Goal: Task Accomplishment & Management: Manage account settings

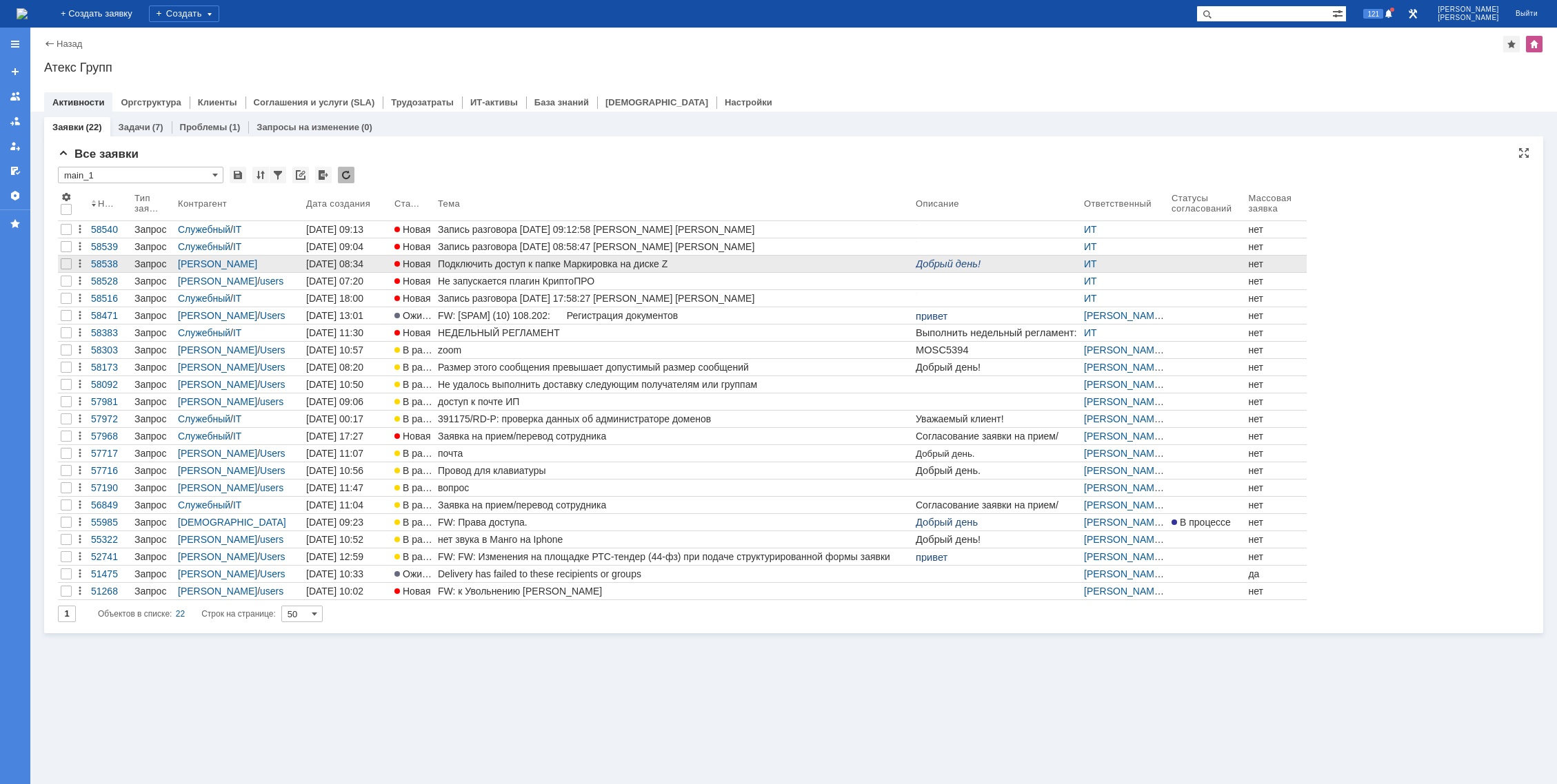
click at [494, 265] on div "Подключить доступ к папке Маркировка на диске Z" at bounding box center [673, 264] width 472 height 11
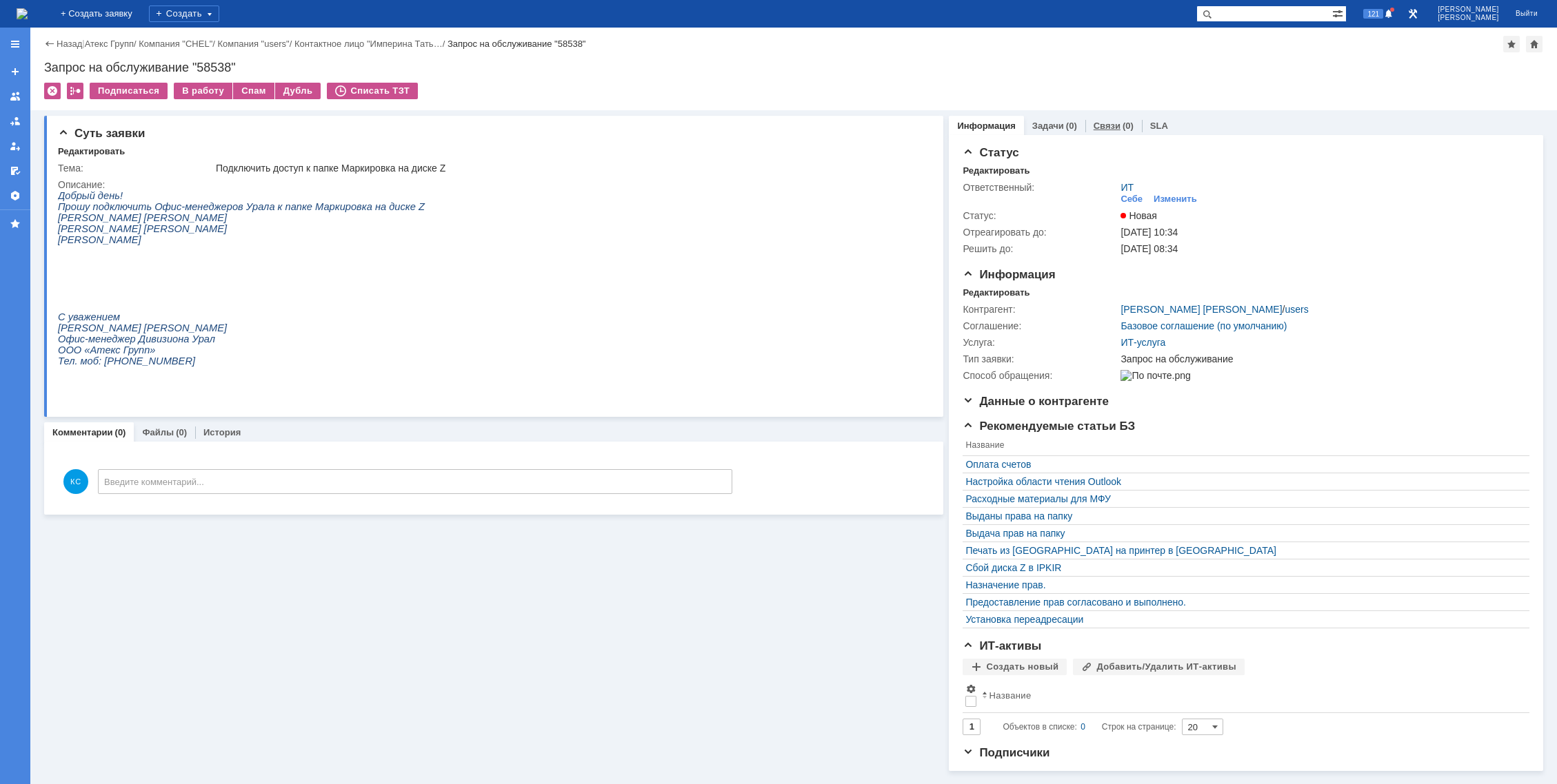
click at [1094, 127] on link "Связи" at bounding box center [1107, 125] width 27 height 10
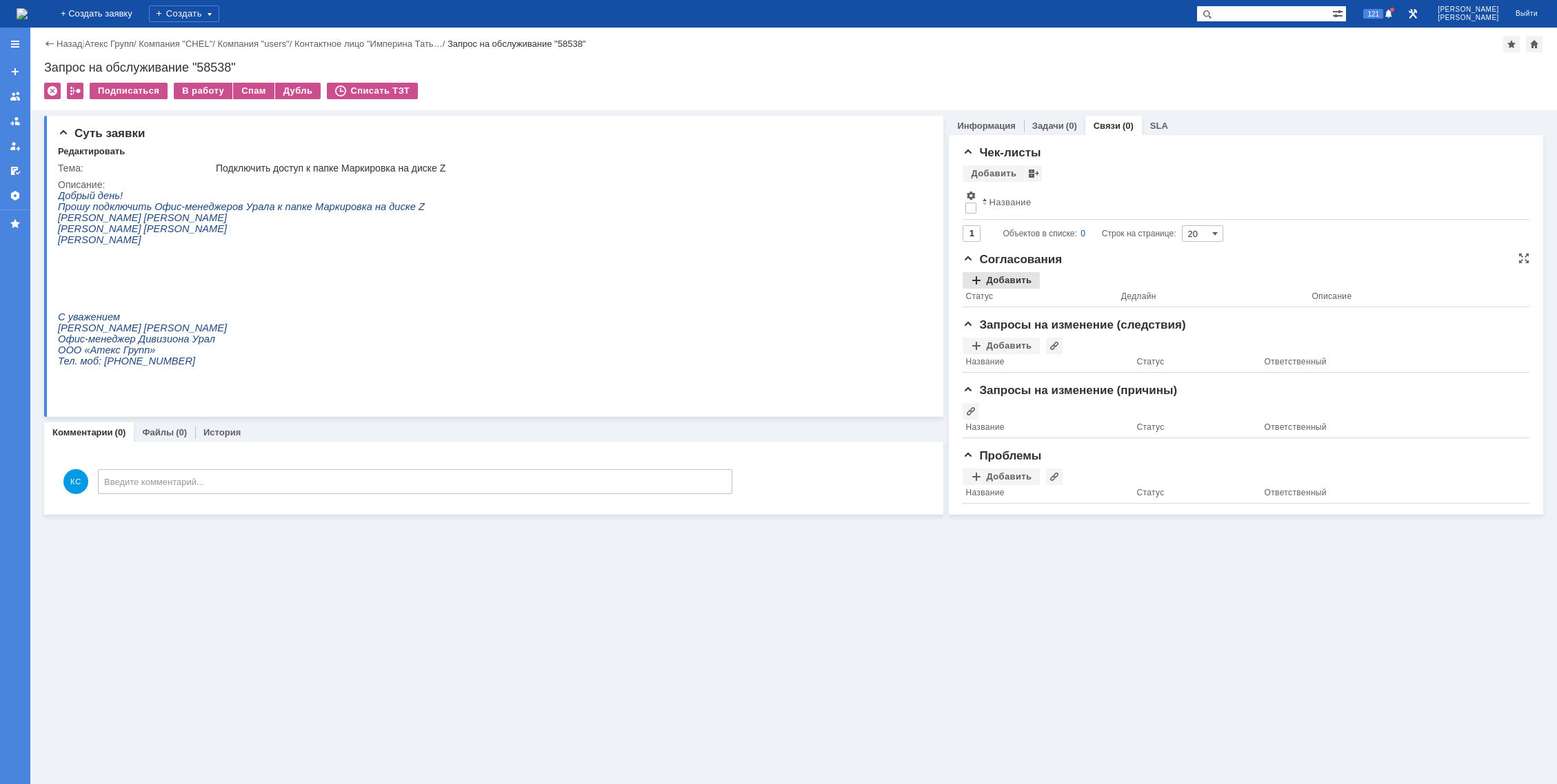
click at [1009, 276] on div "Добавить" at bounding box center [1001, 280] width 77 height 17
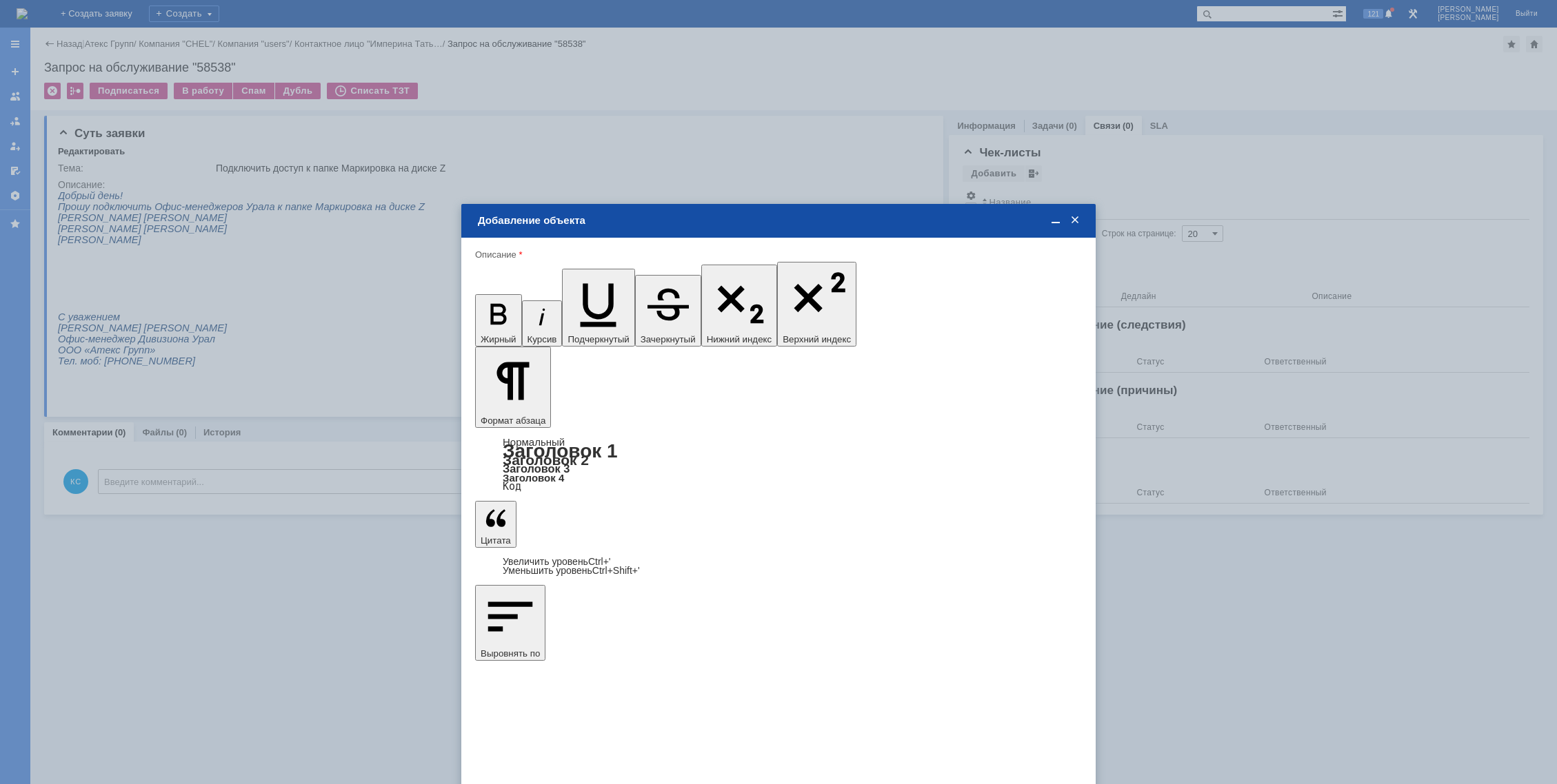
type input "Выбрано: 0 (объекты класса 'Сотрудник')"
click at [594, 505] on span "Леденев Александр" at bounding box center [590, 501] width 73 height 10
click at [0, 0] on input "Леденев Александр" at bounding box center [0, 0] width 0 height 0
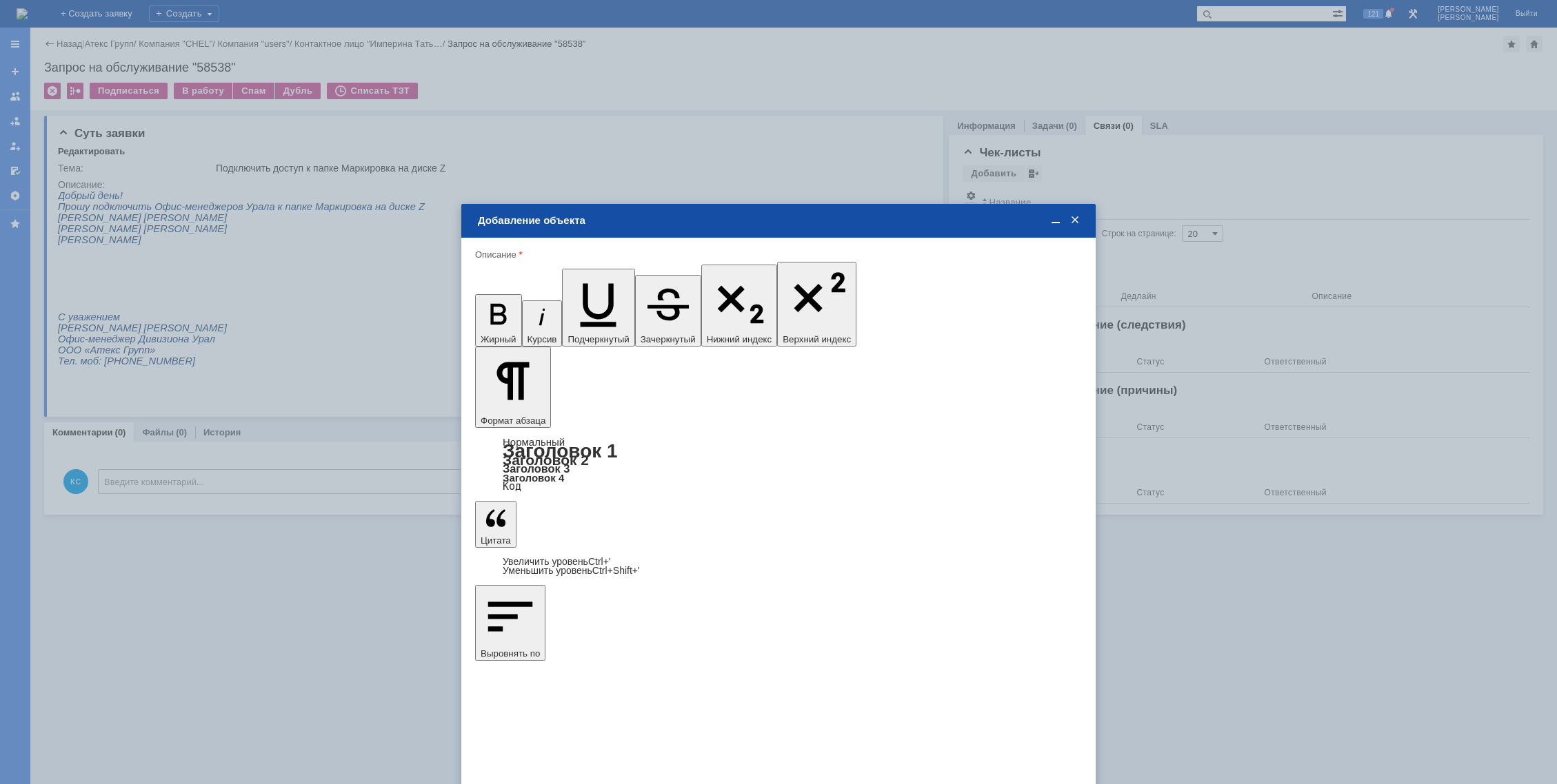
type input "Выбрано: 1 (объекты класса 'Сотрудник')"
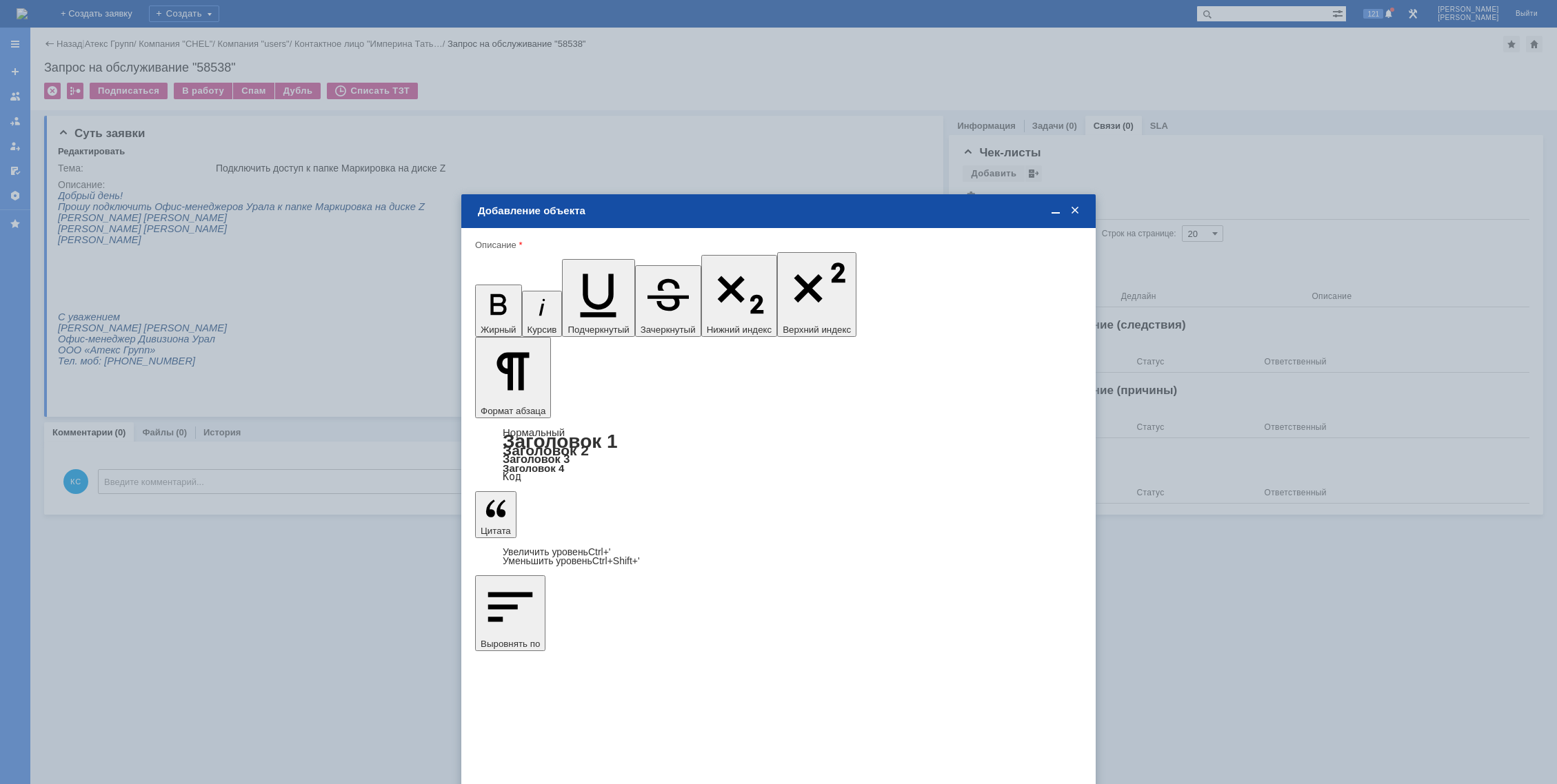
type input "1"
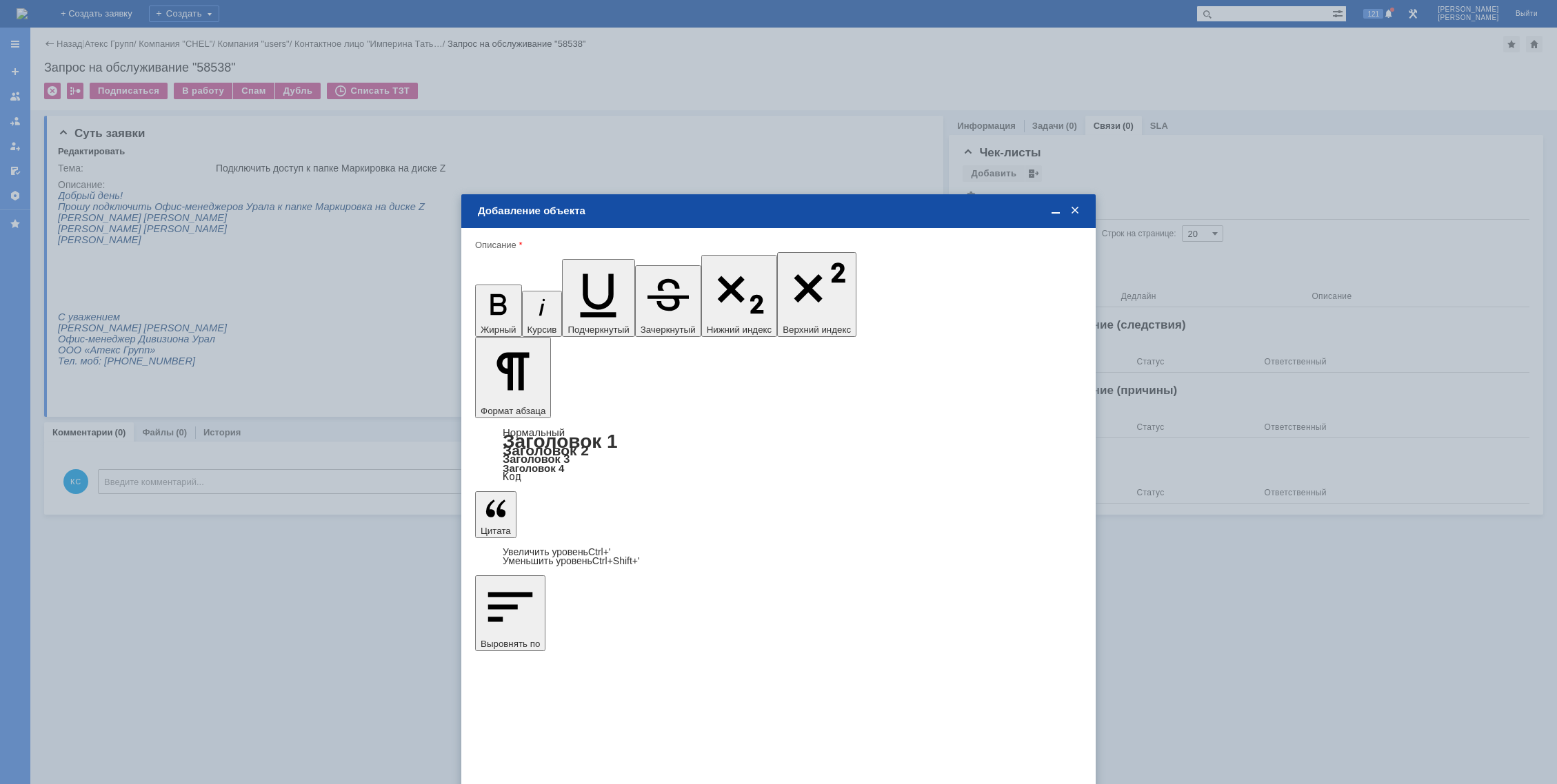
click at [866, 519] on span "дней" at bounding box center [881, 517] width 54 height 11
type input "дней"
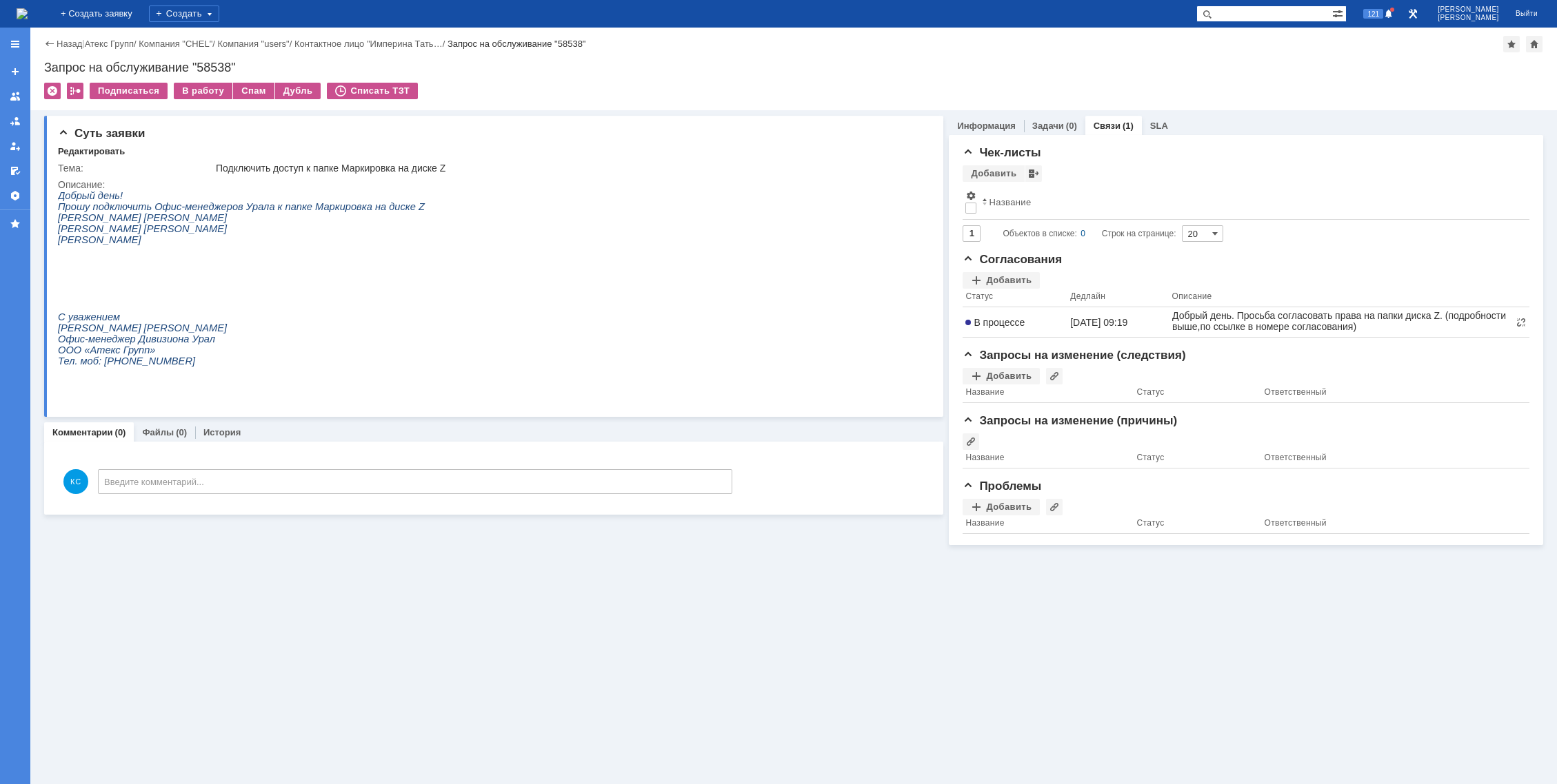
click at [28, 8] on img at bounding box center [22, 14] width 11 height 11
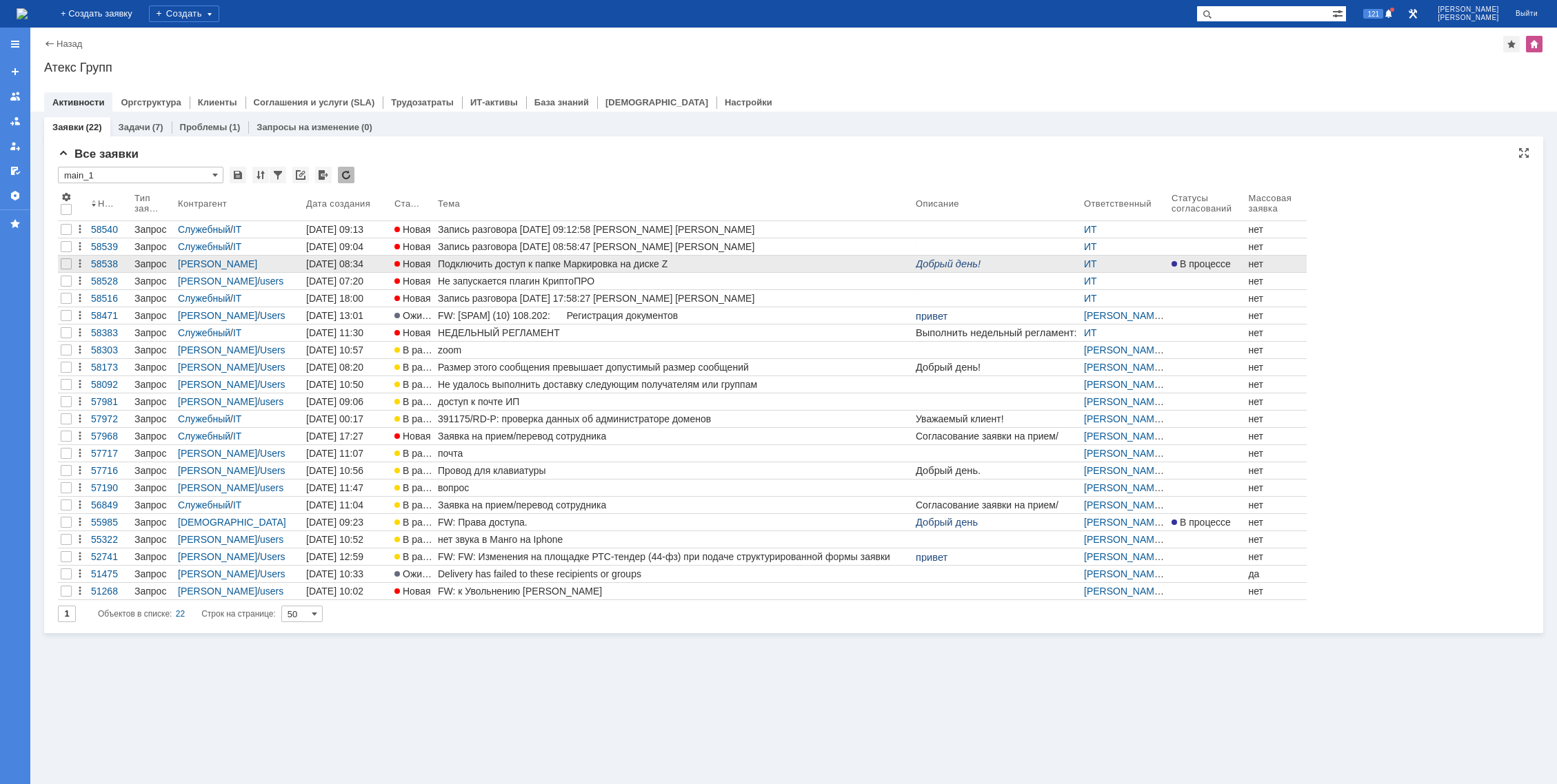
click at [638, 262] on div "Подключить доступ к папке Маркировка на диске Z" at bounding box center [673, 264] width 472 height 11
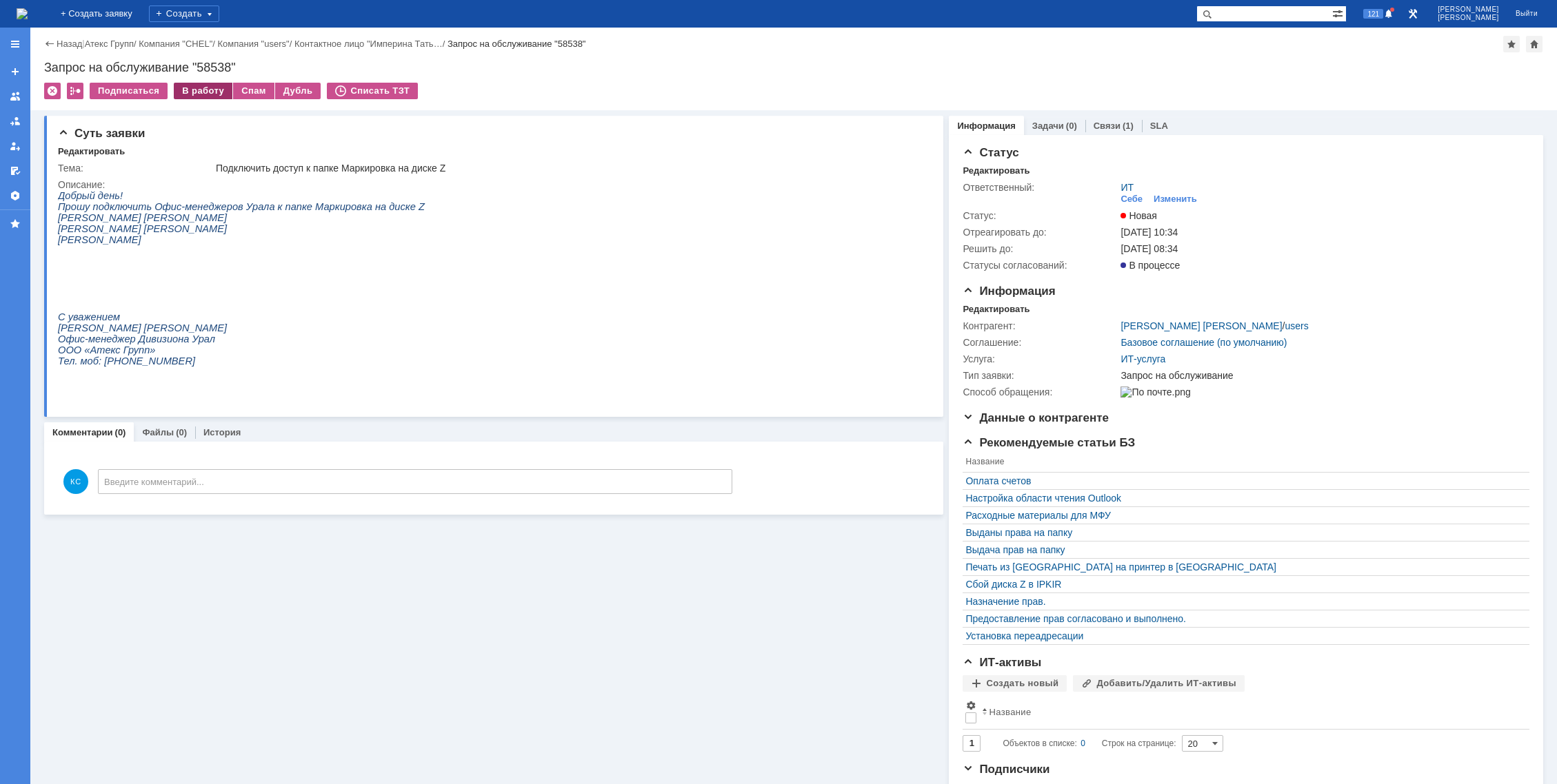
click at [183, 90] on div "В работу" at bounding box center [203, 91] width 58 height 17
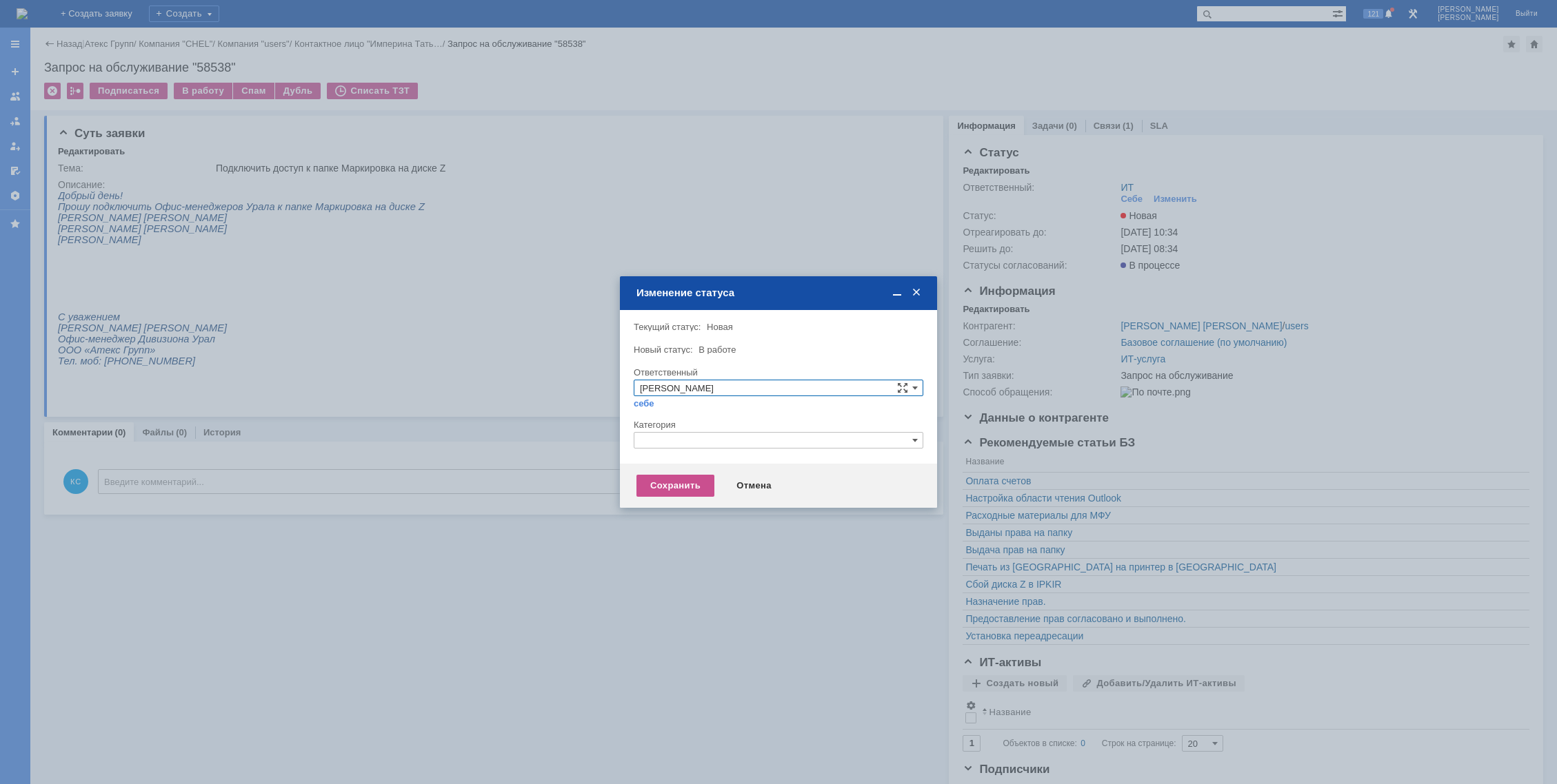
click at [687, 445] on input "text" at bounding box center [778, 440] width 290 height 17
click at [693, 500] on span "Назначение доступа (файловые ресурсы)" at bounding box center [778, 505] width 277 height 11
click at [689, 485] on div "Сохранить" at bounding box center [676, 486] width 78 height 22
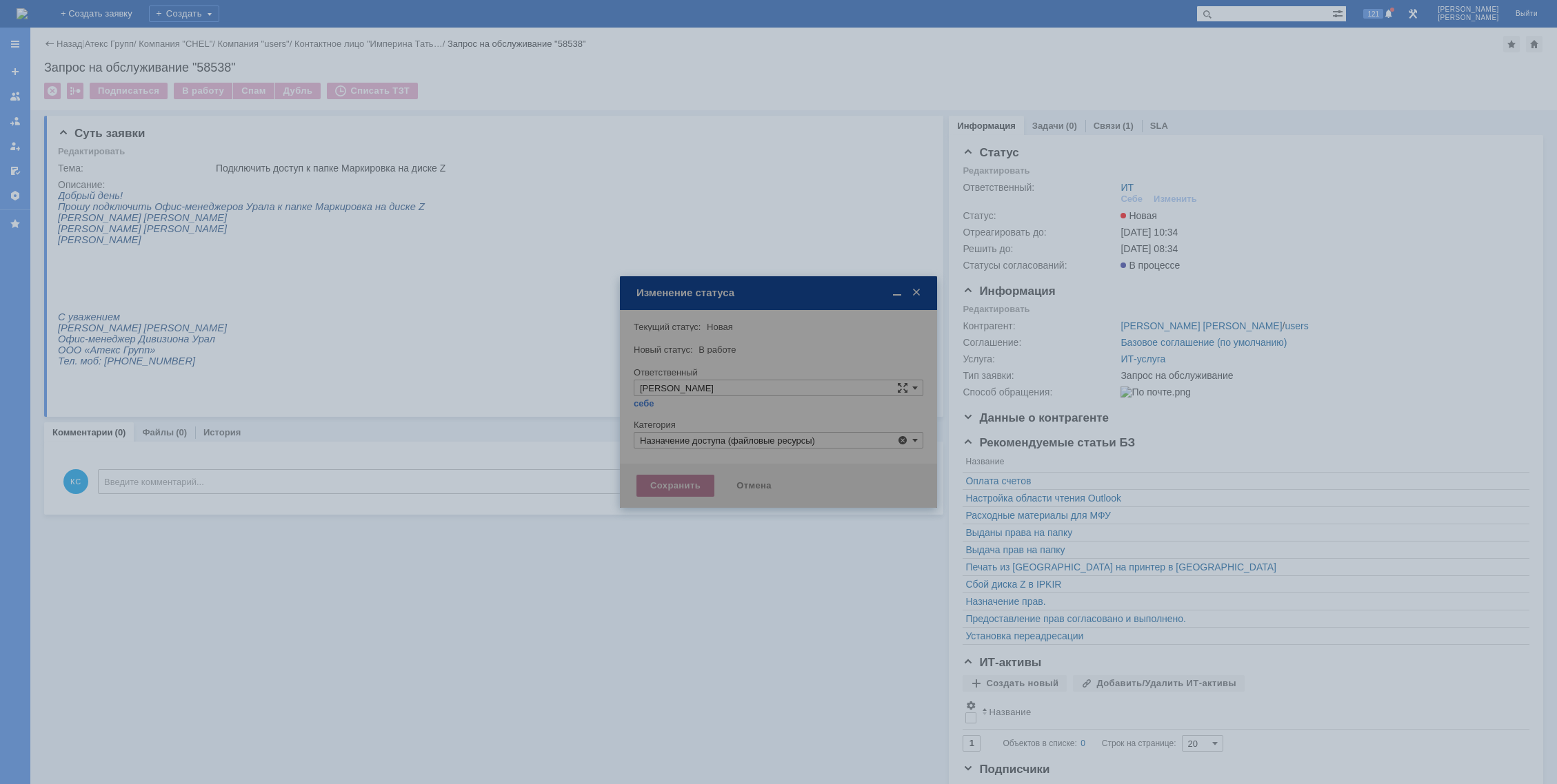
type input "Назначение доступа (файловые ресурсы)"
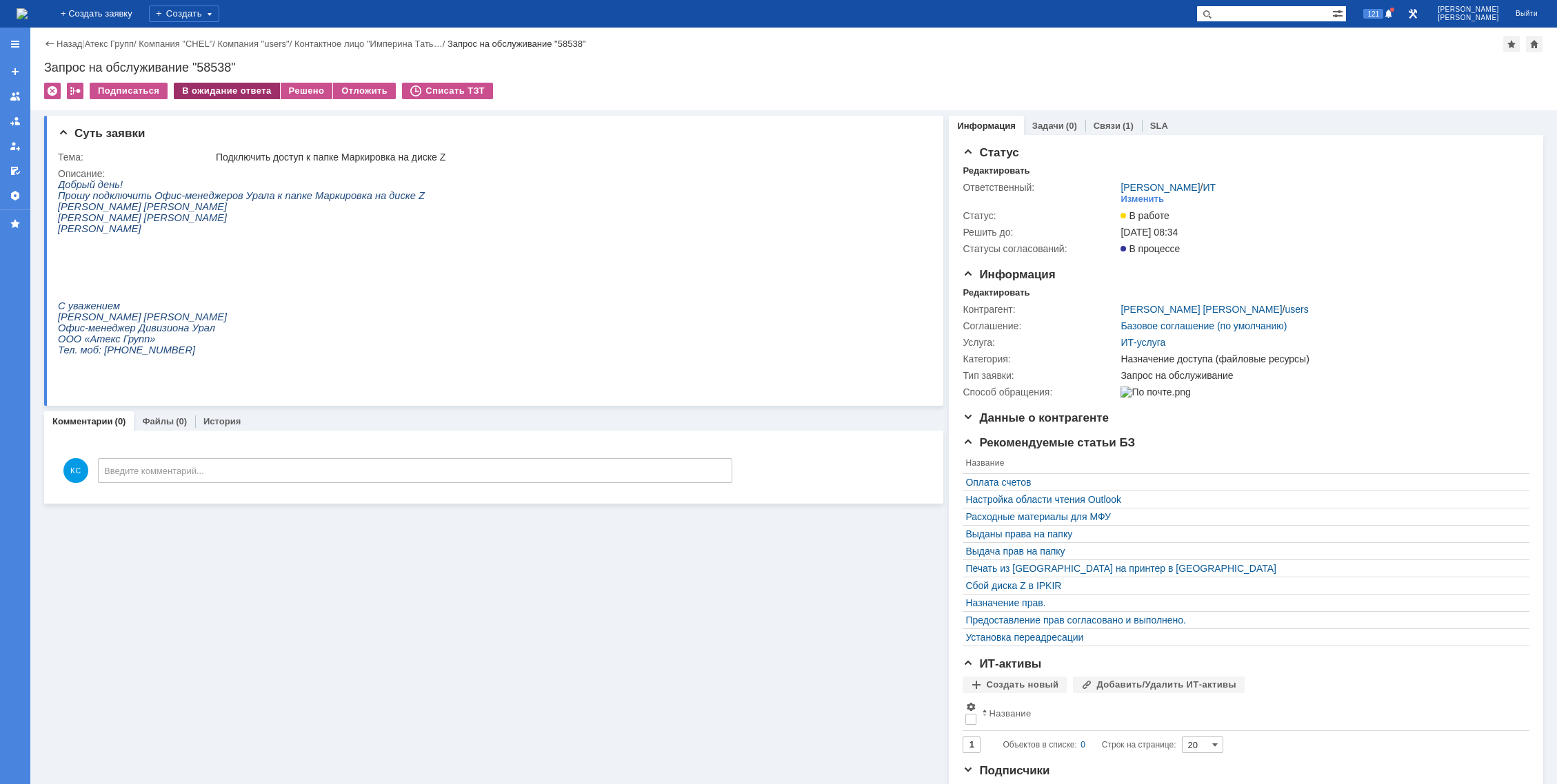
click at [224, 91] on div "В ожидание ответа" at bounding box center [227, 91] width 105 height 17
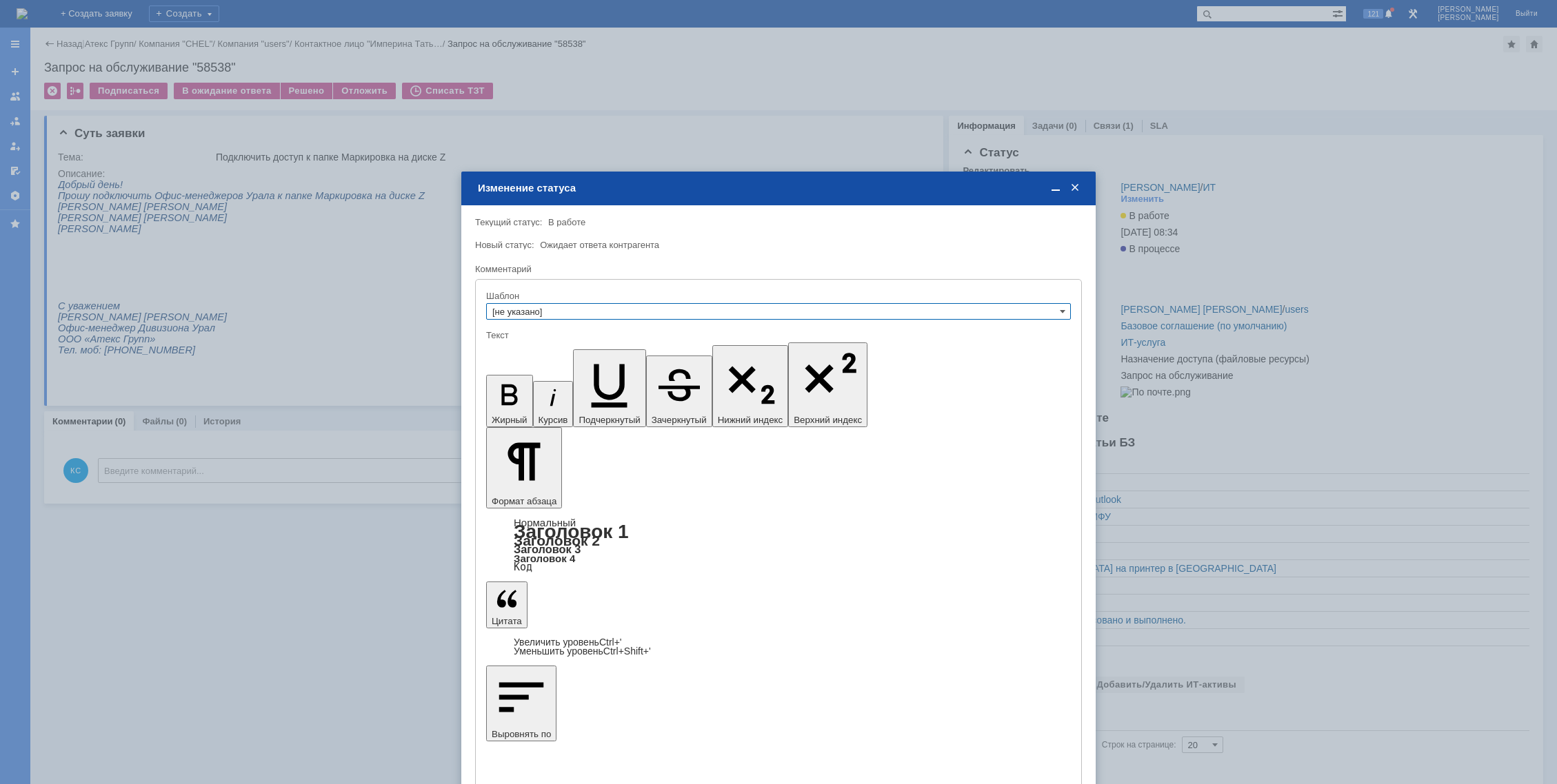
drag, startPoint x: 503, startPoint y: 572, endPoint x: 504, endPoint y: 579, distance: 7.1
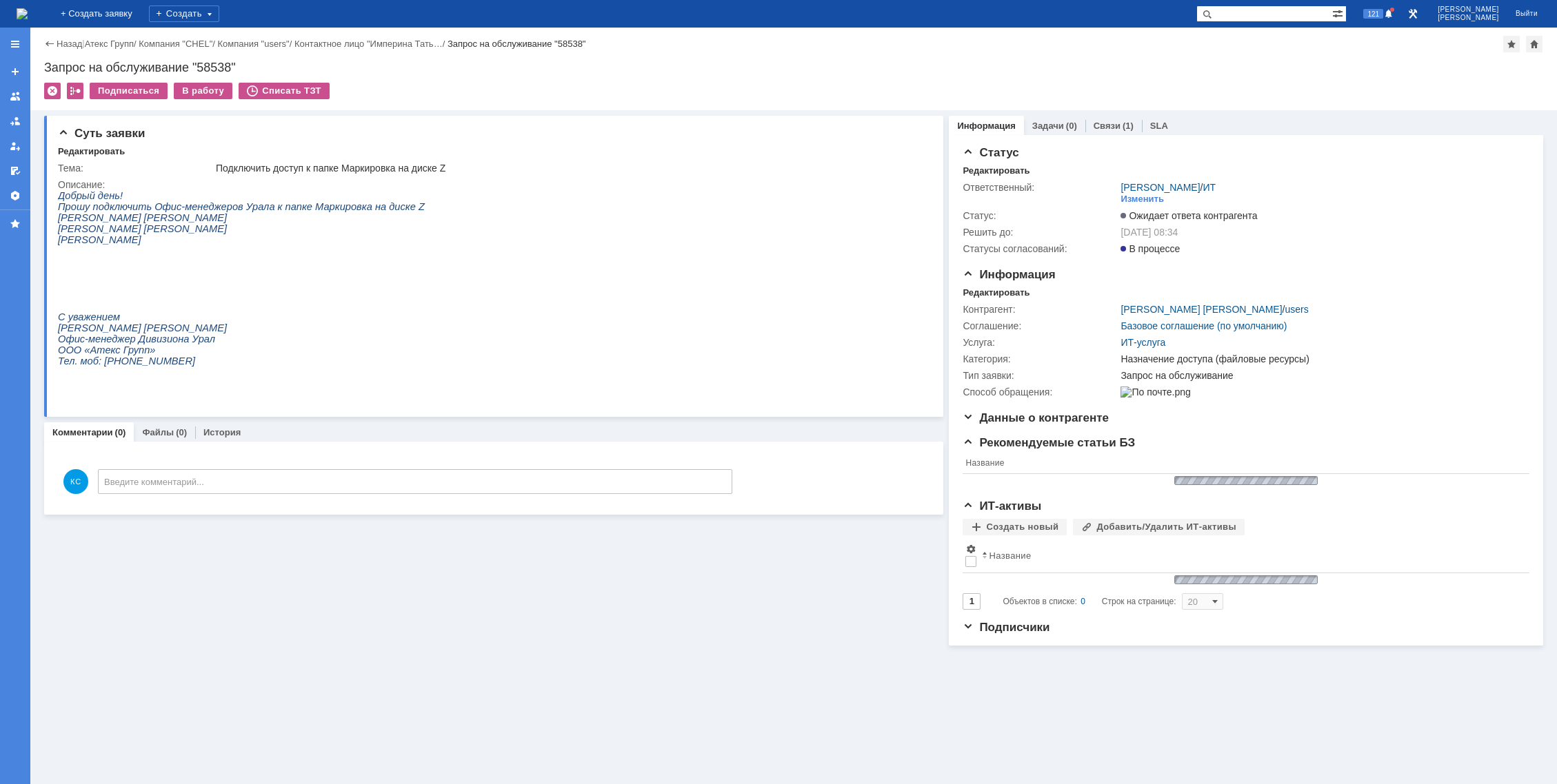
click at [28, 10] on img at bounding box center [22, 14] width 11 height 11
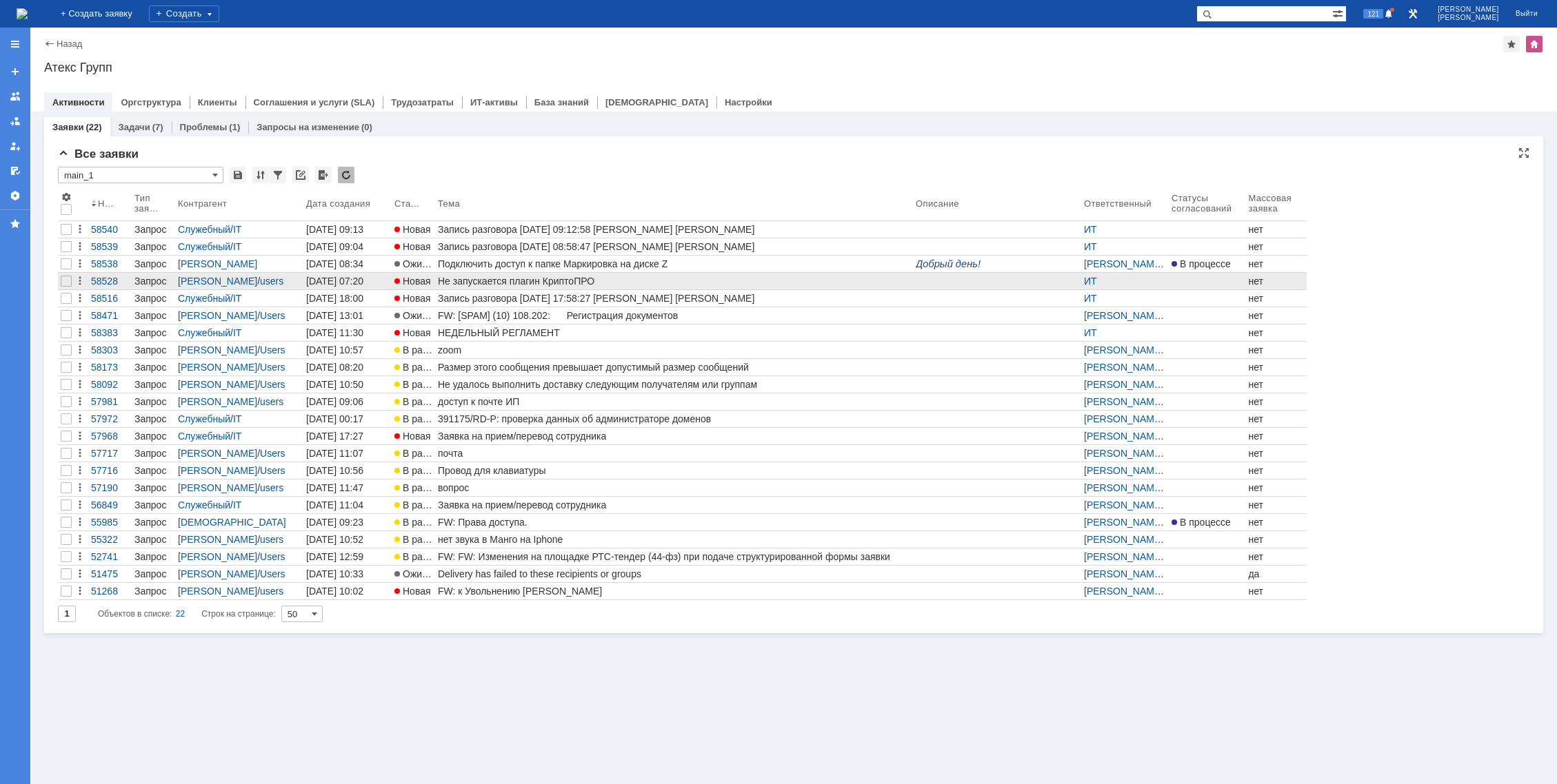
click at [470, 279] on div "Не запускается плагин КриптоПРО" at bounding box center [673, 281] width 472 height 11
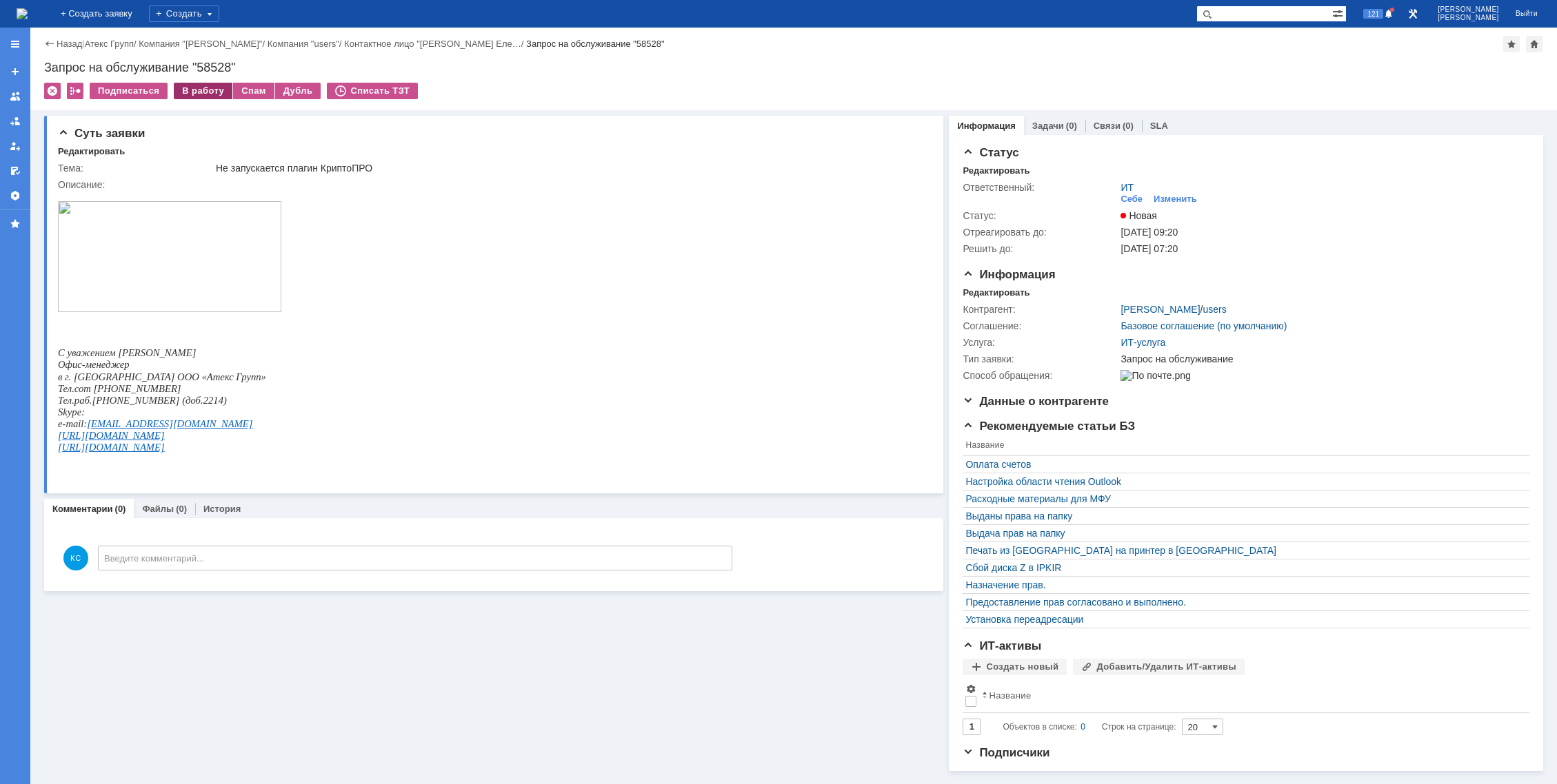
click at [174, 86] on div "В работу" at bounding box center [203, 91] width 58 height 17
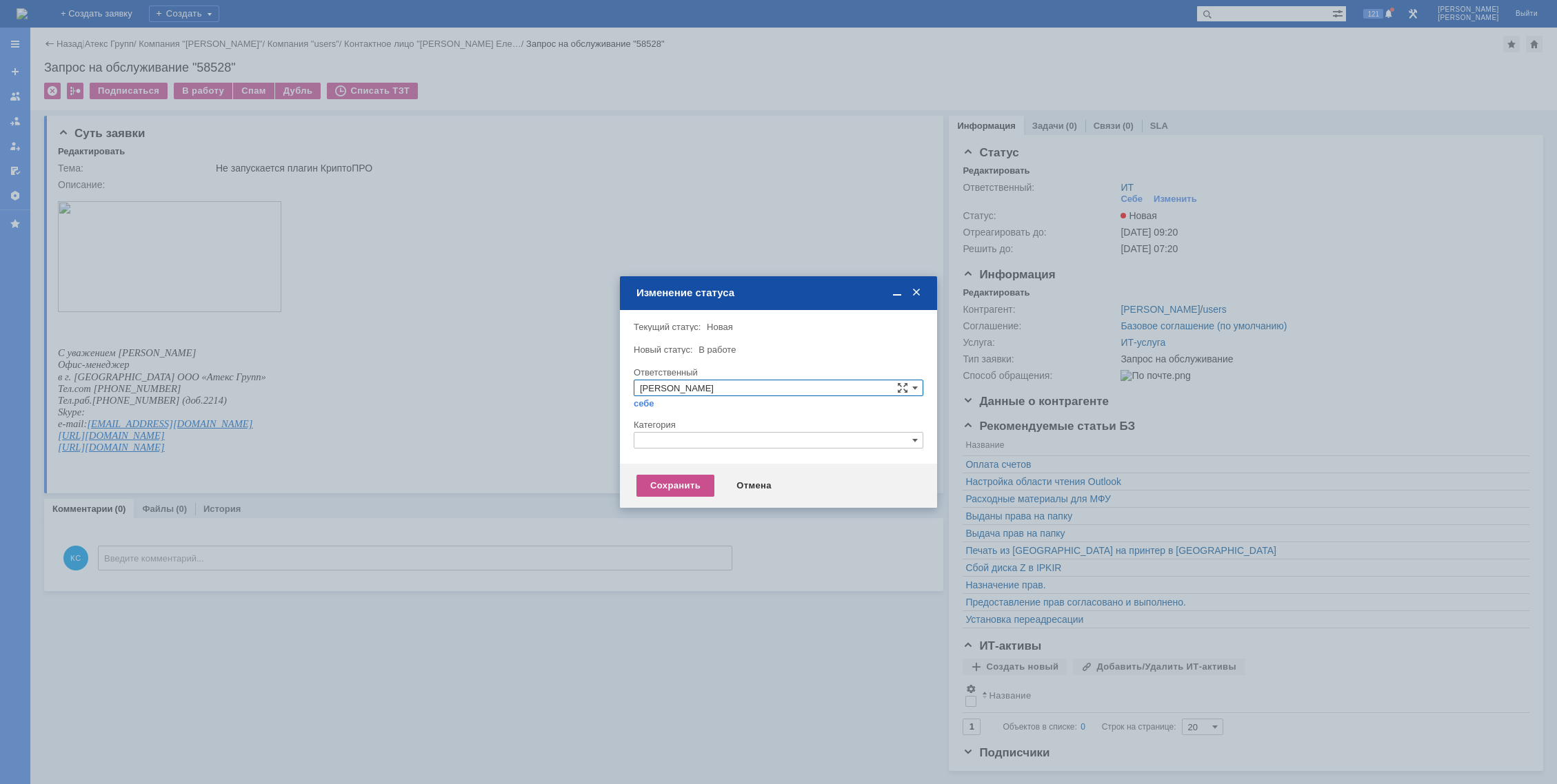
click at [693, 459] on div "Внимание! Текущий статус: Новая Новая Новый статус: В работе В работе Ответстве…" at bounding box center [778, 386] width 317 height 154
click at [691, 441] on input "text" at bounding box center [778, 440] width 290 height 17
click at [470, 366] on div at bounding box center [778, 392] width 1557 height 784
click at [764, 478] on div "Отмена" at bounding box center [754, 486] width 63 height 22
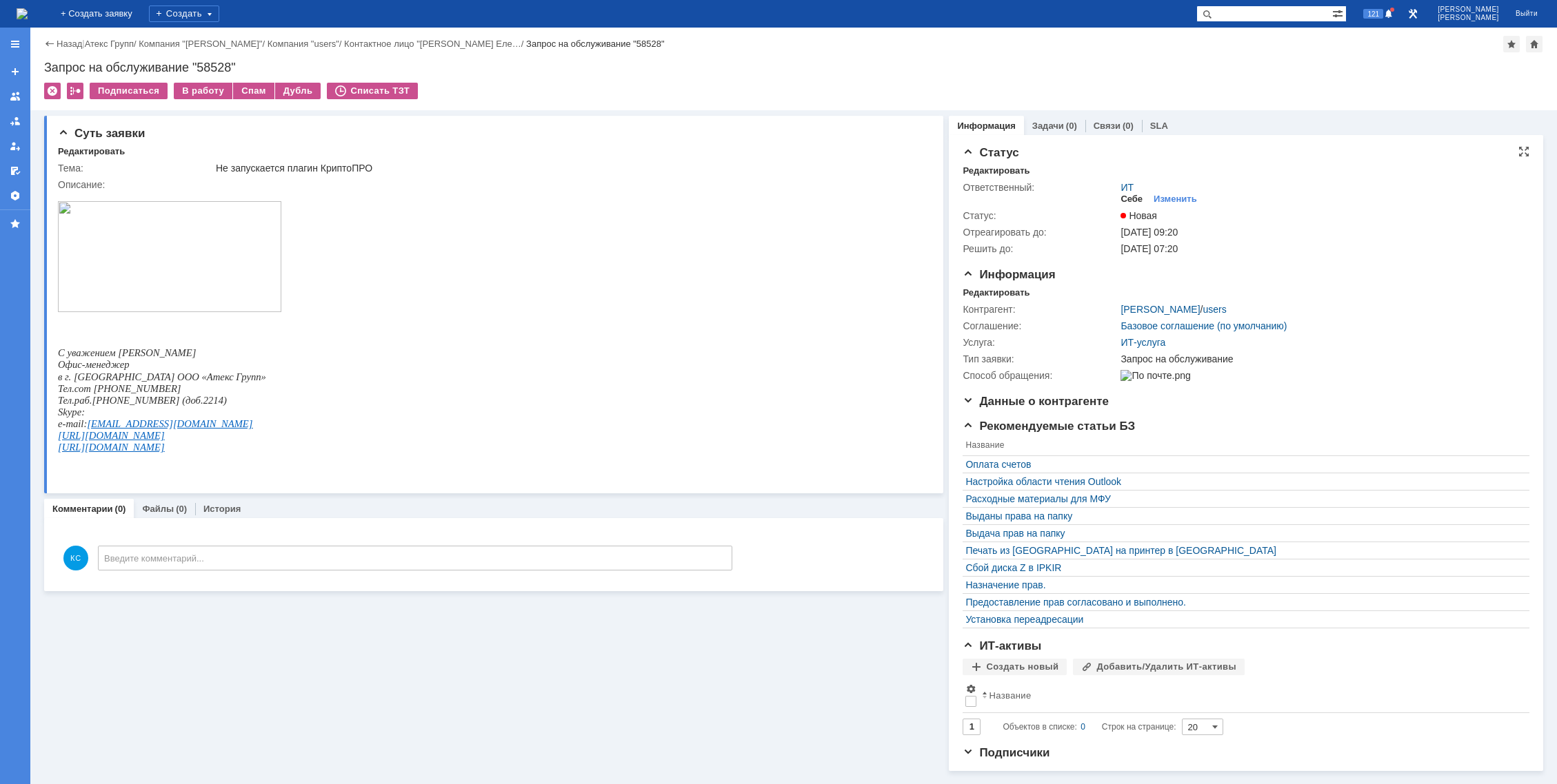
click at [1121, 201] on div "Себе" at bounding box center [1132, 200] width 22 height 11
drag, startPoint x: 128, startPoint y: 382, endPoint x: 146, endPoint y: 384, distance: 18.1
click at [146, 382] on span "в г. Красноярске ООО «Атекс Групп»" at bounding box center [162, 377] width 209 height 11
drag, startPoint x: 274, startPoint y: 167, endPoint x: 317, endPoint y: 166, distance: 43.0
click at [316, 167] on div "Не запускается плагин КриптоПРО" at bounding box center [568, 168] width 705 height 11
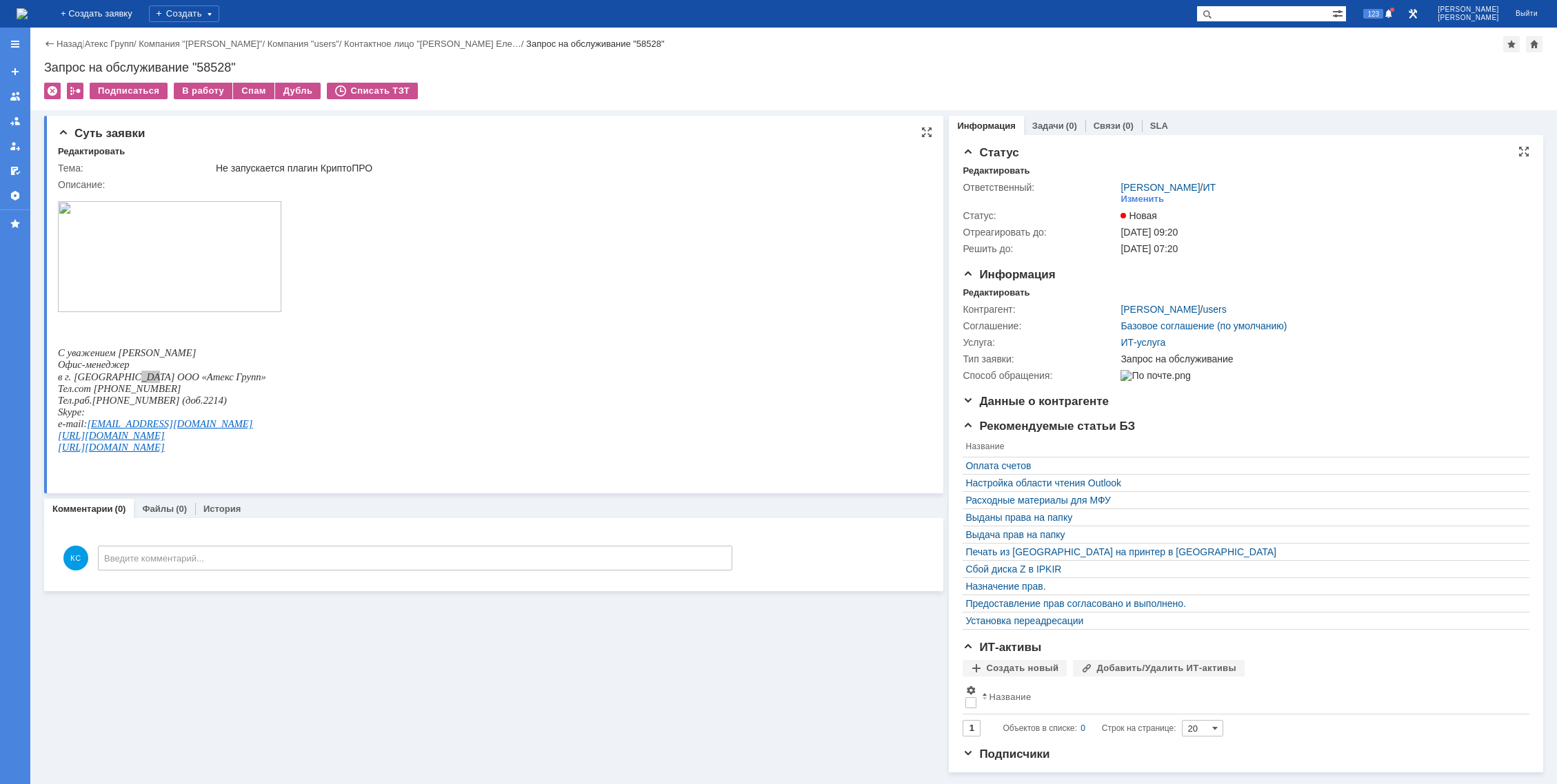
click at [337, 160] on td "Не запускается плагин КриптоПРО" at bounding box center [569, 168] width 711 height 17
click at [186, 93] on div "В работу" at bounding box center [203, 91] width 58 height 17
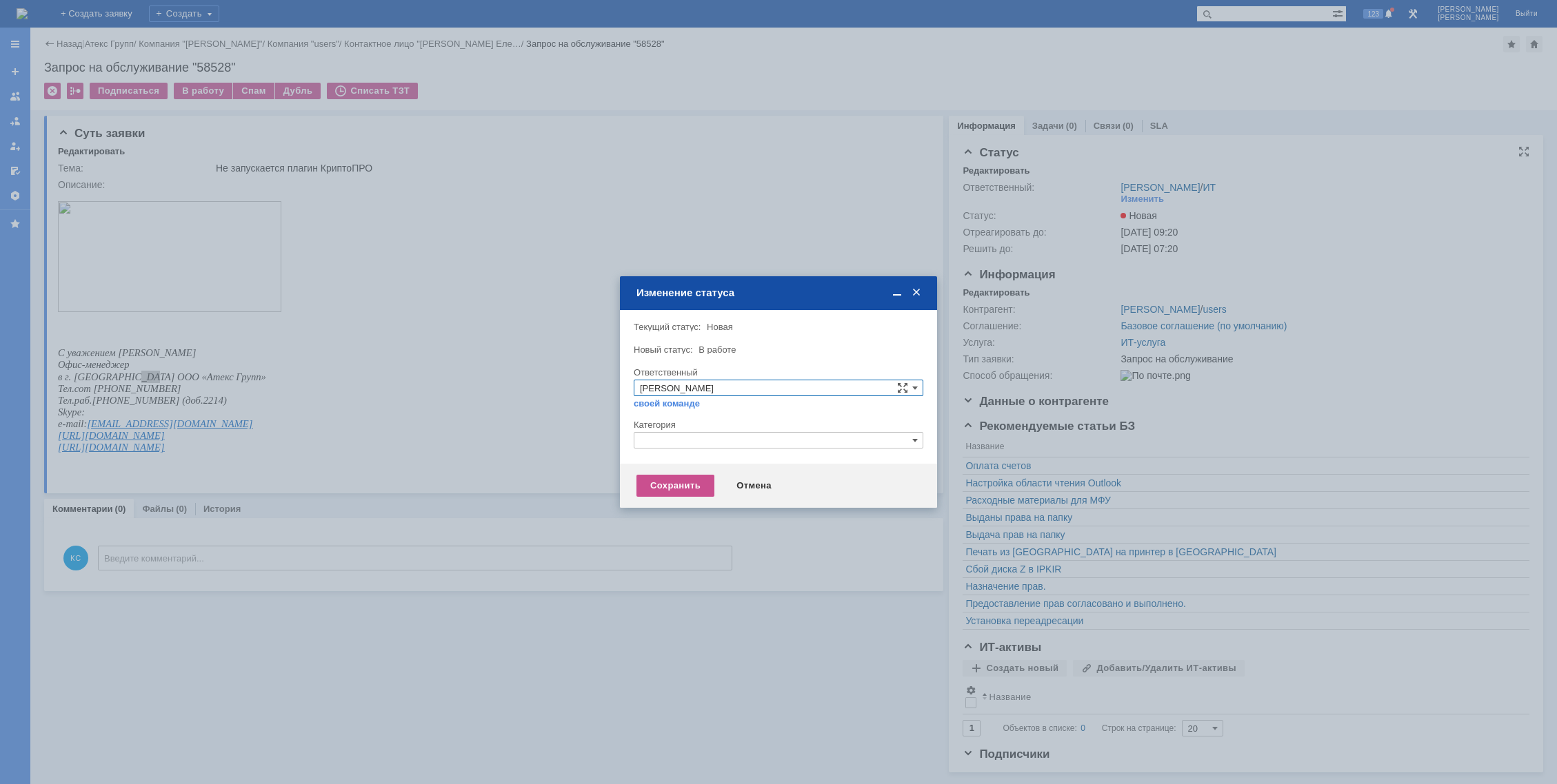
click at [737, 435] on input "text" at bounding box center [778, 440] width 290 height 17
click at [669, 497] on div "Прочее" at bounding box center [778, 505] width 288 height 15
type input "Прочее"
click at [668, 485] on div "Сохранить" at bounding box center [676, 486] width 78 height 22
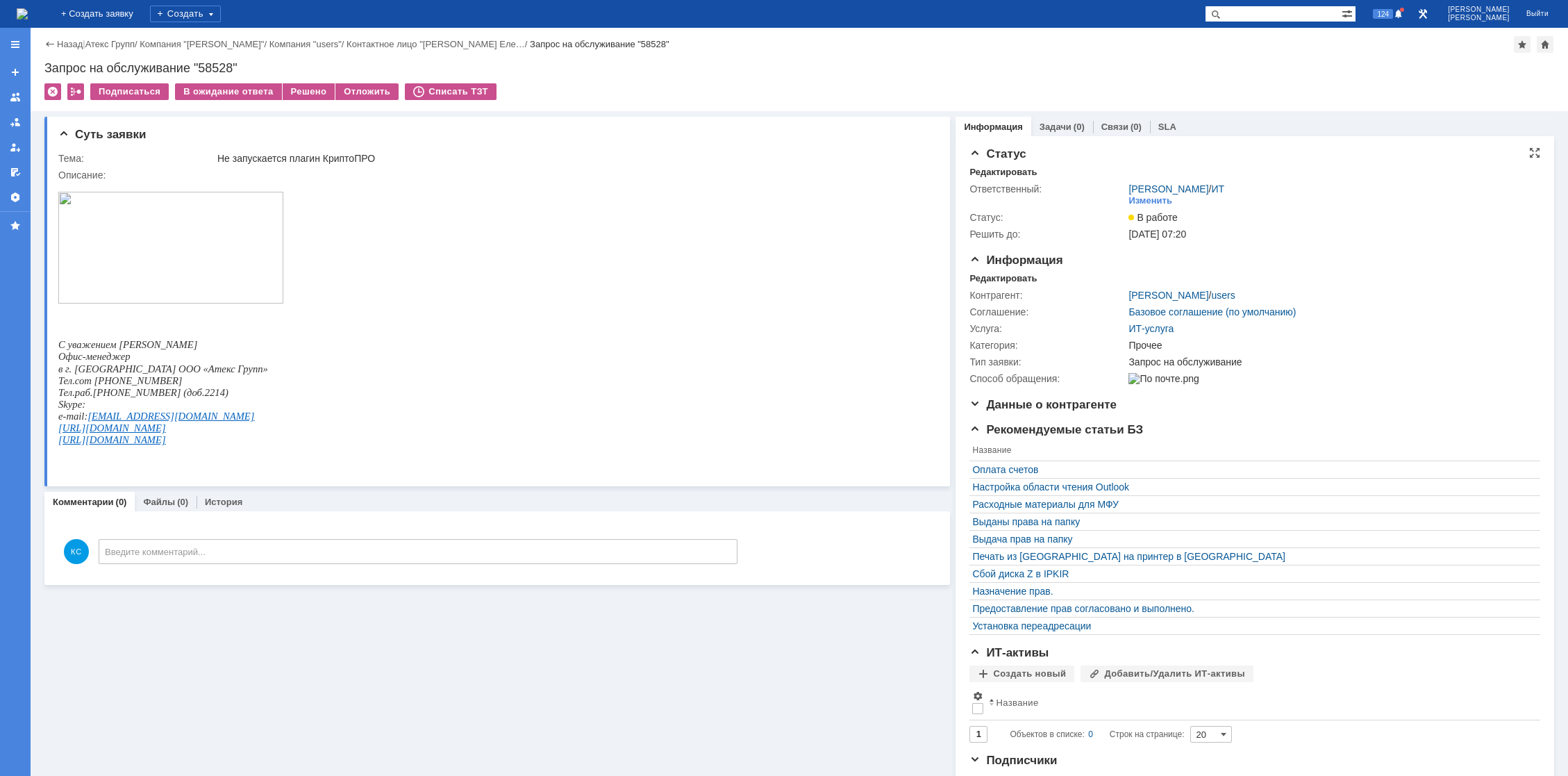
click at [28, 12] on img at bounding box center [23, 14] width 11 height 11
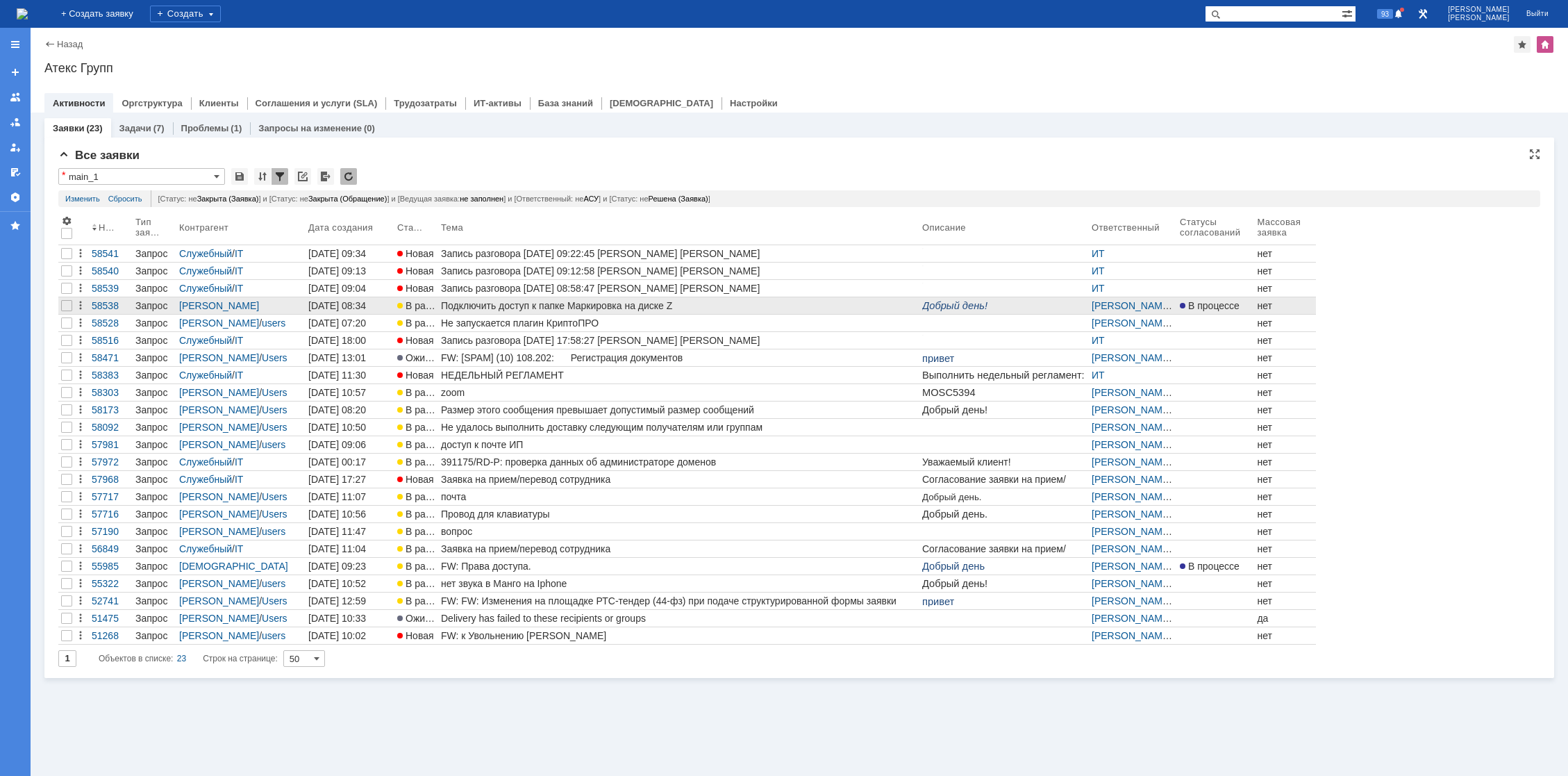
click at [638, 303] on div "Подключить доступ к папке Маркировка на диске Z" at bounding box center [678, 306] width 475 height 11
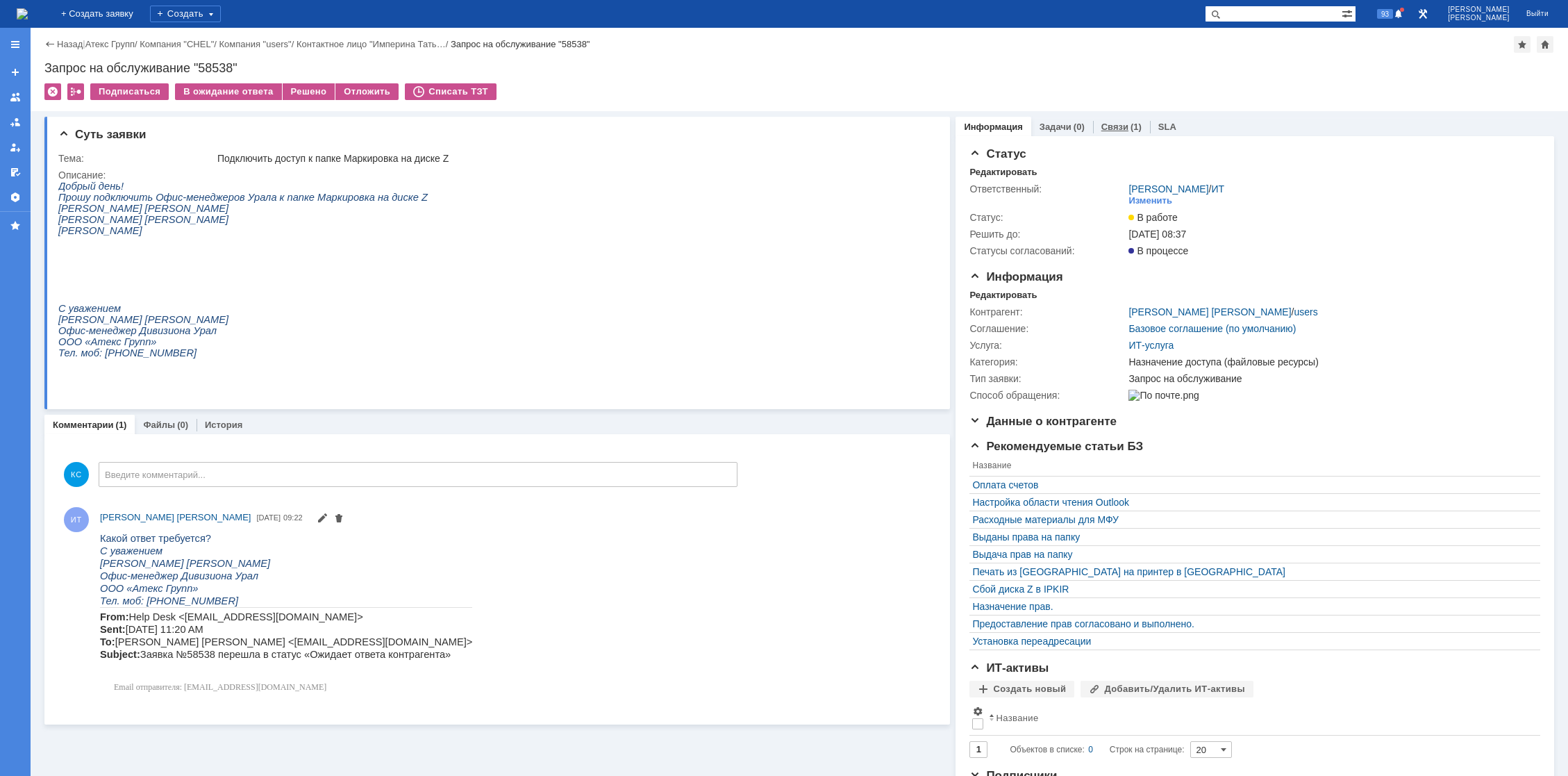
click at [1100, 135] on div "Связи (1)" at bounding box center [1121, 126] width 57 height 20
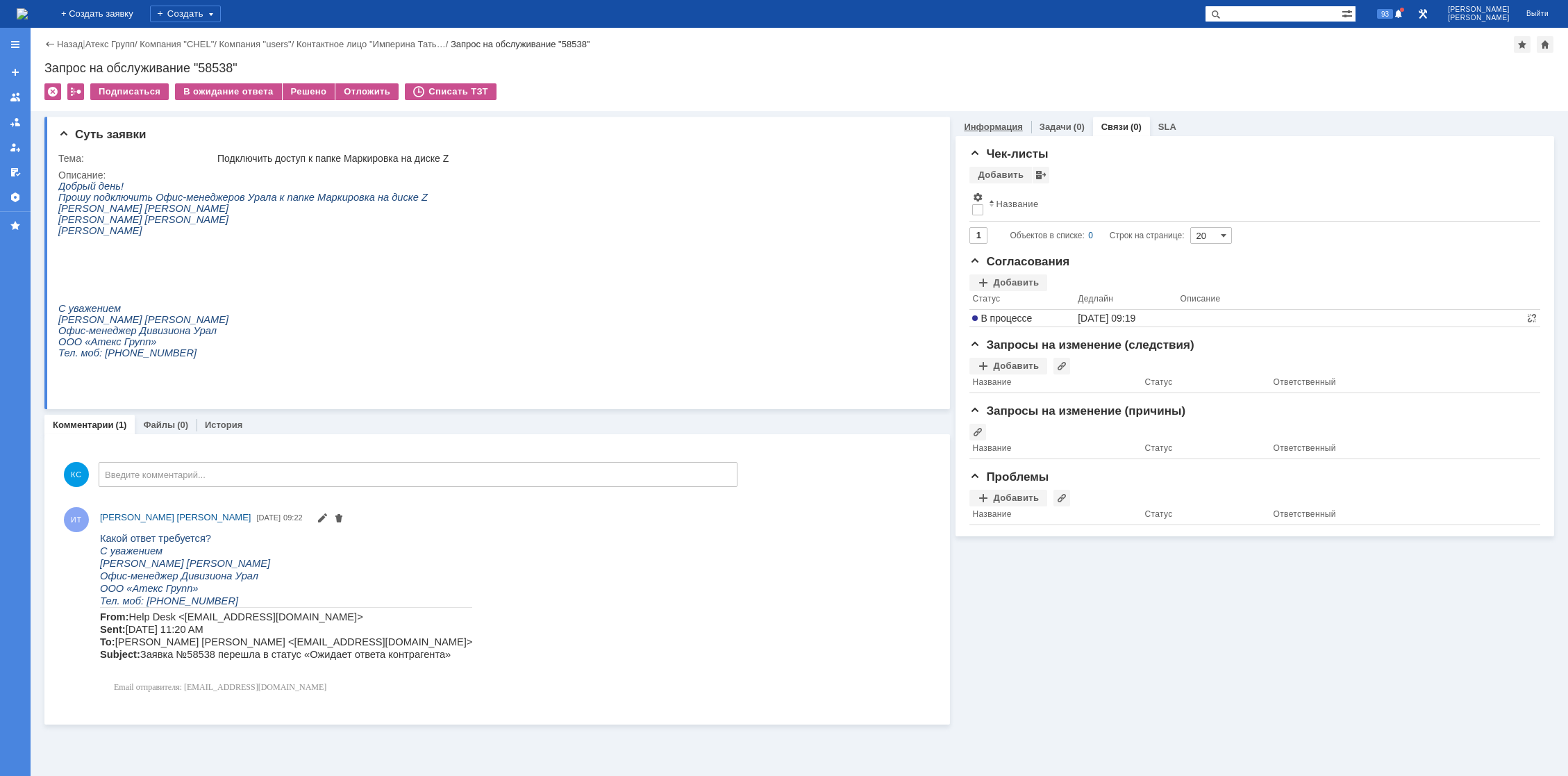
click at [993, 130] on link "Информация" at bounding box center [993, 126] width 59 height 10
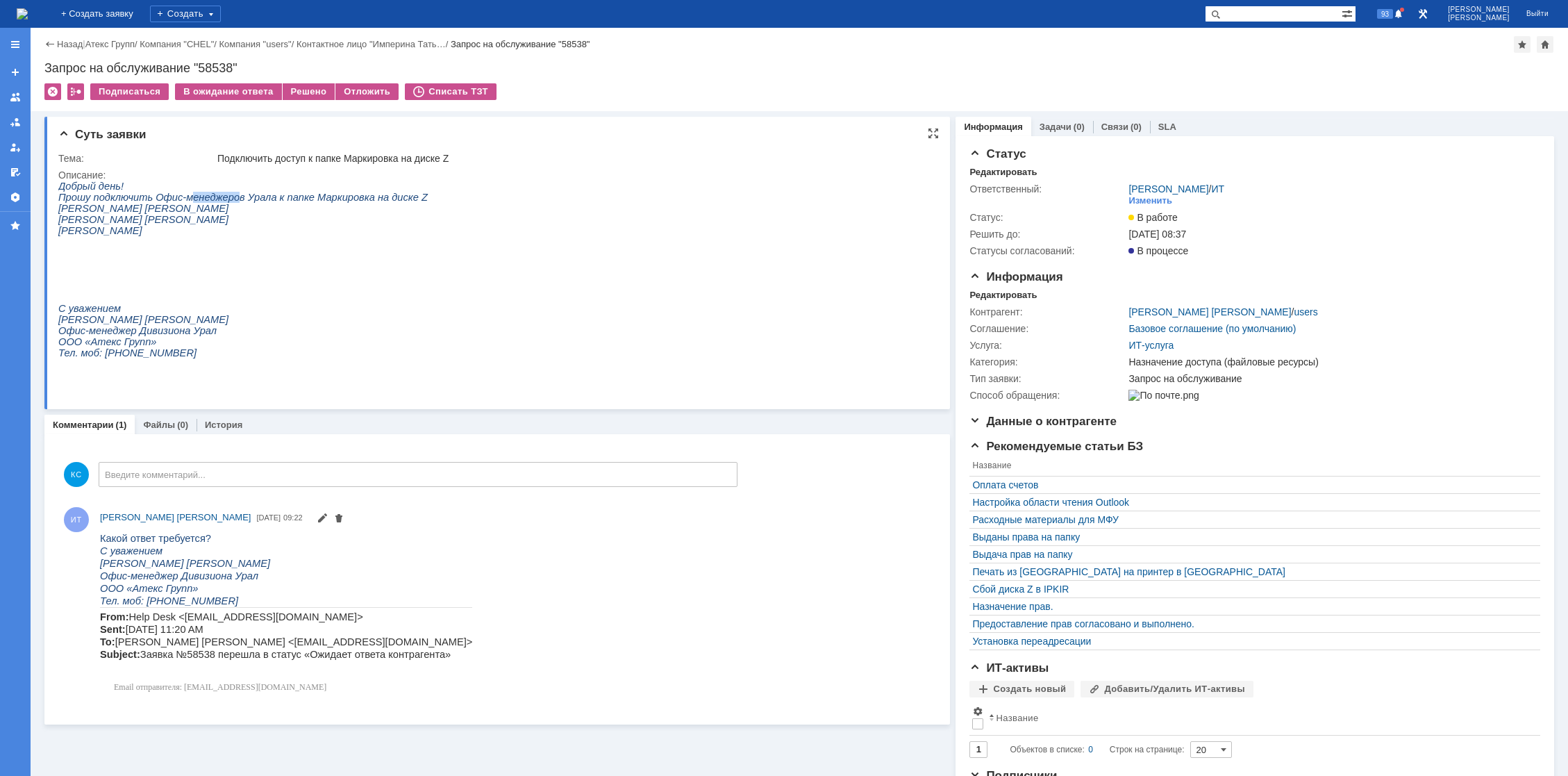
drag, startPoint x: 183, startPoint y: 196, endPoint x: 250, endPoint y: 193, distance: 67.1
click at [237, 195] on span "Прошу подключить Офис-менеджеров Урала к папке Маркировка на диске Z" at bounding box center [243, 197] width 369 height 11
drag, startPoint x: 286, startPoint y: 196, endPoint x: 311, endPoint y: 197, distance: 25.0
click at [301, 197] on span "Прошу подключить Офис-менеджеров Урала к папке Маркировка на диске Z" at bounding box center [243, 197] width 369 height 11
drag, startPoint x: 327, startPoint y: 197, endPoint x: 368, endPoint y: 200, distance: 41.1
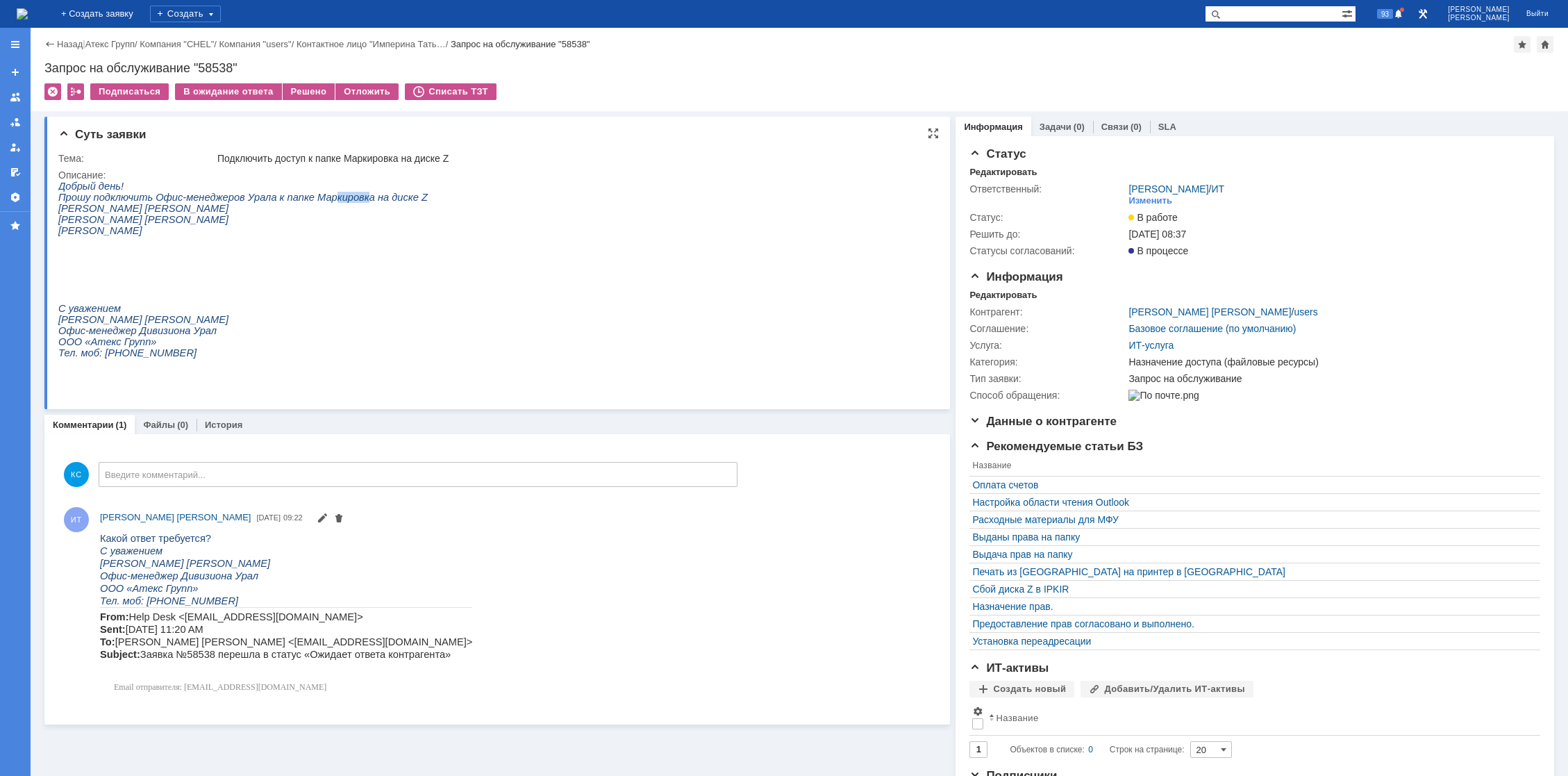
click at [352, 197] on span "Прошу подключить Офис-менеджеров Урала к папке Маркировка на диске Z" at bounding box center [243, 197] width 369 height 11
drag, startPoint x: 377, startPoint y: 200, endPoint x: 386, endPoint y: 200, distance: 9.0
click at [380, 200] on span "Прошу подключить Офис-менеджеров Урала к папке Маркировка на диске Z" at bounding box center [243, 197] width 369 height 11
click at [397, 200] on html "Добрый день! Прошу подключить Офис-менеджеров Урала к папке Маркировка на диске…" at bounding box center [494, 274] width 871 height 189
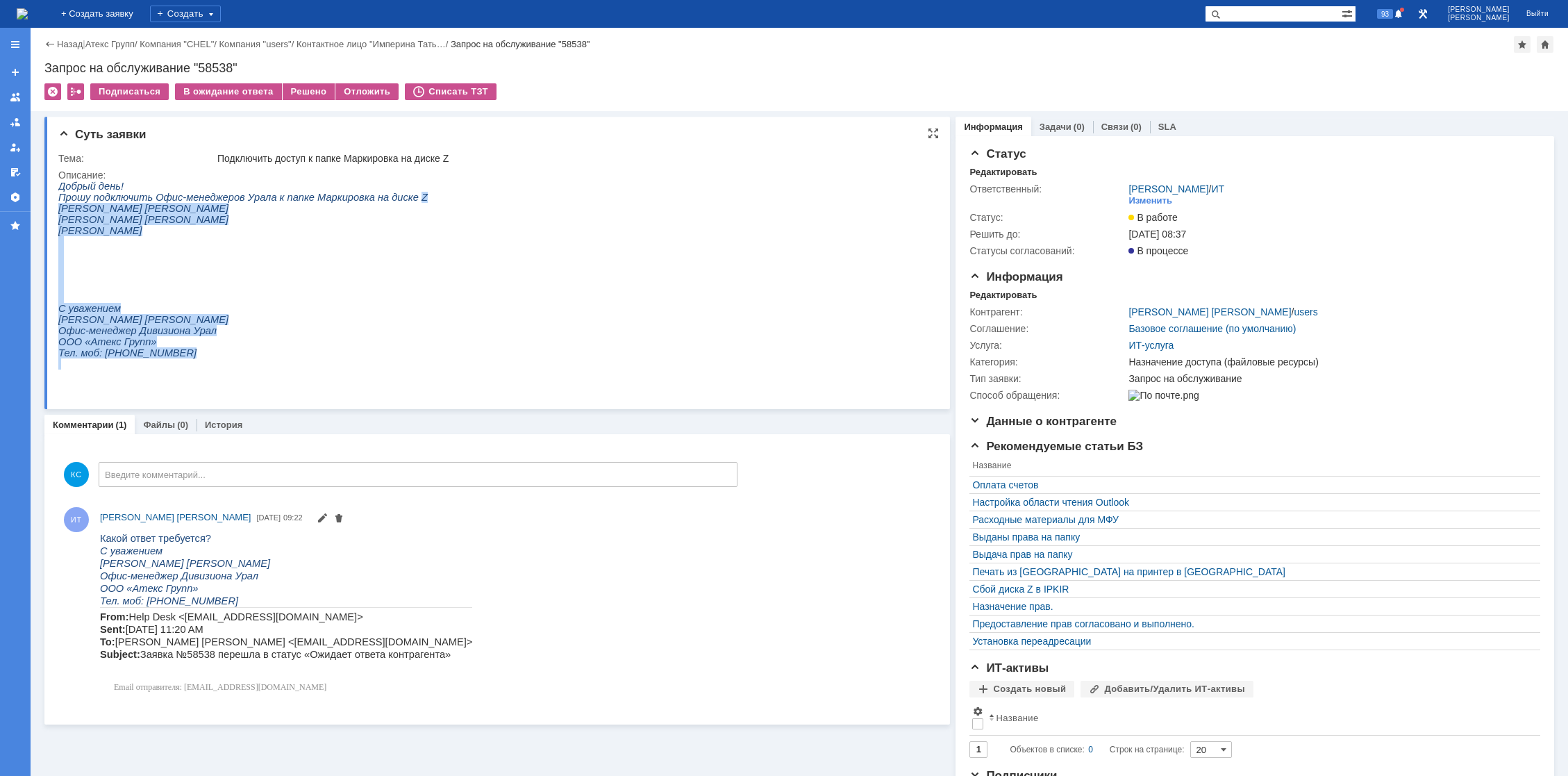
click at [390, 202] on span "Прошу подключить Офис-менеджеров Урала к папке Маркировка на диске Z" at bounding box center [243, 197] width 369 height 11
click at [385, 201] on span "Прошу подключить Офис-менеджеров Урала к папке Маркировка на диске Z" at bounding box center [243, 197] width 369 height 11
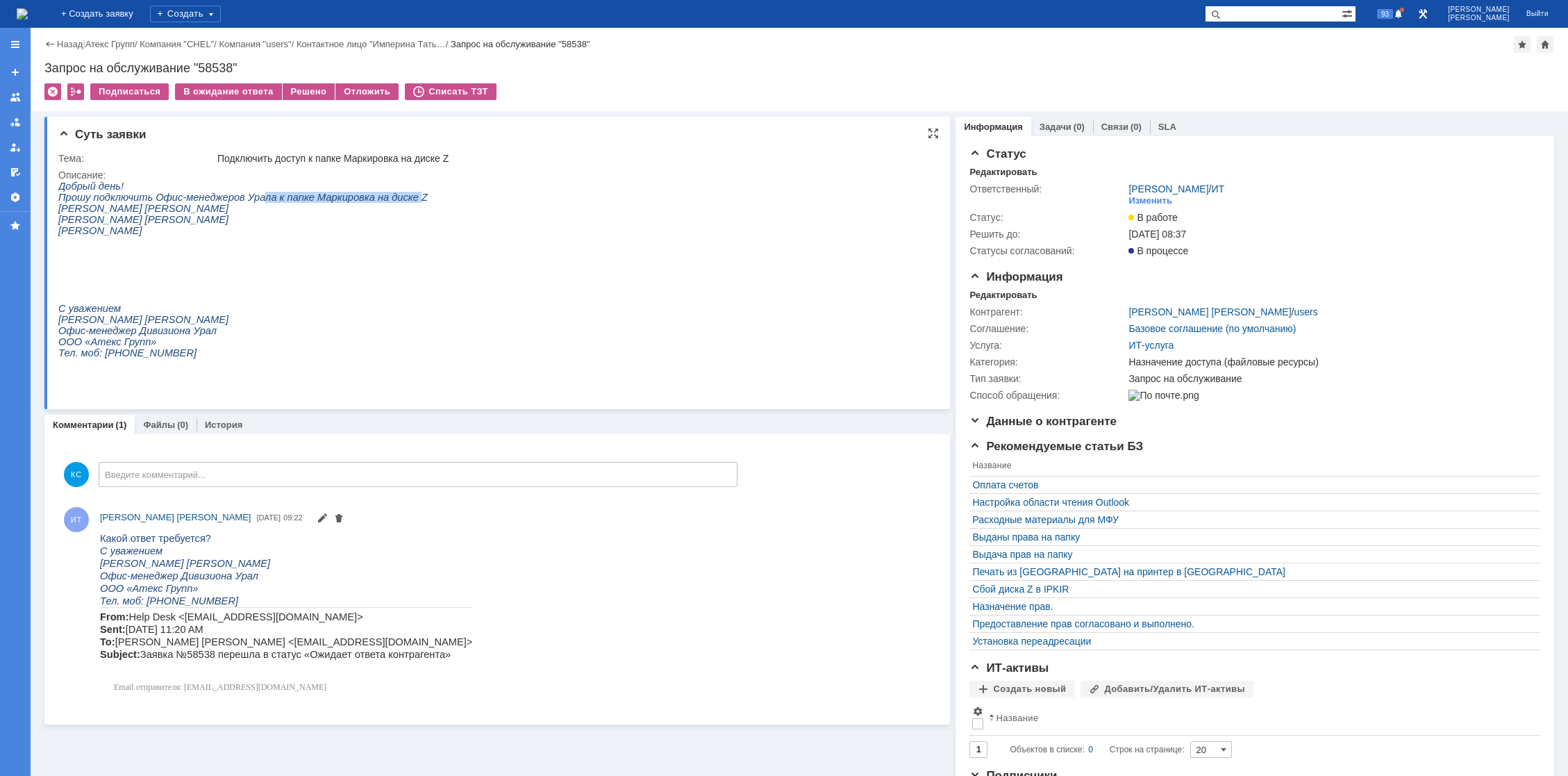
drag, startPoint x: 391, startPoint y: 200, endPoint x: 246, endPoint y: 200, distance: 145.0
click at [247, 200] on span "Прошу подключить Офис-менеджеров Урала к папке Маркировка на диске Z" at bounding box center [243, 197] width 369 height 11
drag, startPoint x: 105, startPoint y: 208, endPoint x: 170, endPoint y: 206, distance: 65.0
click at [154, 207] on span "Империна Татьяна Георгиевна" at bounding box center [143, 208] width 170 height 11
drag, startPoint x: 186, startPoint y: 203, endPoint x: 231, endPoint y: 199, distance: 45.2
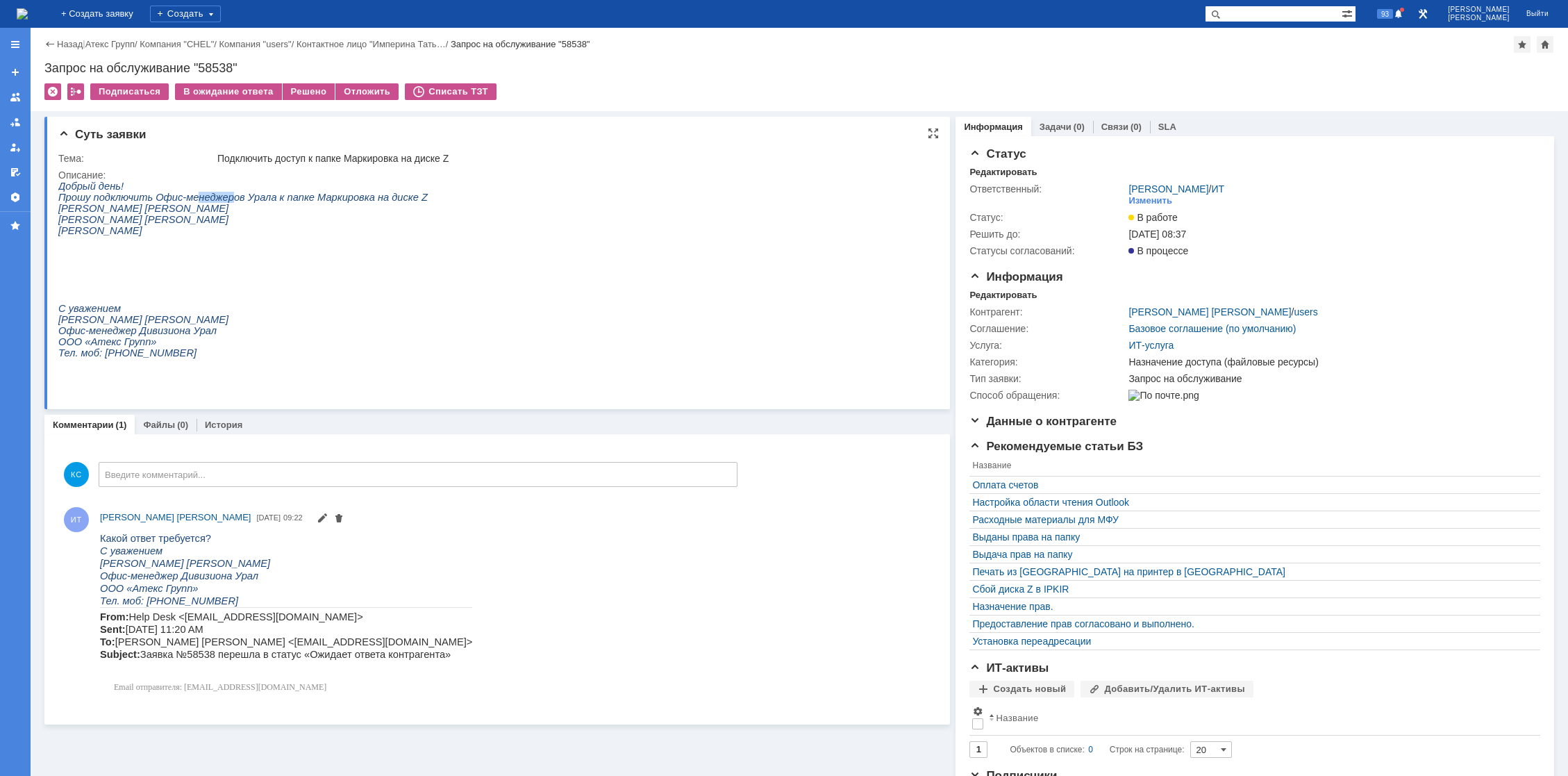
click at [228, 199] on span "Прошу подключить Офис-менеджеров Урала к папке Маркировка на диске Z" at bounding box center [243, 197] width 369 height 11
drag, startPoint x: 391, startPoint y: 200, endPoint x: 343, endPoint y: 202, distance: 48.0
click at [343, 202] on span "Прошу подключить Офис-менеджеров Урала к папке Маркировка на диске Z" at bounding box center [243, 197] width 369 height 11
drag, startPoint x: 298, startPoint y: 202, endPoint x: 343, endPoint y: 198, distance: 45.2
click at [318, 200] on span "Прошу подключить Офис-менеджеров Урала к папке Маркировка на диске Z" at bounding box center [243, 197] width 369 height 11
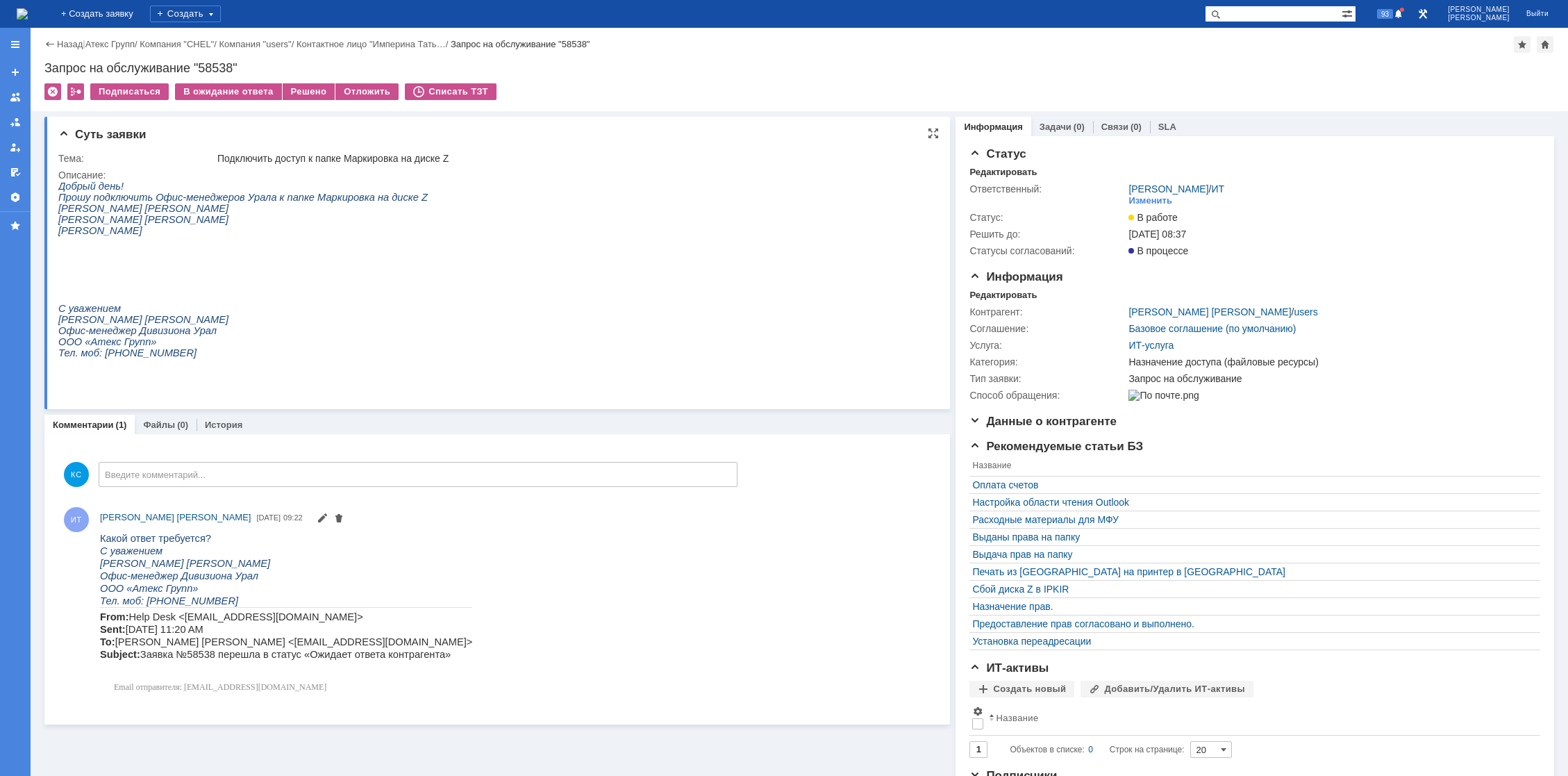
click at [363, 198] on span "Прошу подключить Офис-менеджеров Урала к папке Маркировка на диске Z" at bounding box center [243, 197] width 369 height 11
drag, startPoint x: 385, startPoint y: 200, endPoint x: 331, endPoint y: 200, distance: 54.0
click at [338, 200] on span "Прошу подключить Офис-менеджеров Урала к папке Маркировка на диске Z" at bounding box center [243, 197] width 369 height 11
drag, startPoint x: 318, startPoint y: 202, endPoint x: 307, endPoint y: 202, distance: 11.0
click at [312, 202] on span "Прошу подключить Офис-менеджеров Урала к папке Маркировка на диске Z" at bounding box center [243, 197] width 369 height 11
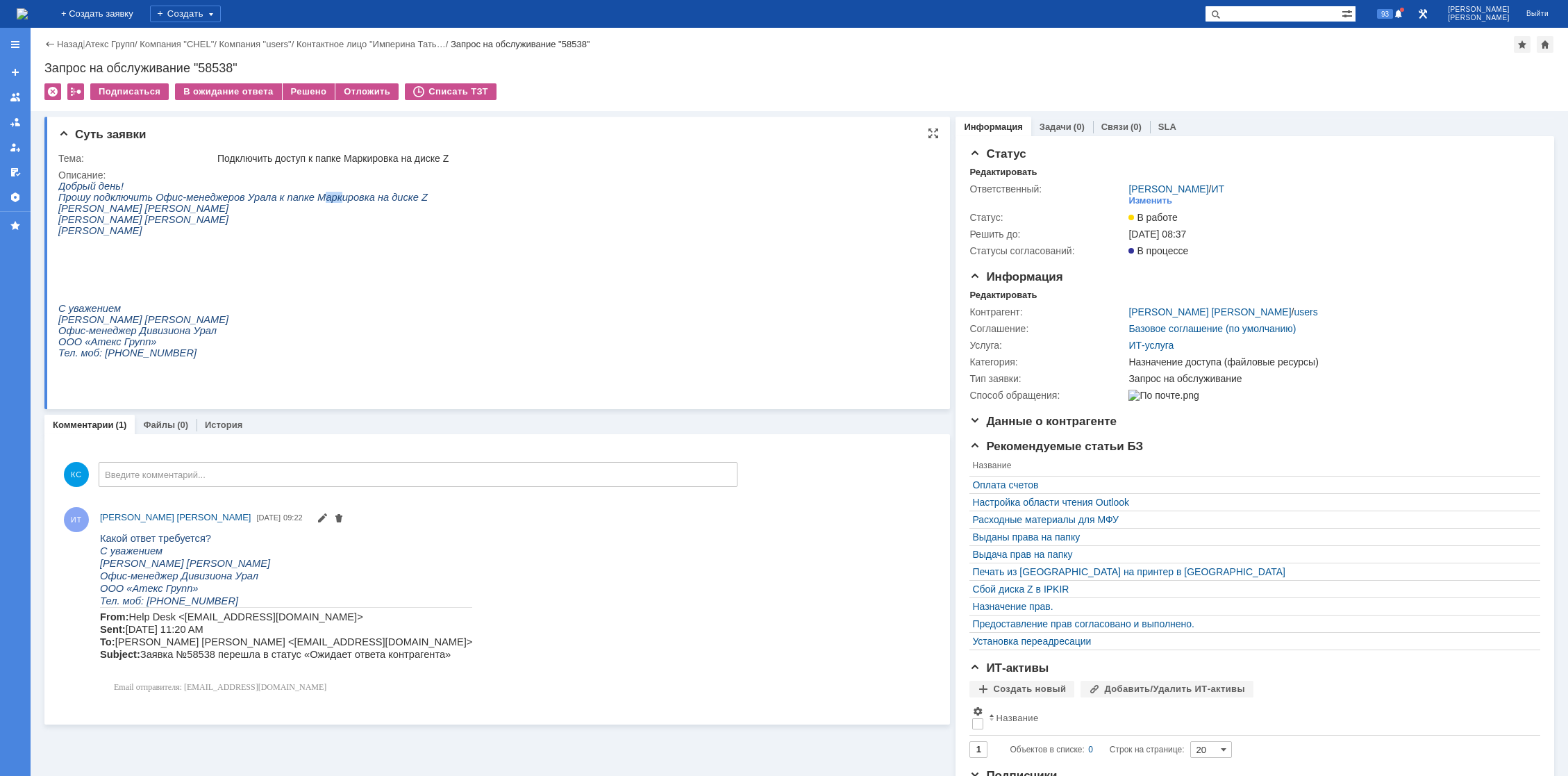
drag, startPoint x: 302, startPoint y: 201, endPoint x: 319, endPoint y: 201, distance: 17.0
click at [319, 201] on span "Прошу подключить Офис-менеджеров Урала к папке Маркировка на диске Z" at bounding box center [243, 197] width 369 height 11
drag, startPoint x: 348, startPoint y: 200, endPoint x: 297, endPoint y: 200, distance: 51.0
click at [297, 200] on span "Прошу подключить Офис-менеджеров Урала к папке Маркировка на диске Z" at bounding box center [243, 197] width 369 height 11
drag, startPoint x: 126, startPoint y: 203, endPoint x: 165, endPoint y: 203, distance: 39.0
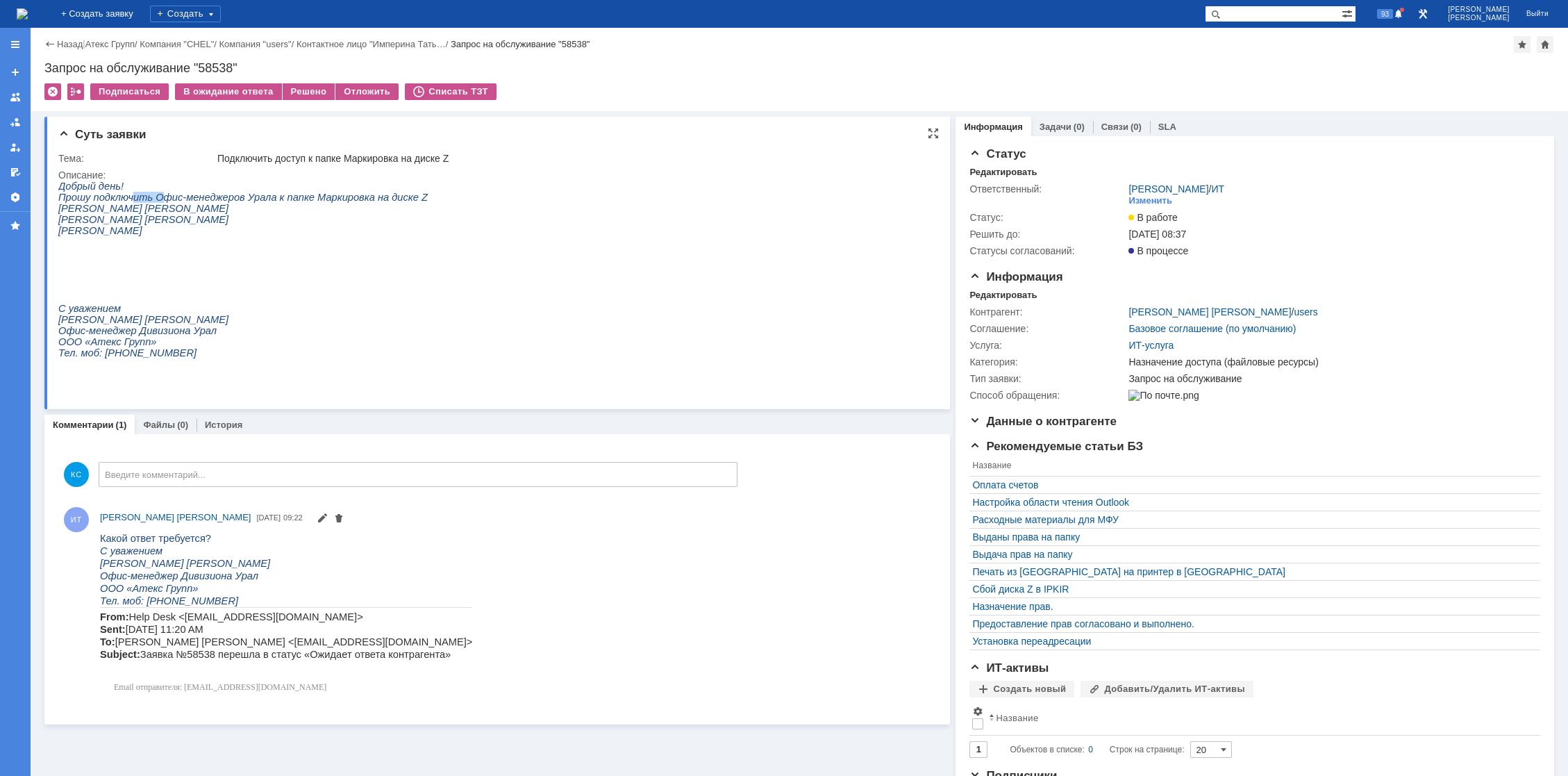
click at [163, 203] on span "Прошу подключить Офис-менеджеров Урала к папке Маркировка на диске Z" at bounding box center [243, 197] width 369 height 11
drag, startPoint x: 188, startPoint y: 204, endPoint x: 216, endPoint y: 203, distance: 28.0
click at [216, 203] on span "Прошу подключить Офис-менеджеров Урала к папке Маркировка на диске Z" at bounding box center [243, 197] width 369 height 11
click at [237, 89] on div "В ожидание ответа" at bounding box center [228, 92] width 106 height 17
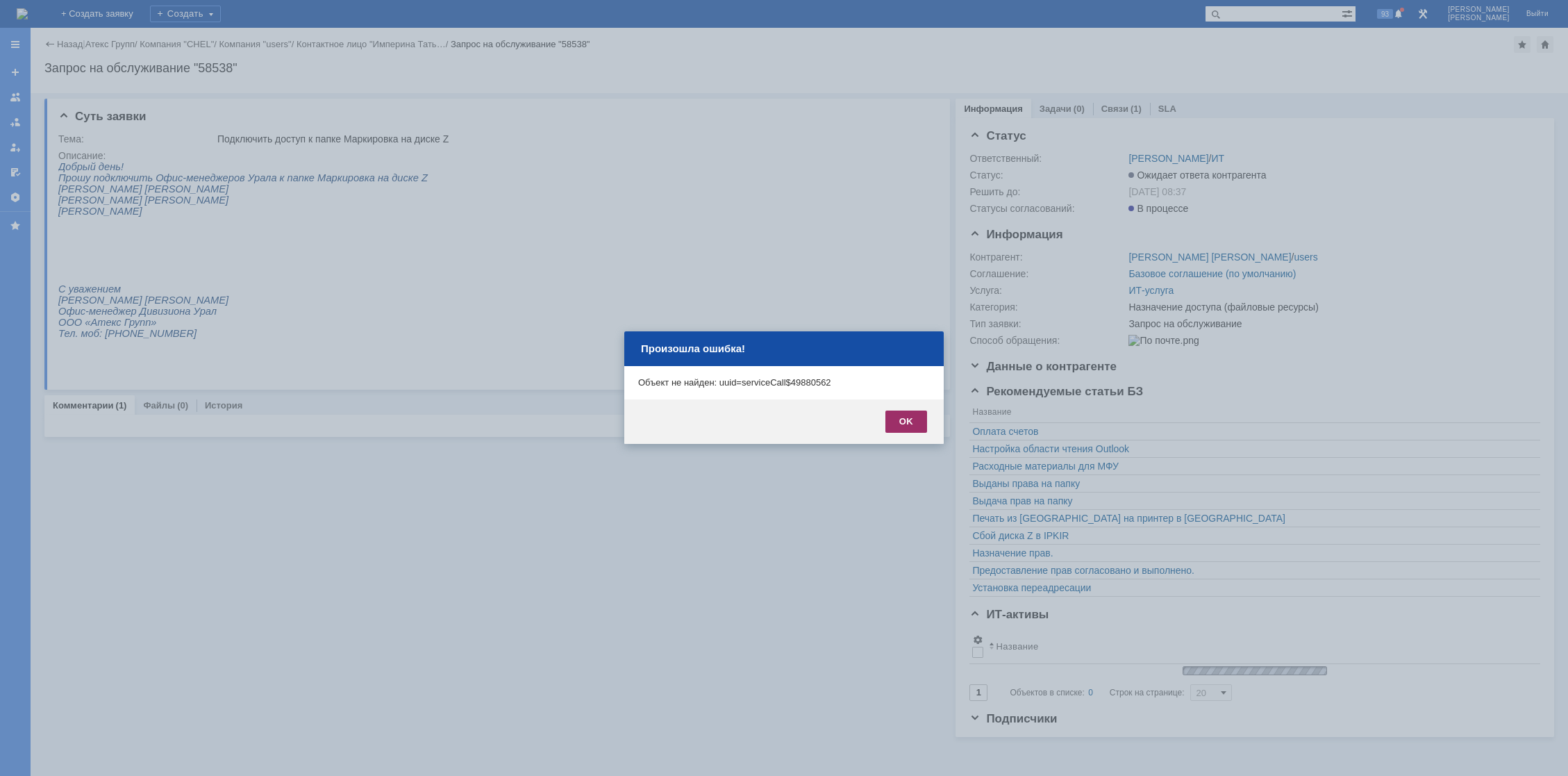
click at [895, 416] on div "OK" at bounding box center [907, 422] width 42 height 23
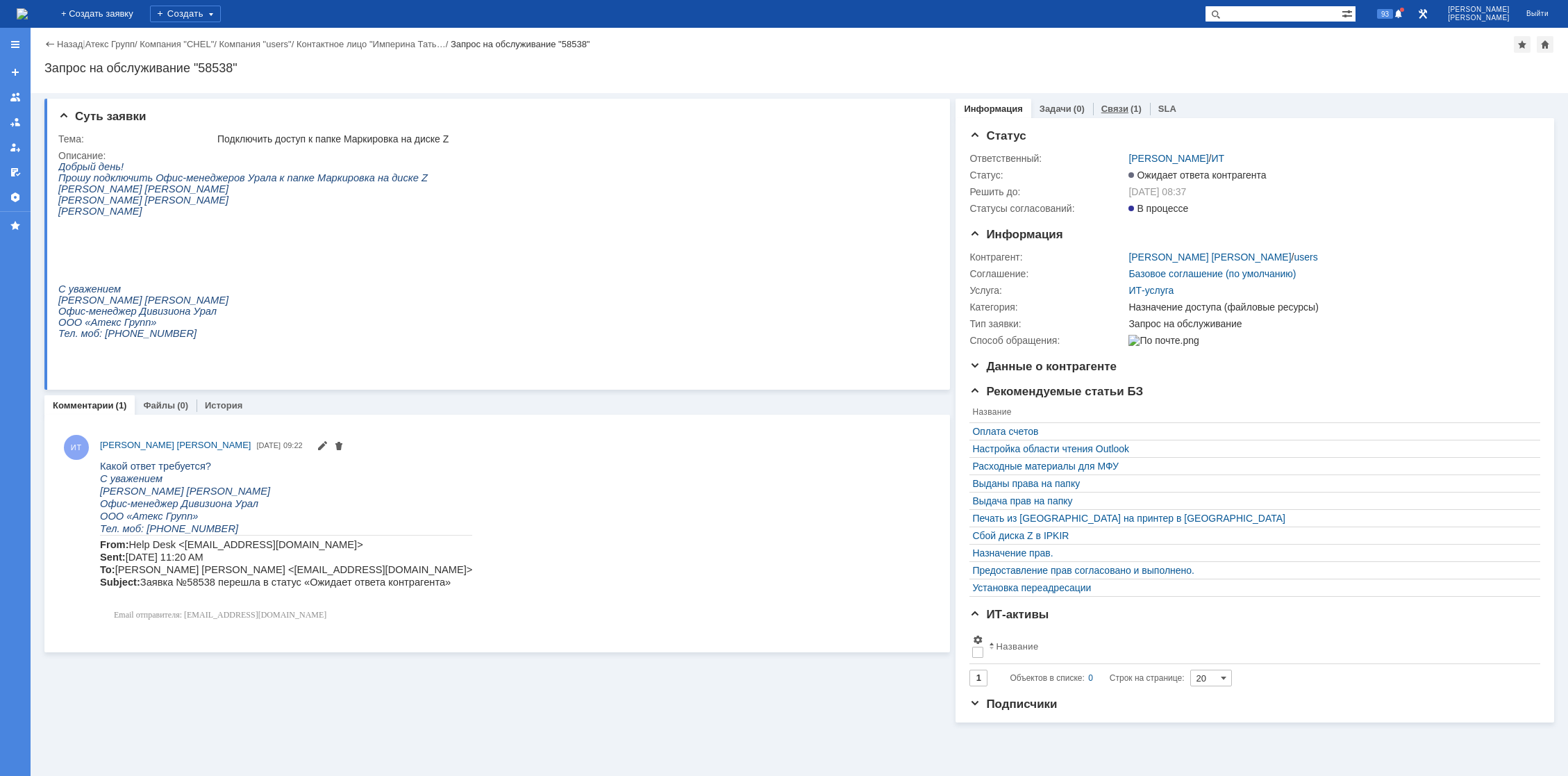
click at [1115, 110] on link "Связи" at bounding box center [1115, 109] width 27 height 10
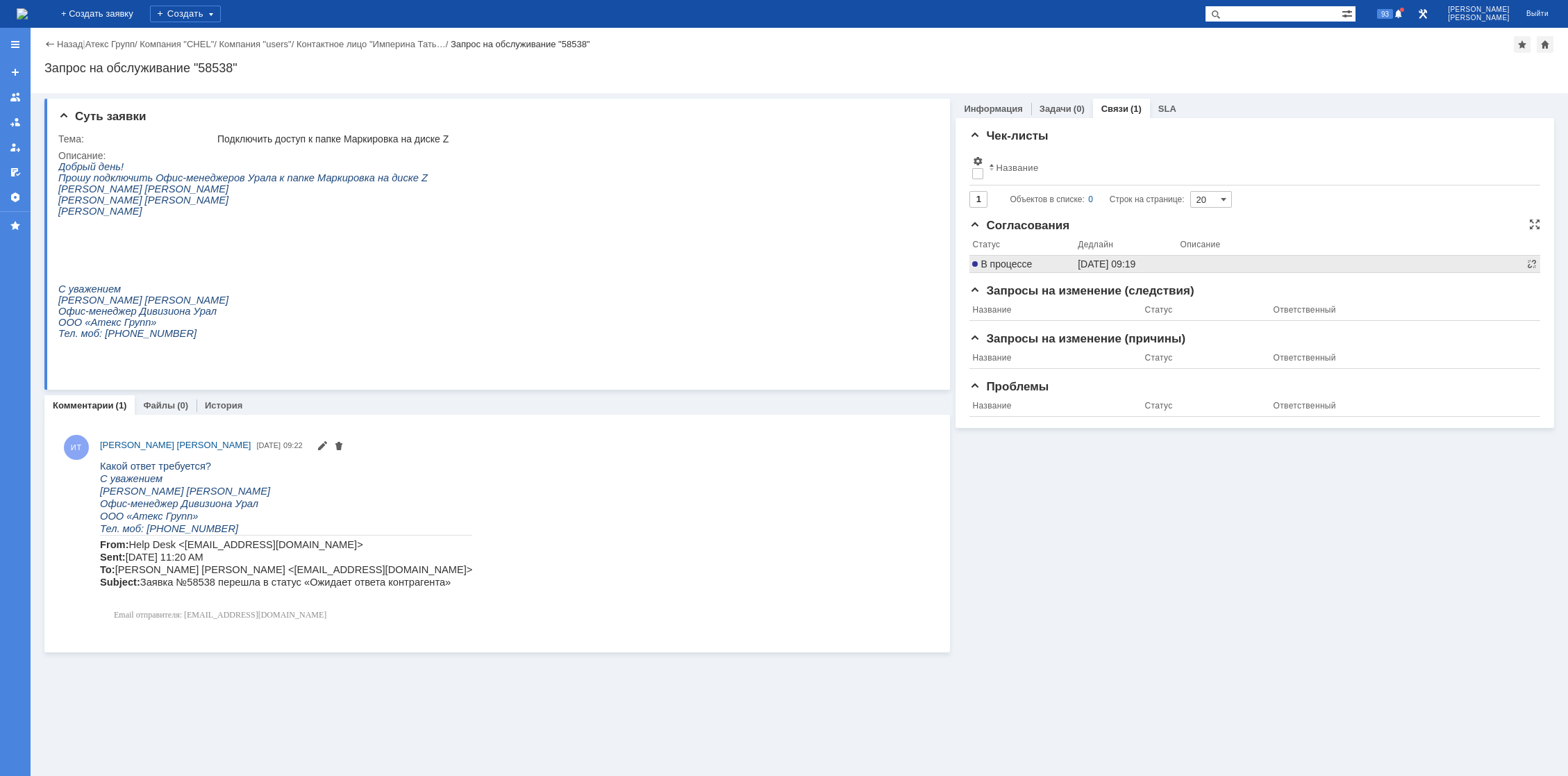
click at [1025, 265] on span "В процессе" at bounding box center [1002, 264] width 60 height 11
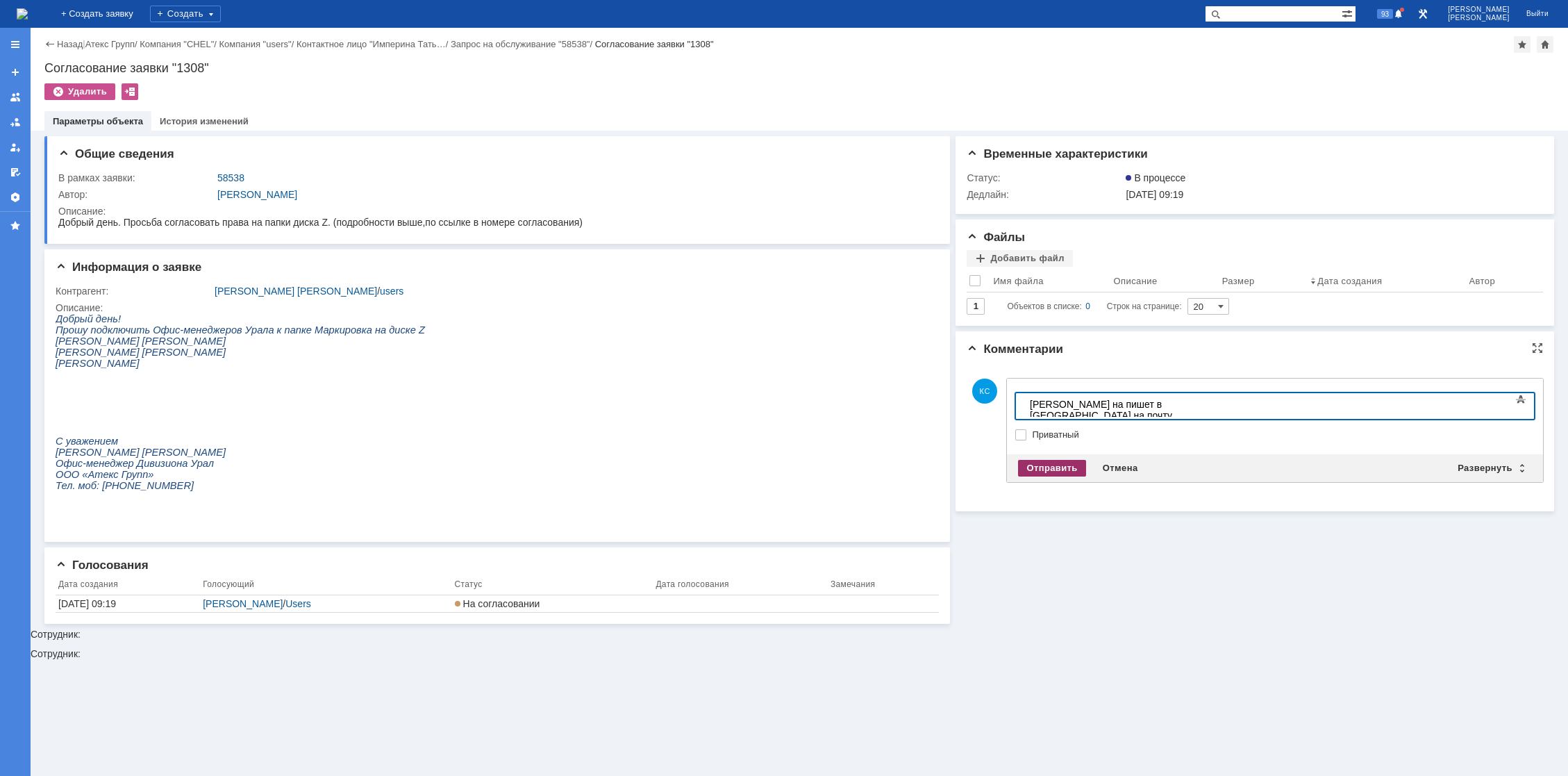
click at [1059, 460] on div "Отправить" at bounding box center [1052, 468] width 68 height 17
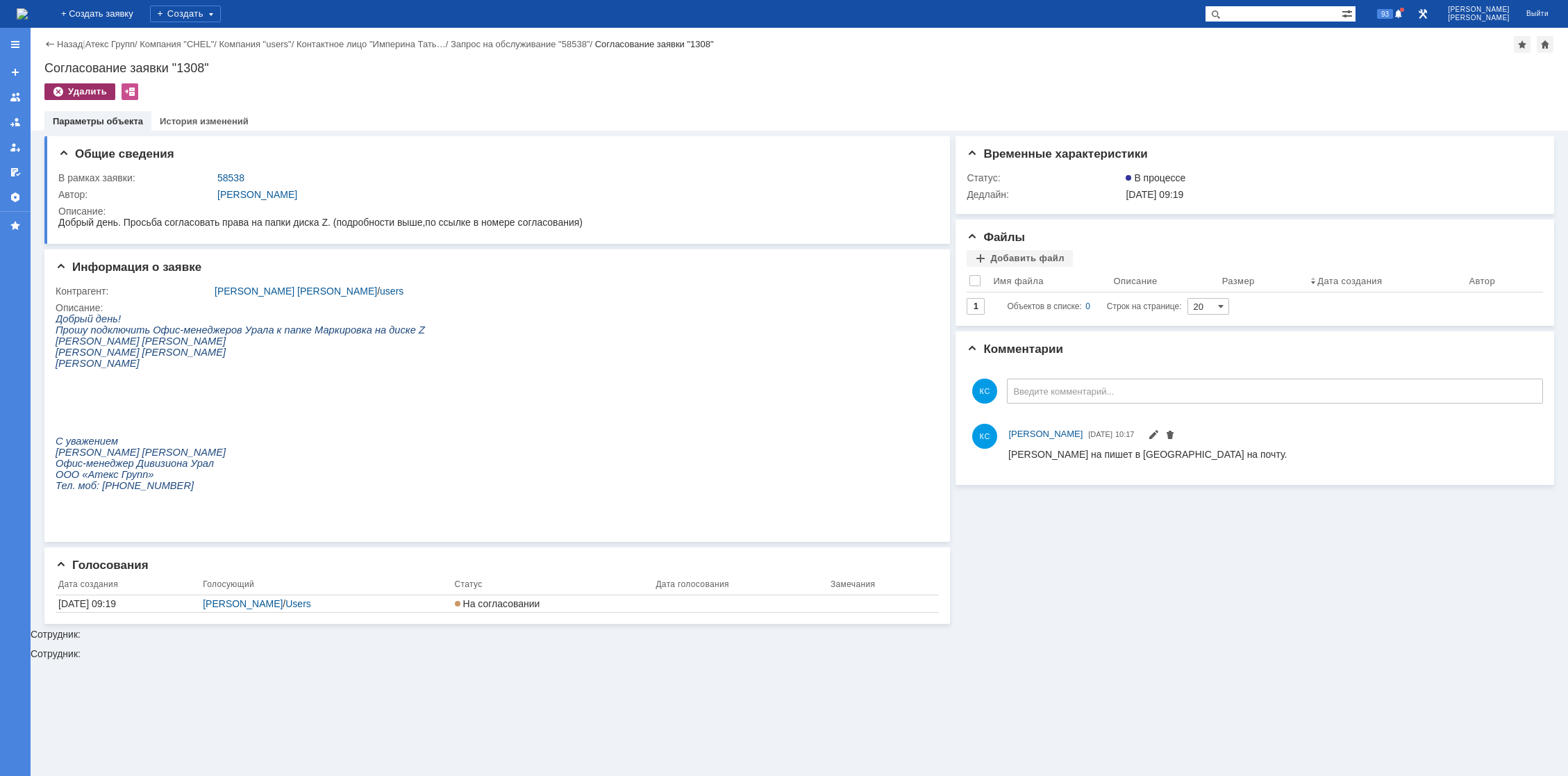
click at [81, 94] on div "Удалить" at bounding box center [80, 92] width 71 height 17
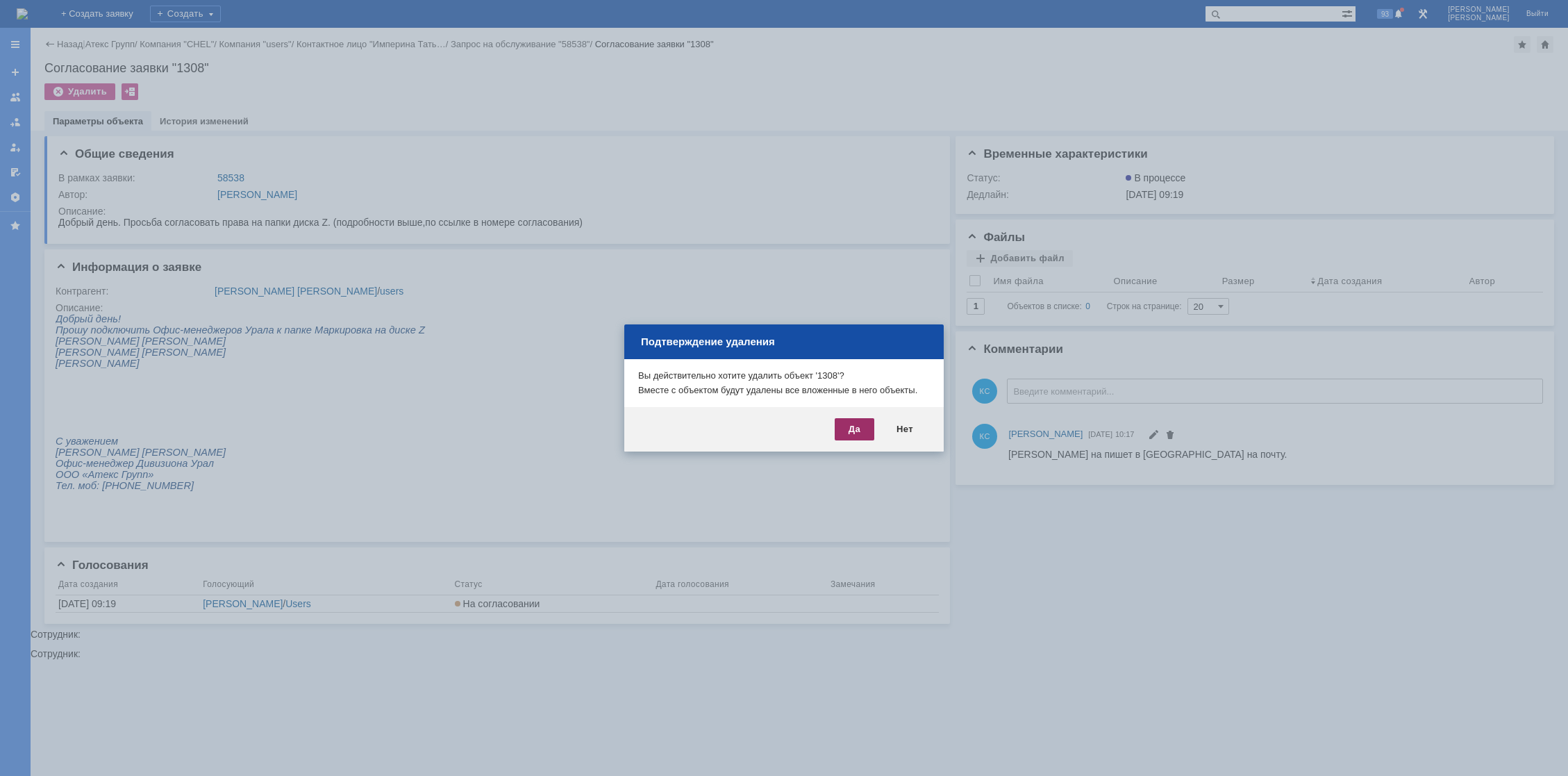
click at [848, 434] on div "Да" at bounding box center [854, 430] width 39 height 23
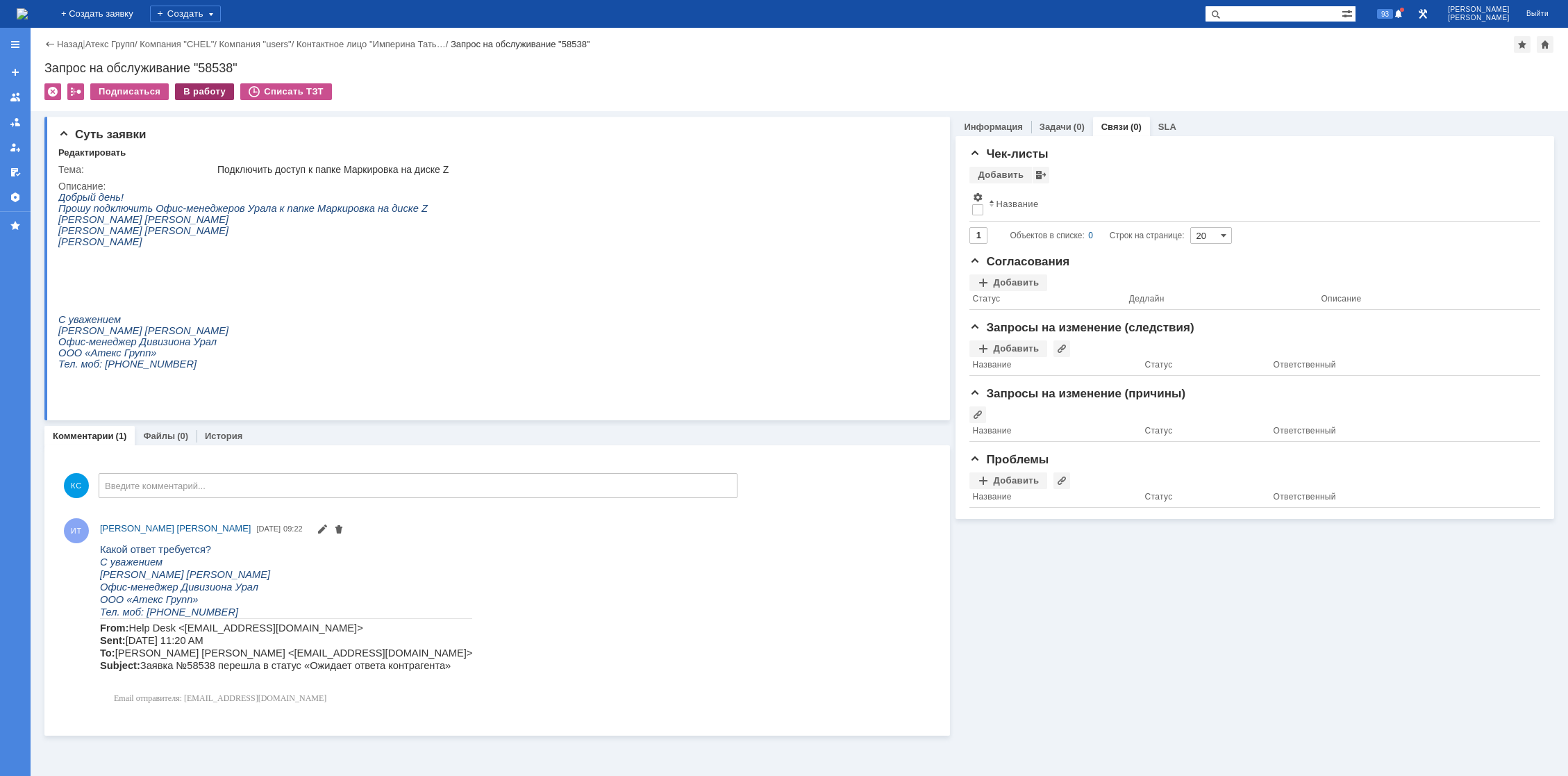
click at [195, 93] on div "В работу" at bounding box center [204, 92] width 59 height 17
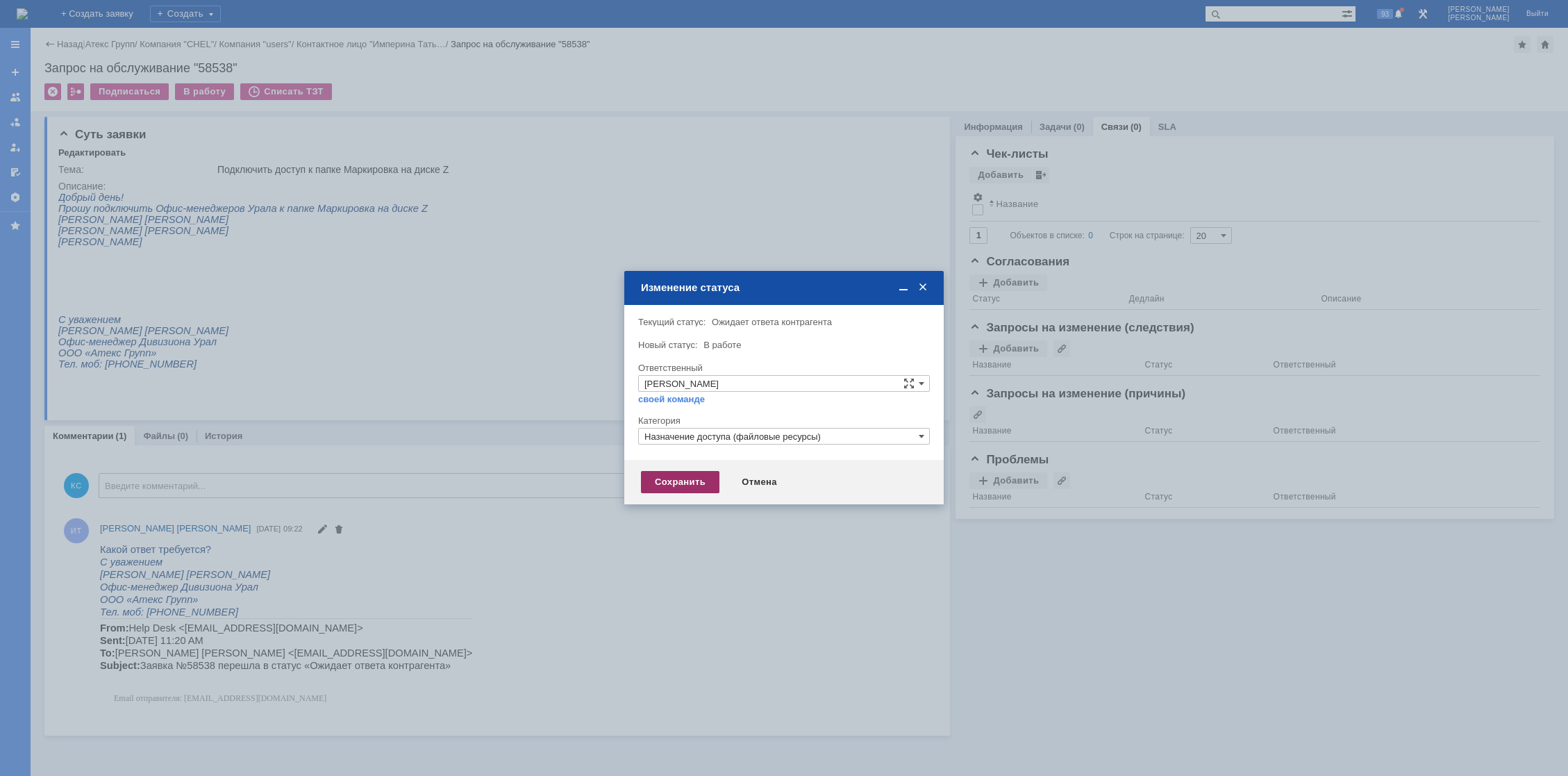
click at [666, 479] on div "Сохранить" at bounding box center [681, 482] width 79 height 23
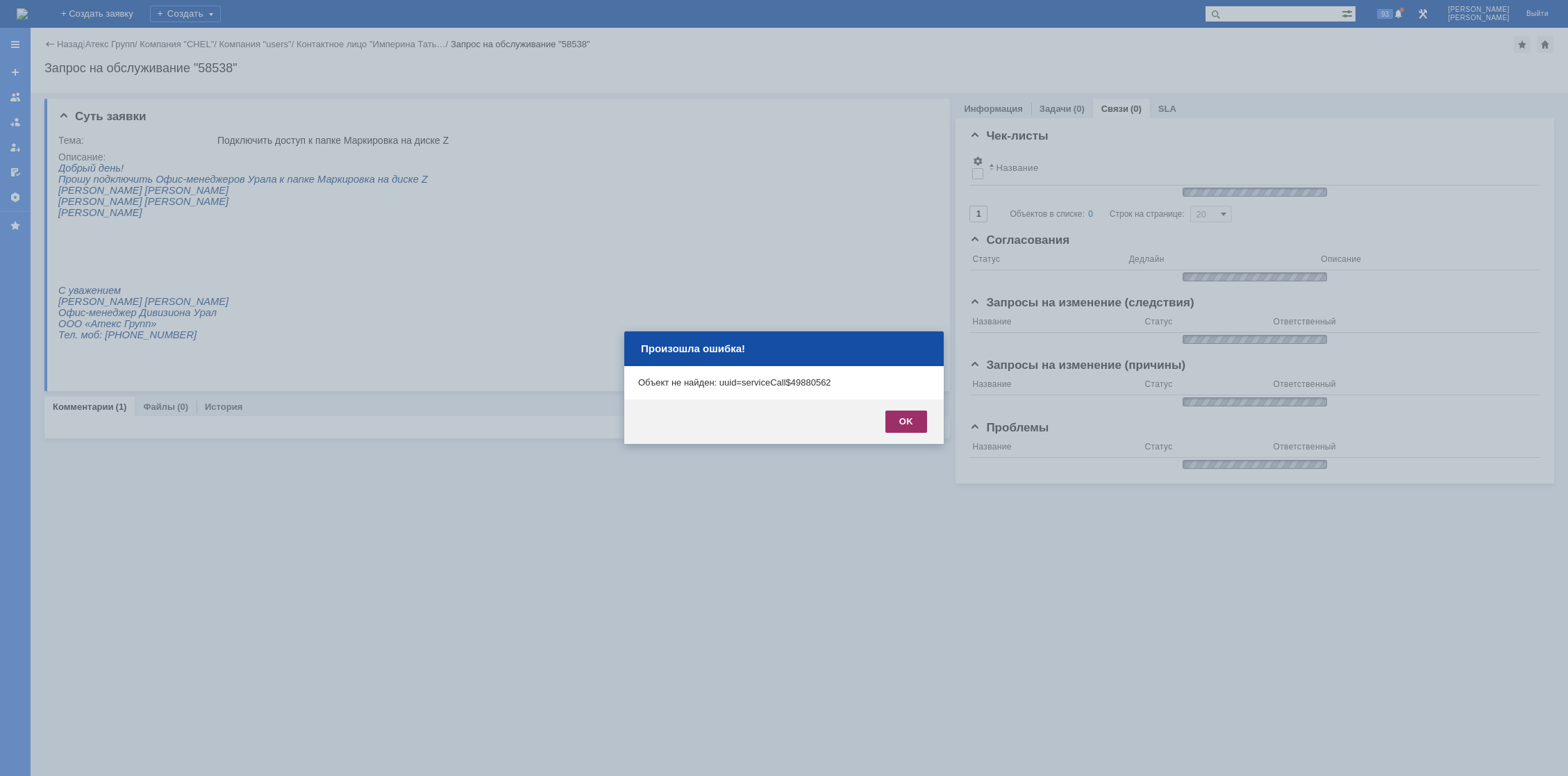
click at [914, 422] on div "OK" at bounding box center [907, 422] width 42 height 23
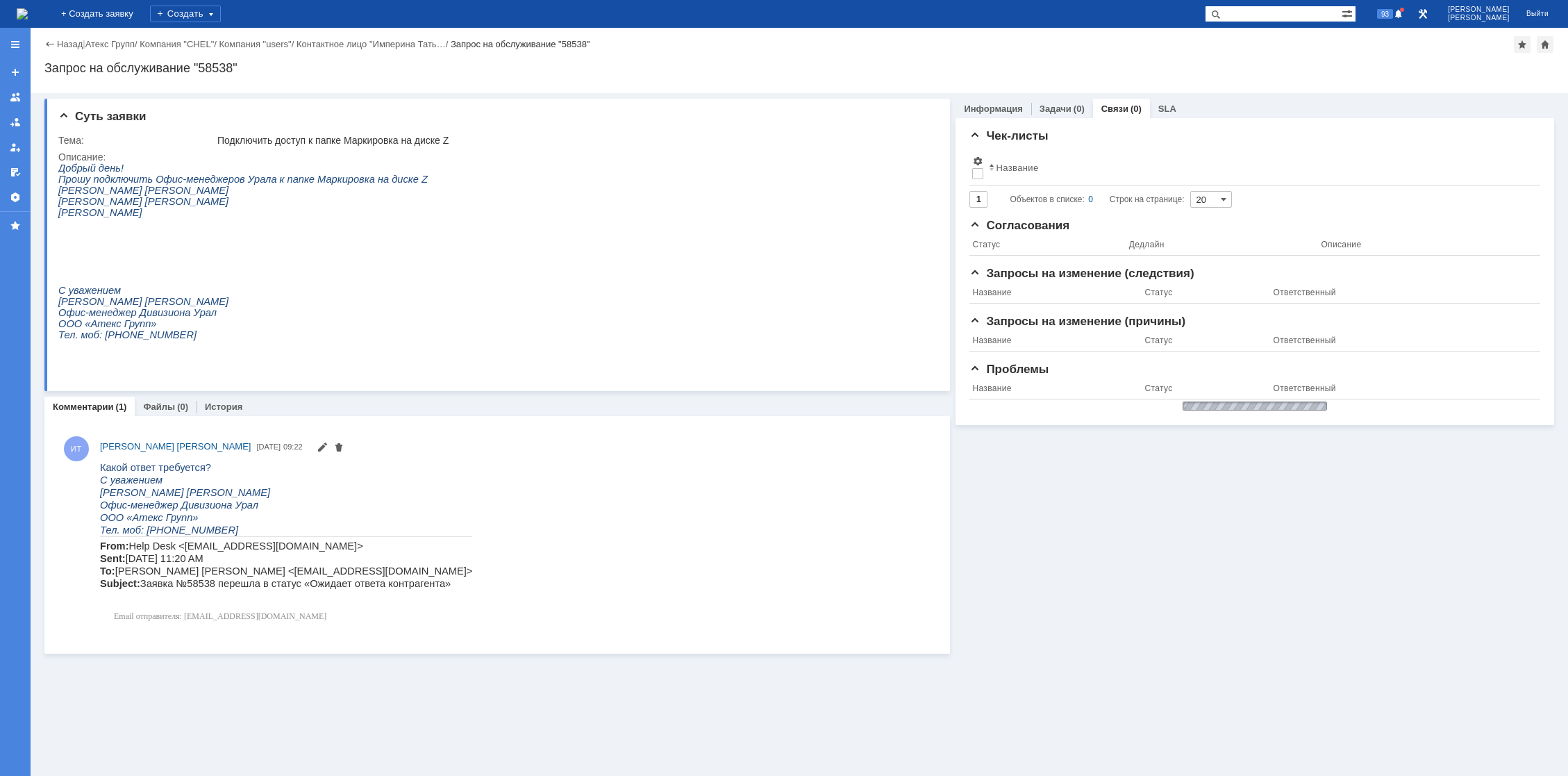
click at [28, 18] on img at bounding box center [23, 14] width 11 height 11
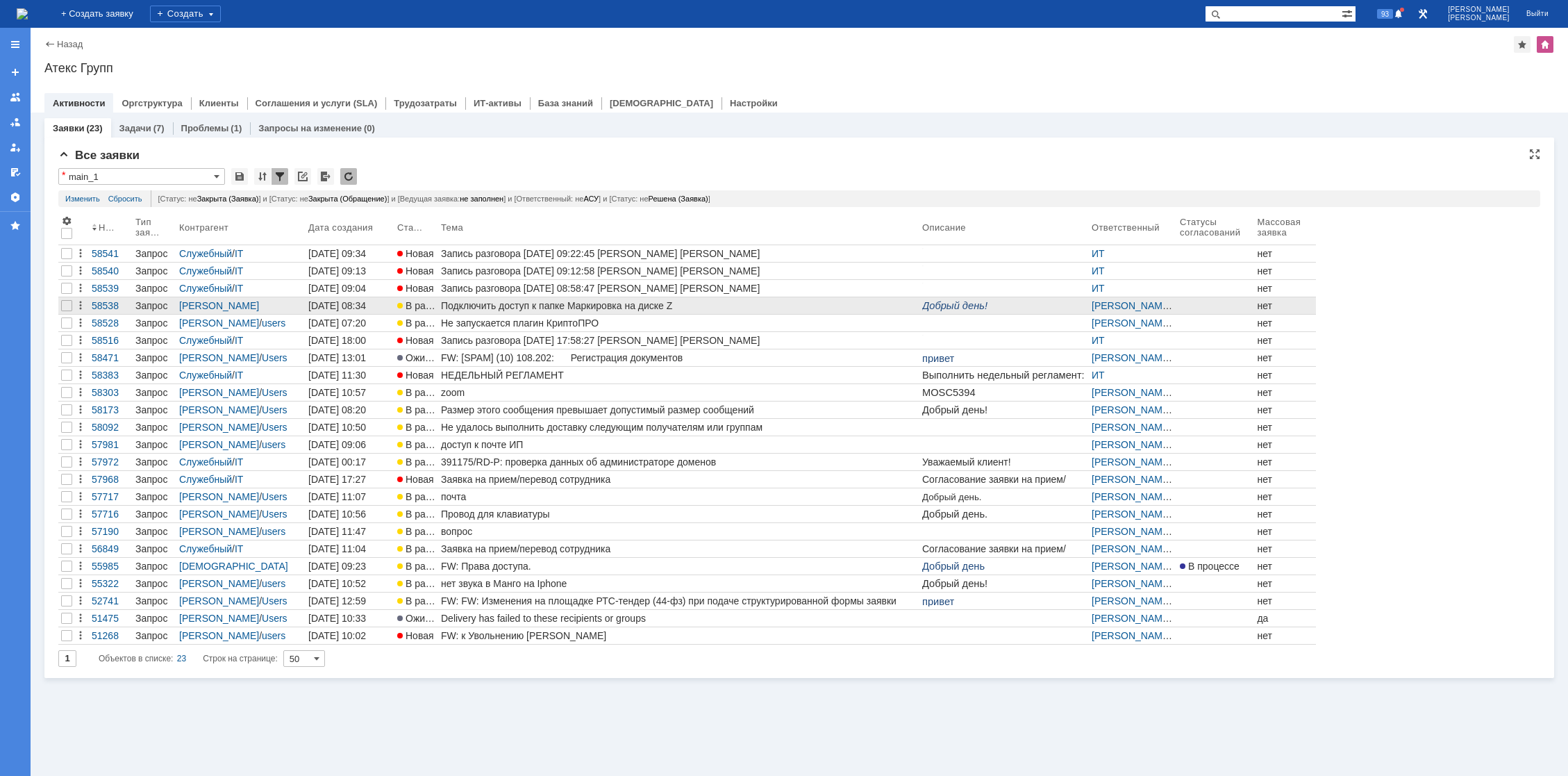
click at [522, 304] on div "Подключить доступ к папке Маркировка на диске Z" at bounding box center [678, 306] width 475 height 11
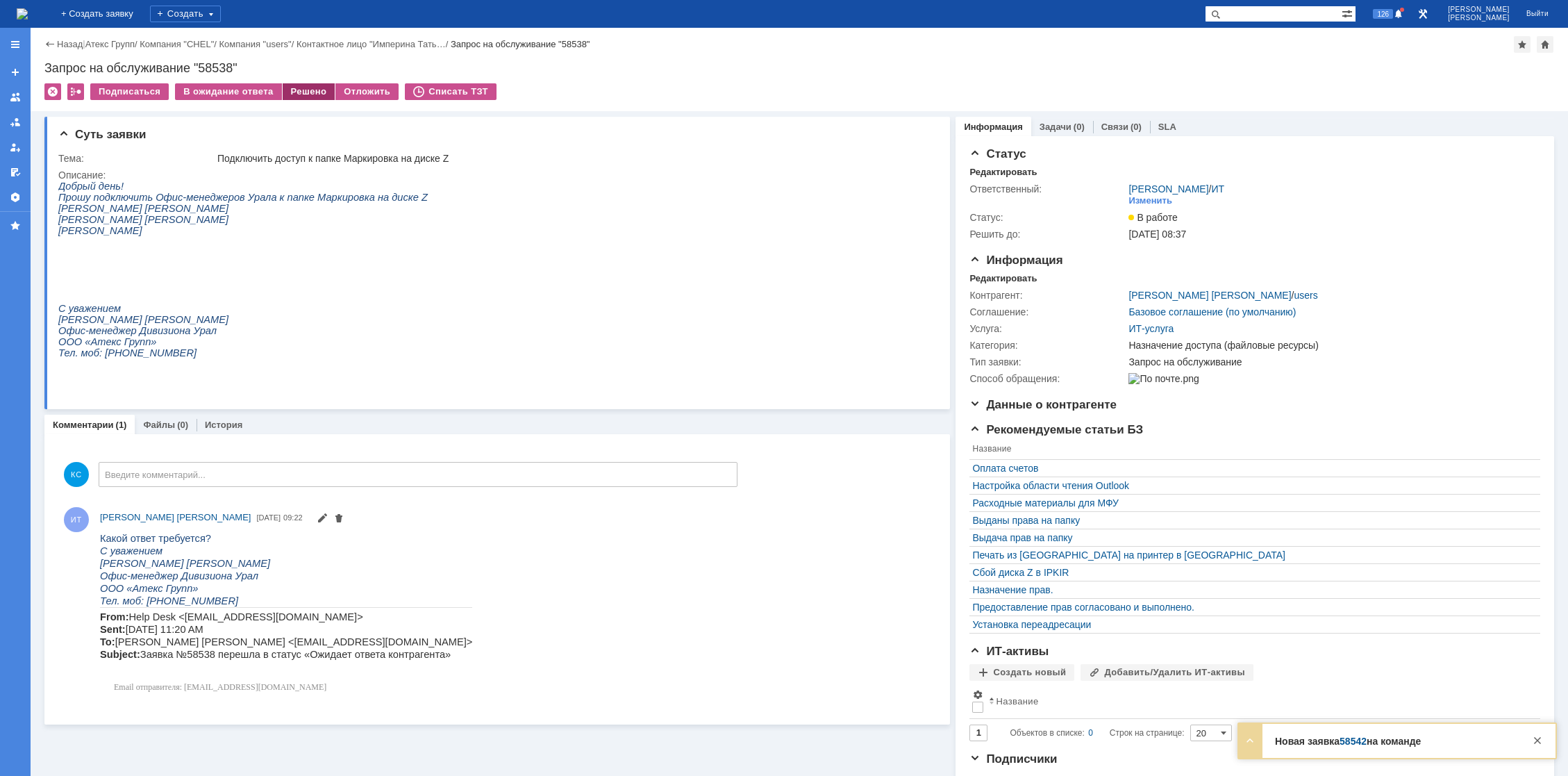
click at [302, 91] on div "Решено" at bounding box center [309, 92] width 53 height 17
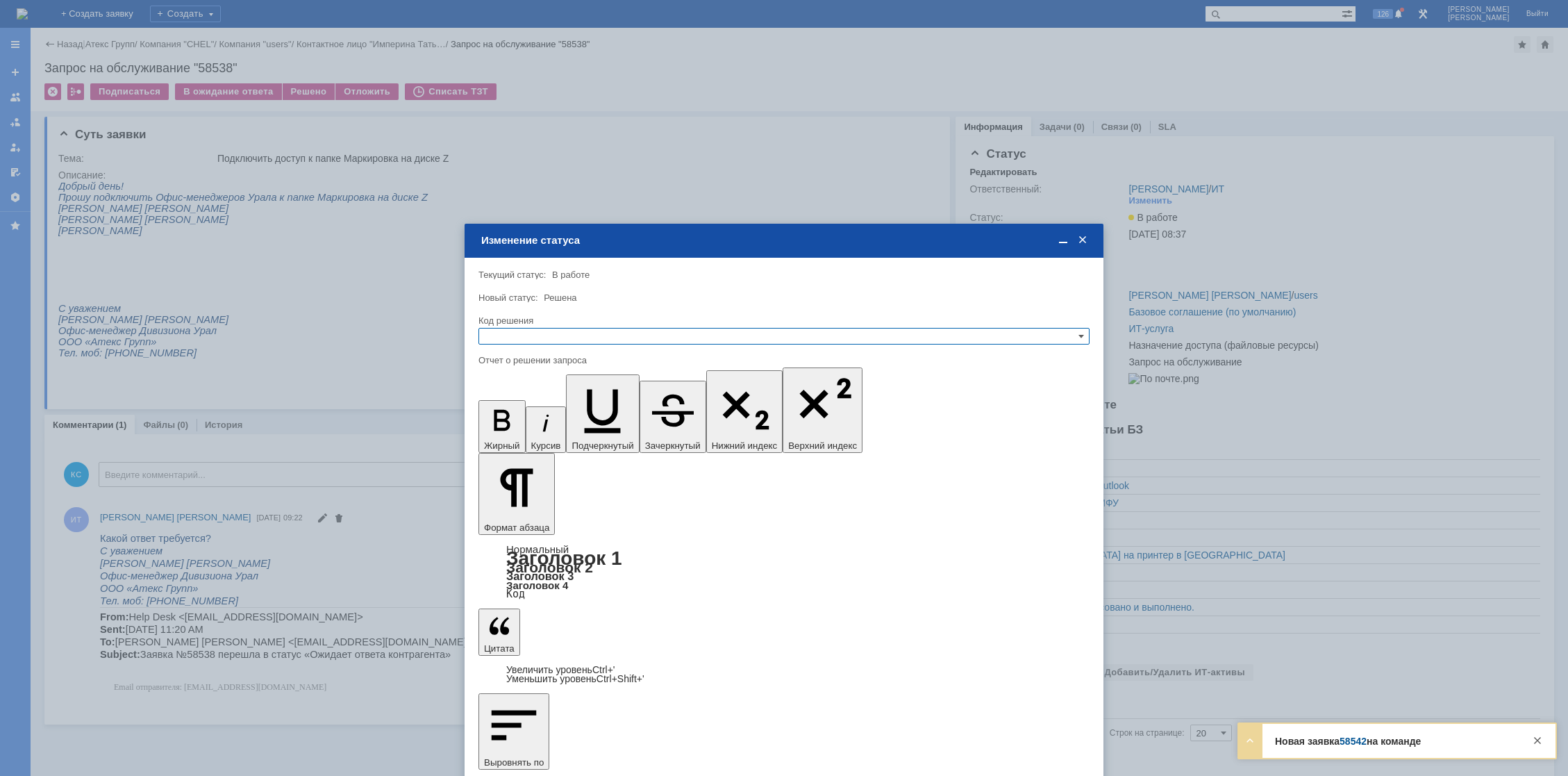
click at [586, 336] on input "text" at bounding box center [784, 336] width 611 height 17
click at [561, 404] on span "Решено" at bounding box center [784, 404] width 599 height 11
type input "Решено"
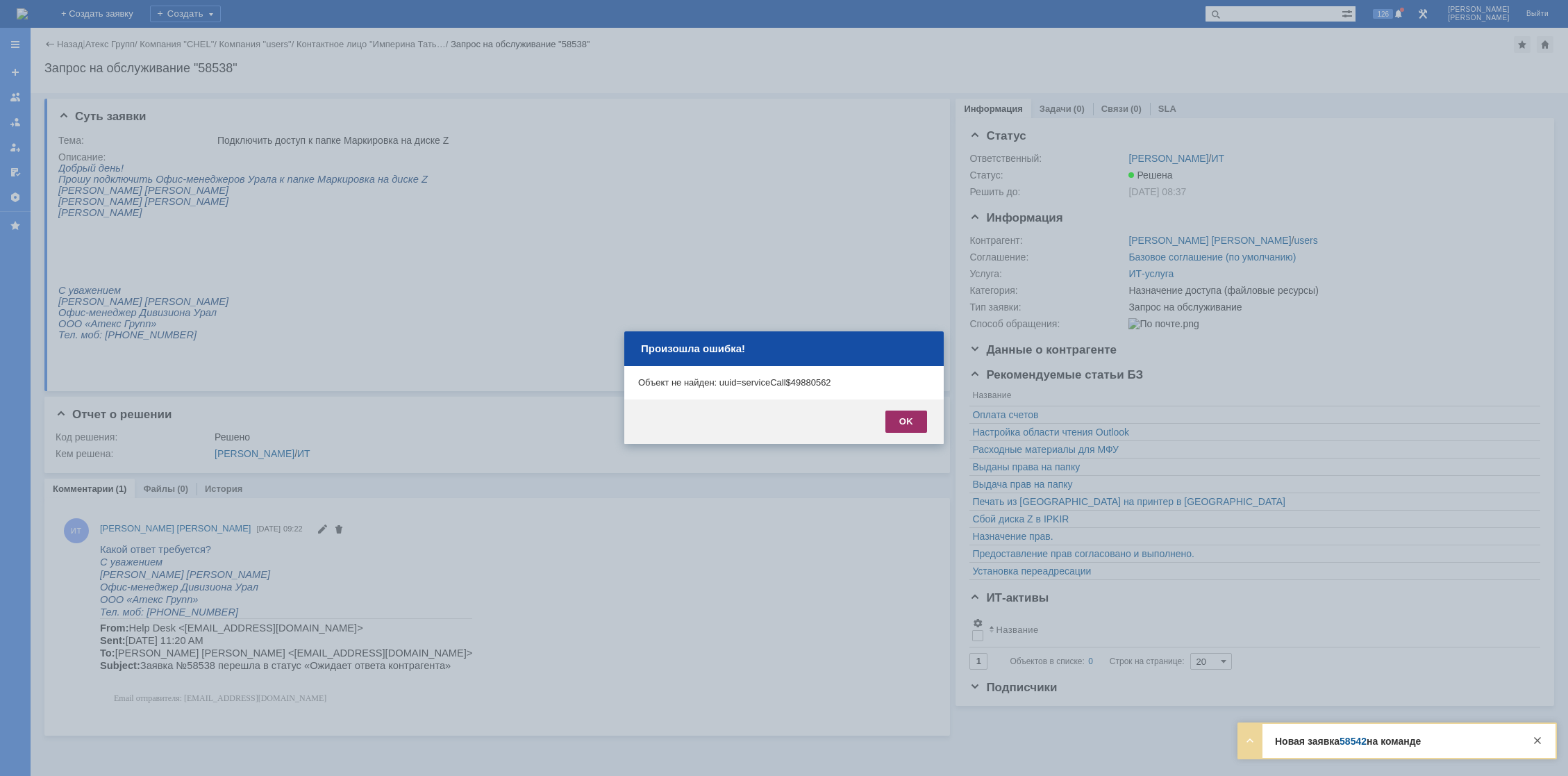
click at [903, 416] on div "OK" at bounding box center [907, 422] width 42 height 23
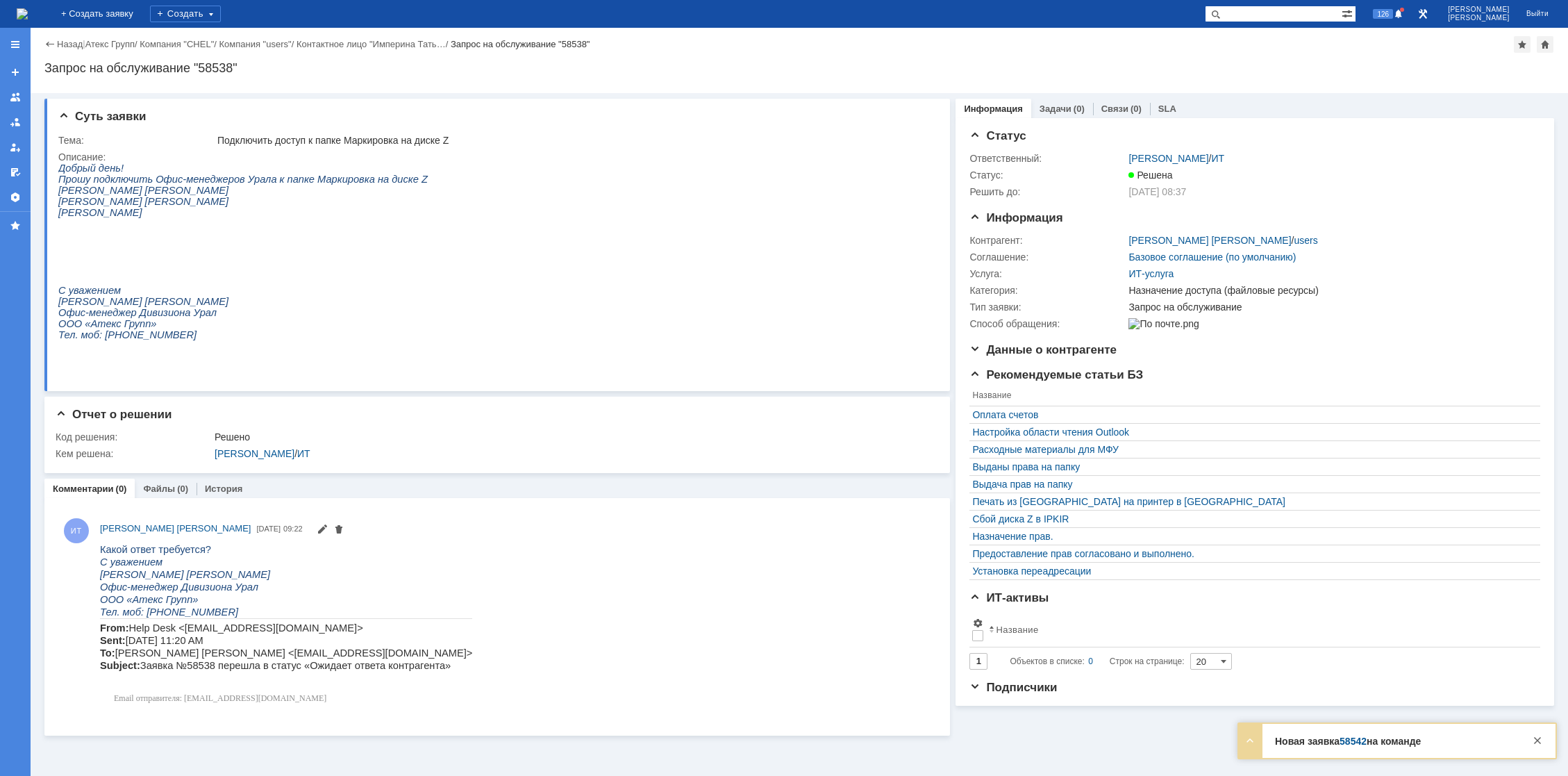
click at [28, 16] on img at bounding box center [23, 14] width 11 height 11
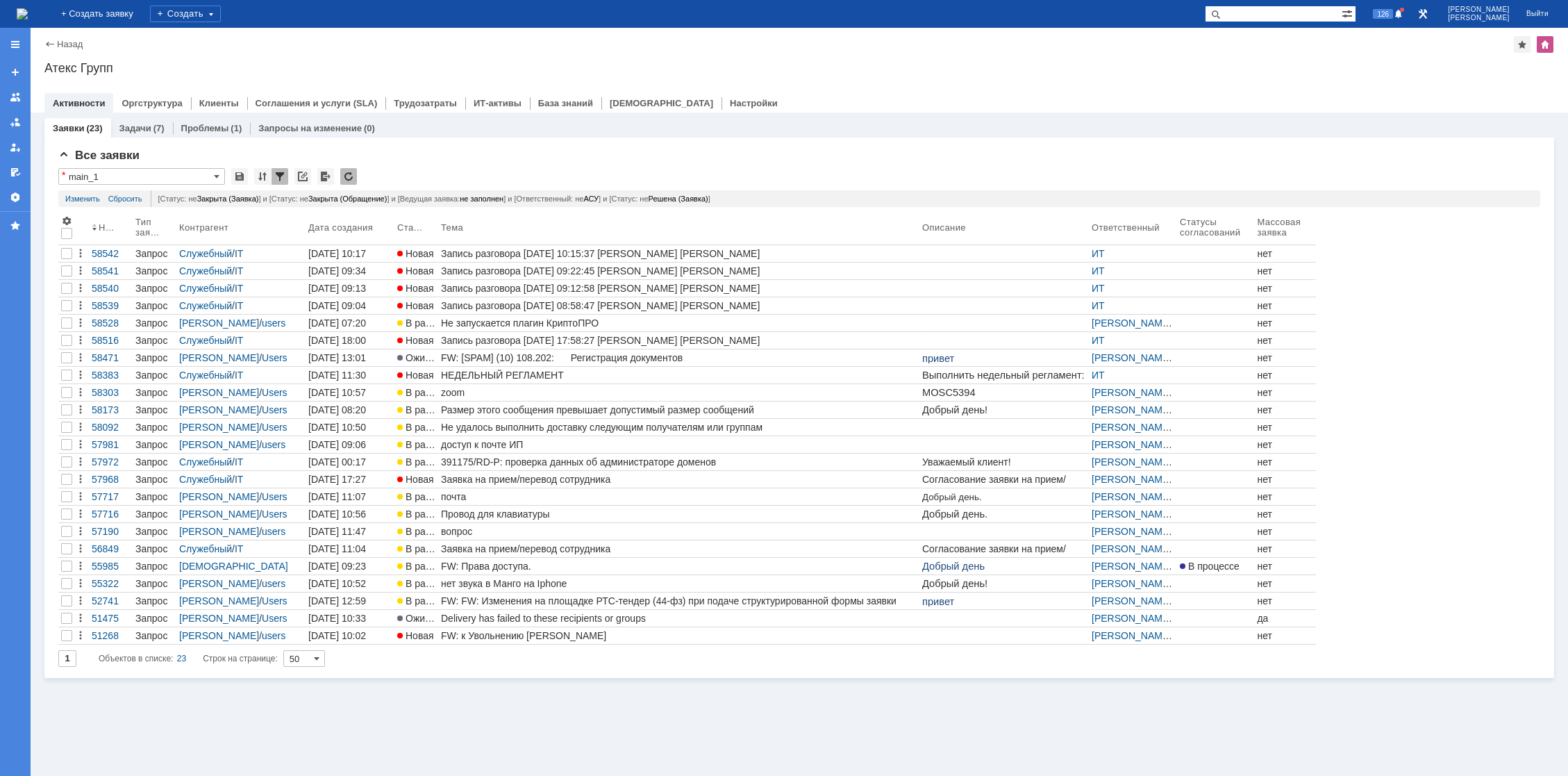
click at [28, 17] on img at bounding box center [23, 14] width 11 height 11
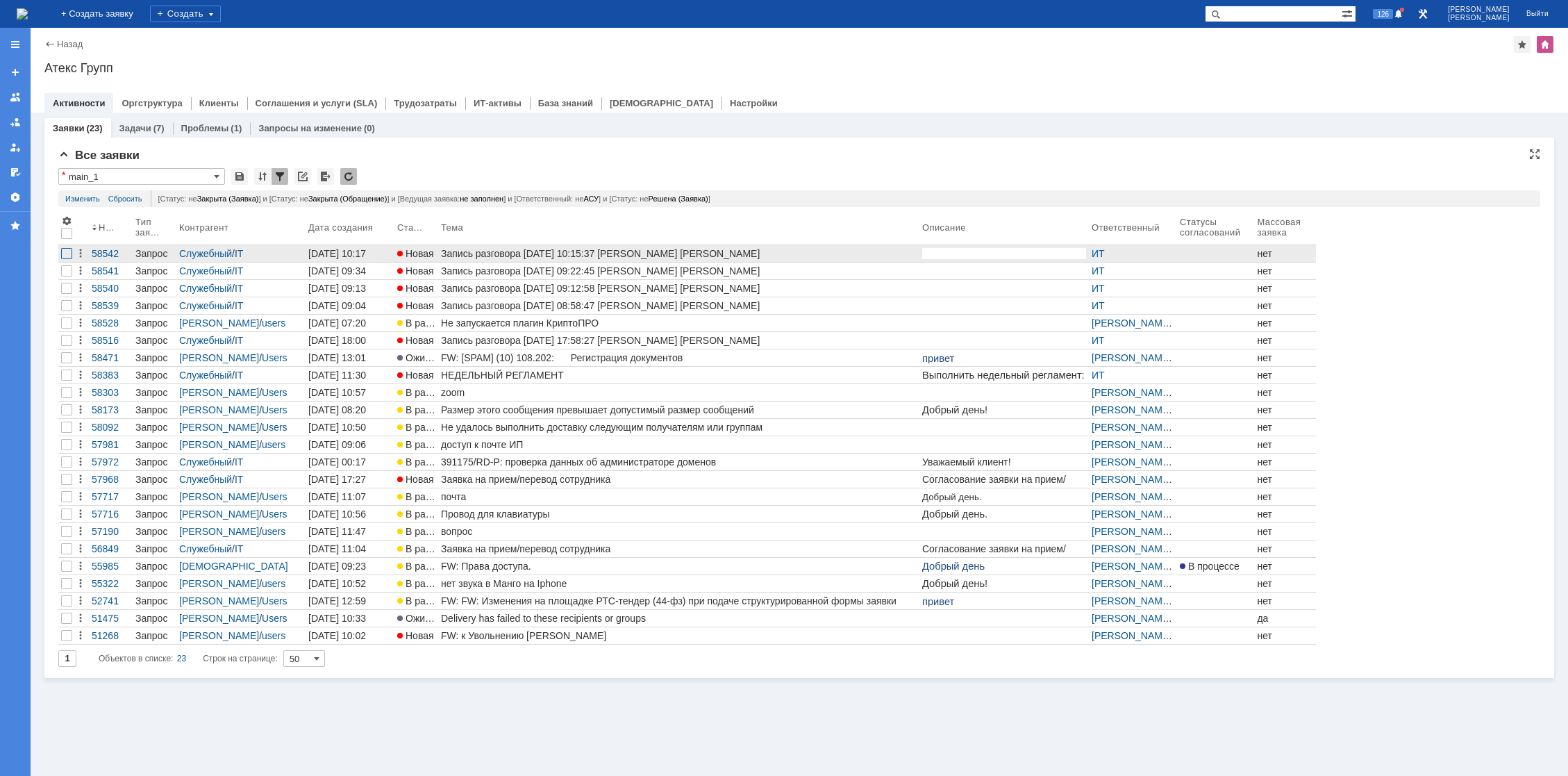
click at [68, 257] on div at bounding box center [67, 254] width 11 height 11
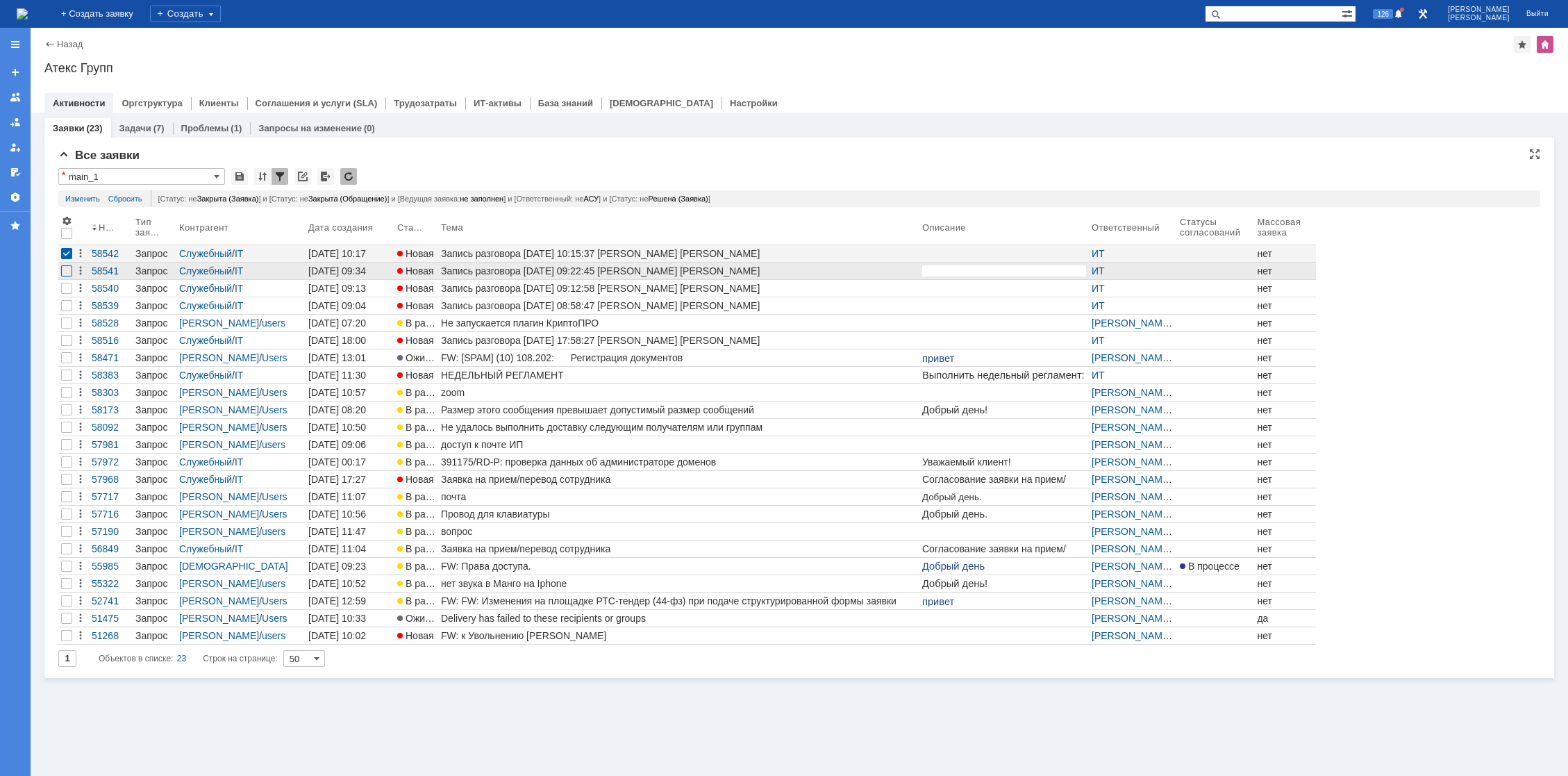
click at [68, 272] on div at bounding box center [67, 271] width 11 height 11
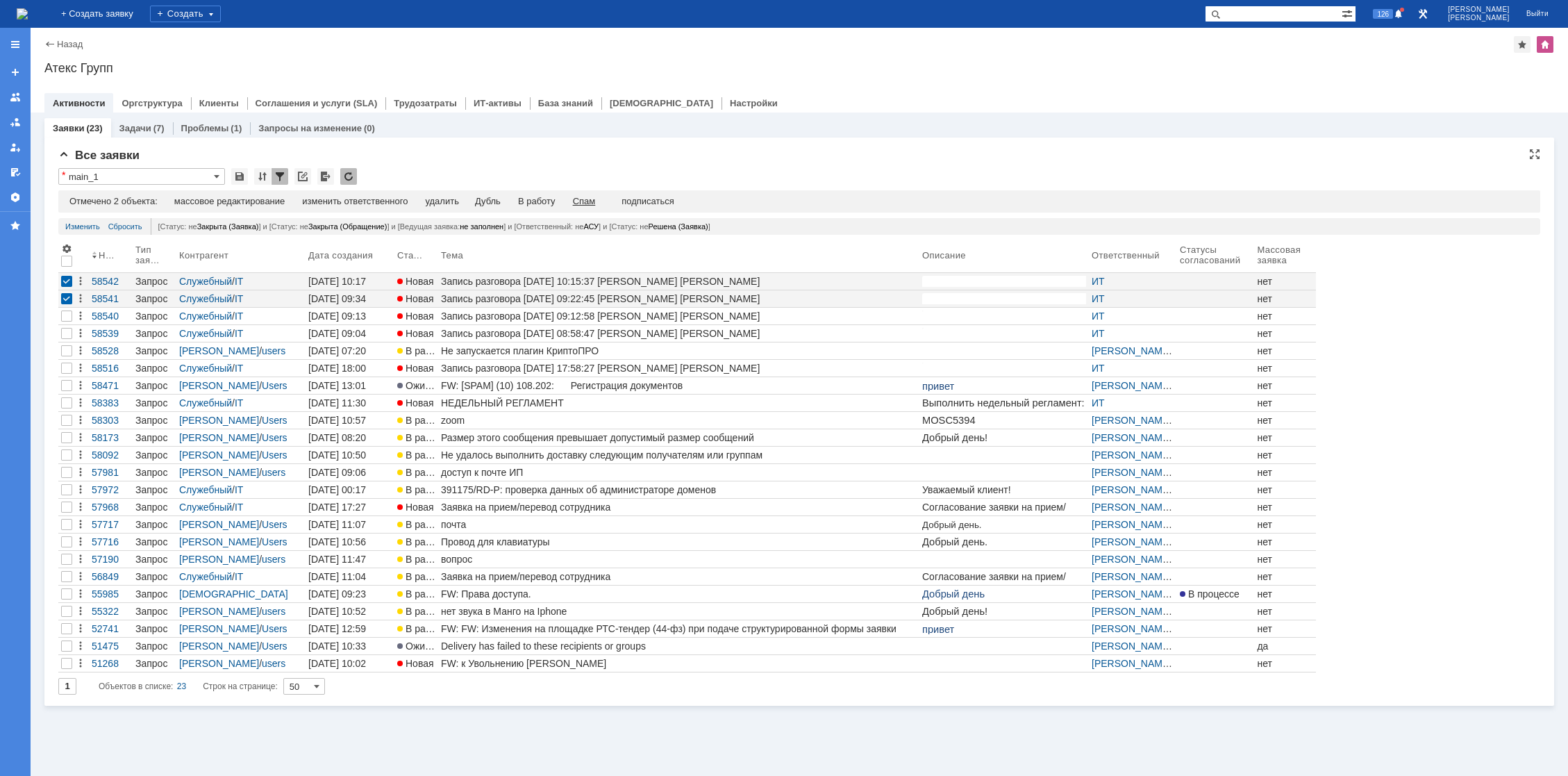
click at [589, 200] on div "Спам" at bounding box center [584, 201] width 23 height 11
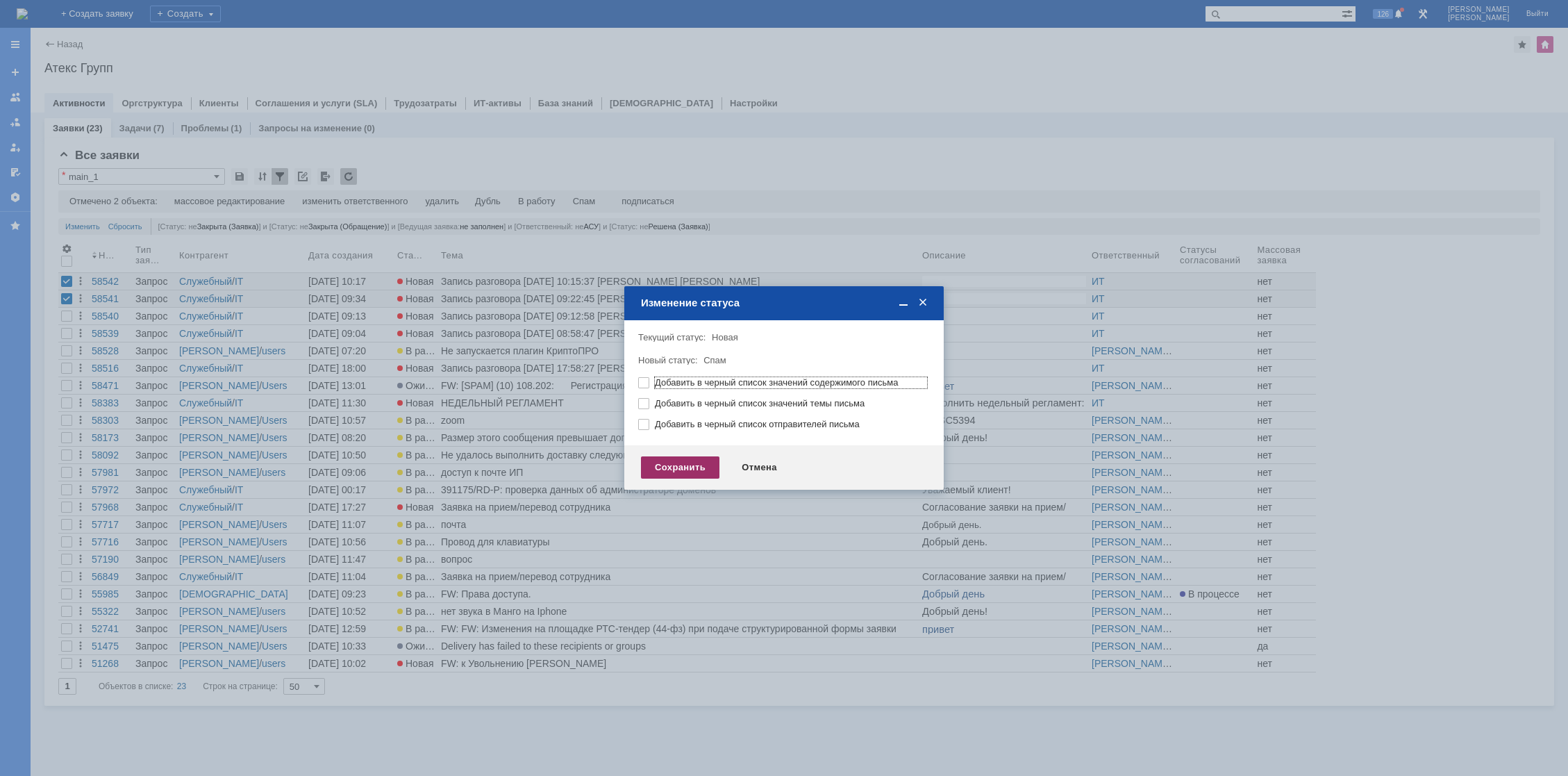
click at [683, 473] on div "Сохранить" at bounding box center [681, 468] width 79 height 23
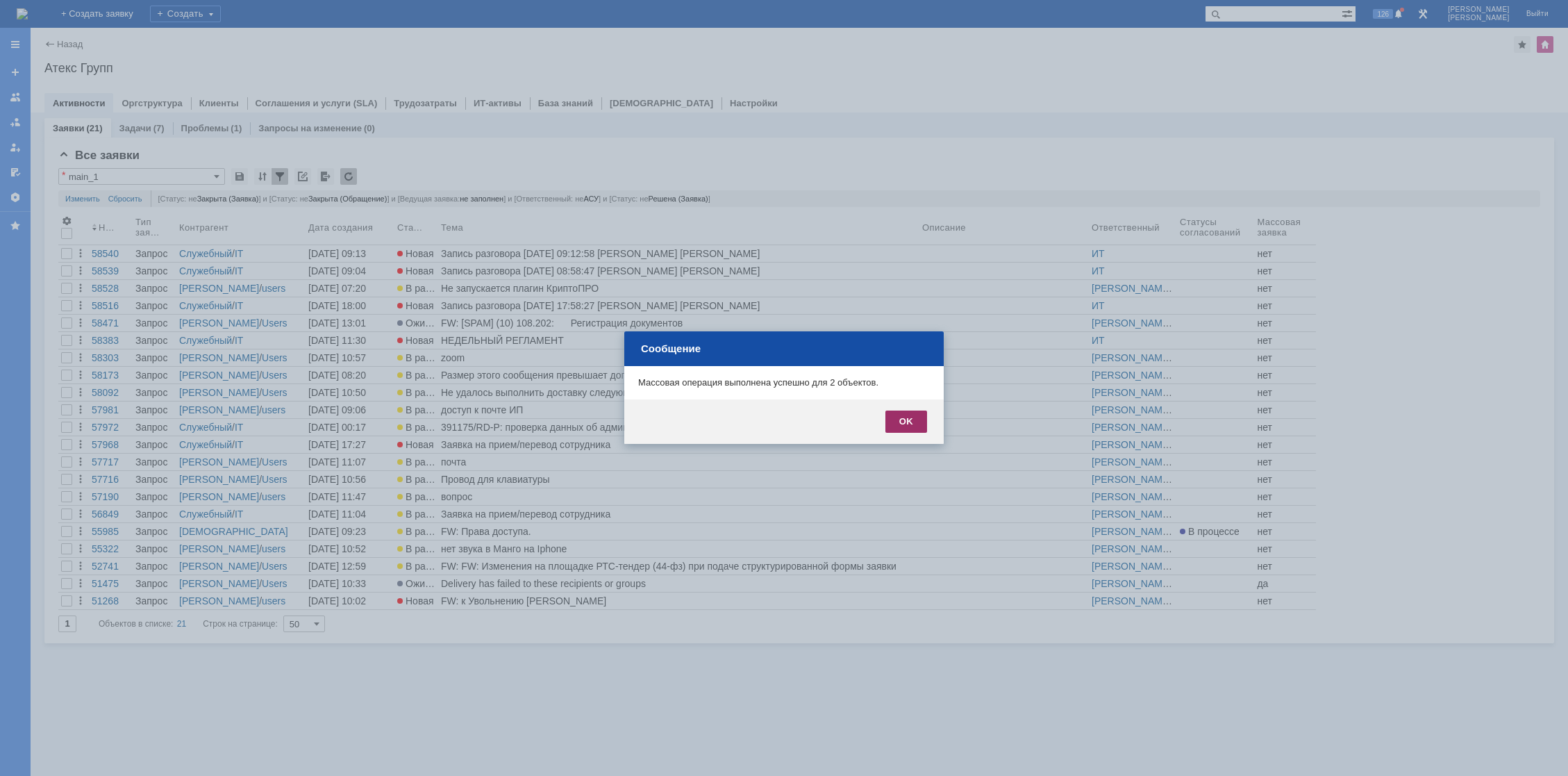
click at [911, 426] on div "OK" at bounding box center [907, 422] width 42 height 23
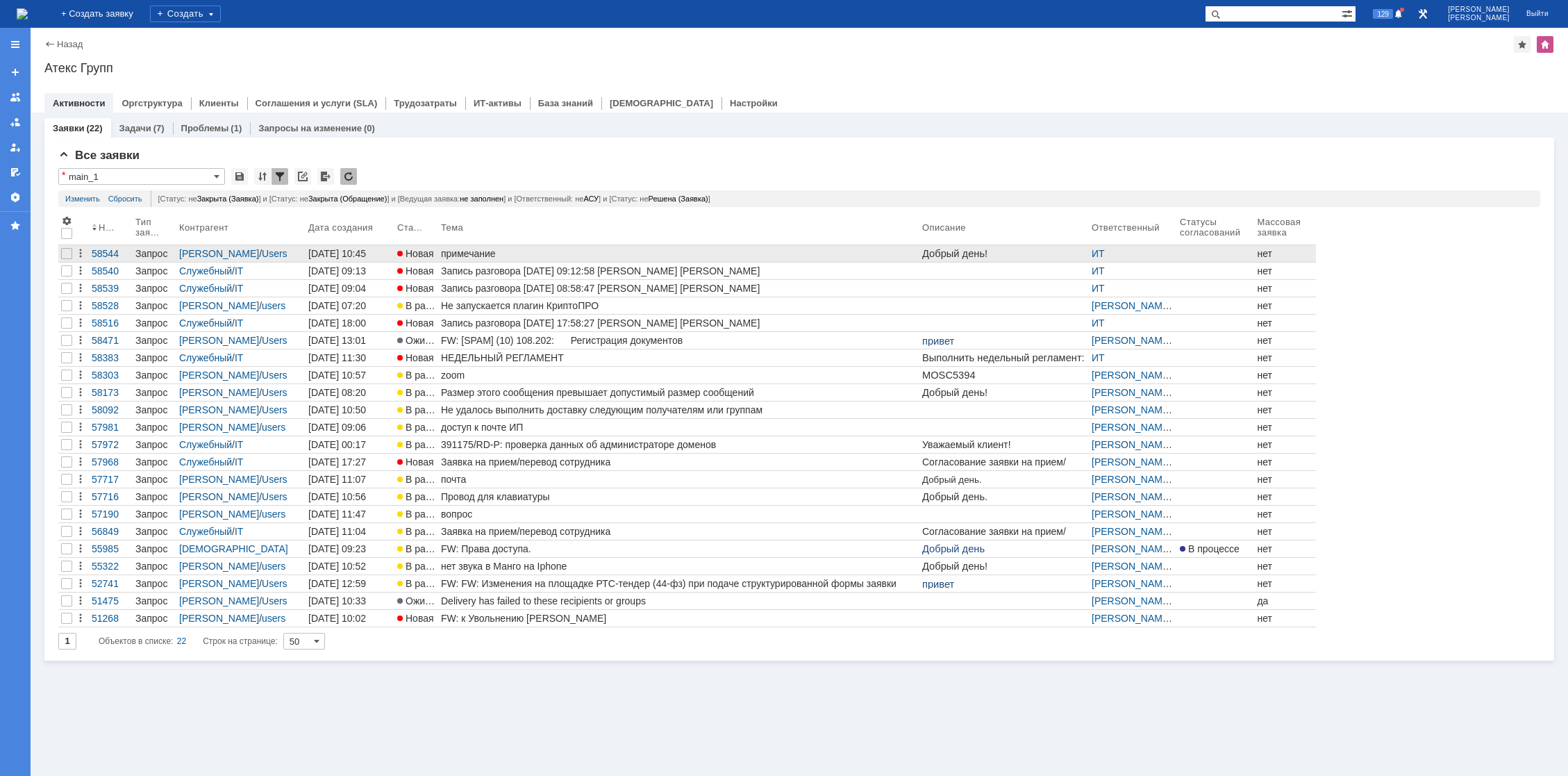
click at [443, 252] on div "примечание" at bounding box center [678, 254] width 475 height 11
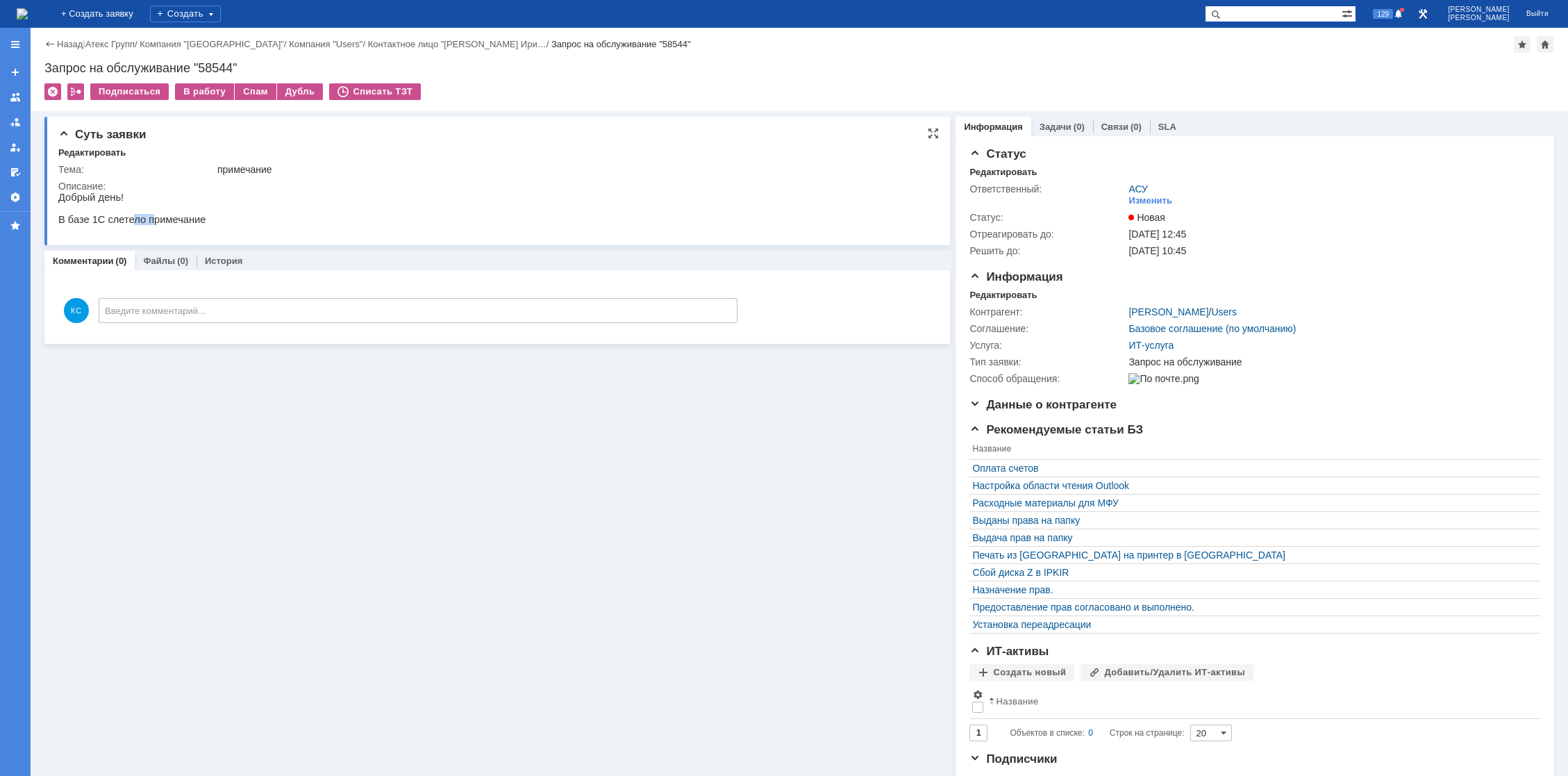
drag, startPoint x: 123, startPoint y: 223, endPoint x: 146, endPoint y: 225, distance: 23.1
click at [142, 225] on p "В базе 1С слетело примечание" at bounding box center [132, 220] width 147 height 11
click at [152, 225] on p "В базе 1С слетело примечание" at bounding box center [132, 220] width 147 height 11
click at [28, 18] on img at bounding box center [23, 14] width 11 height 11
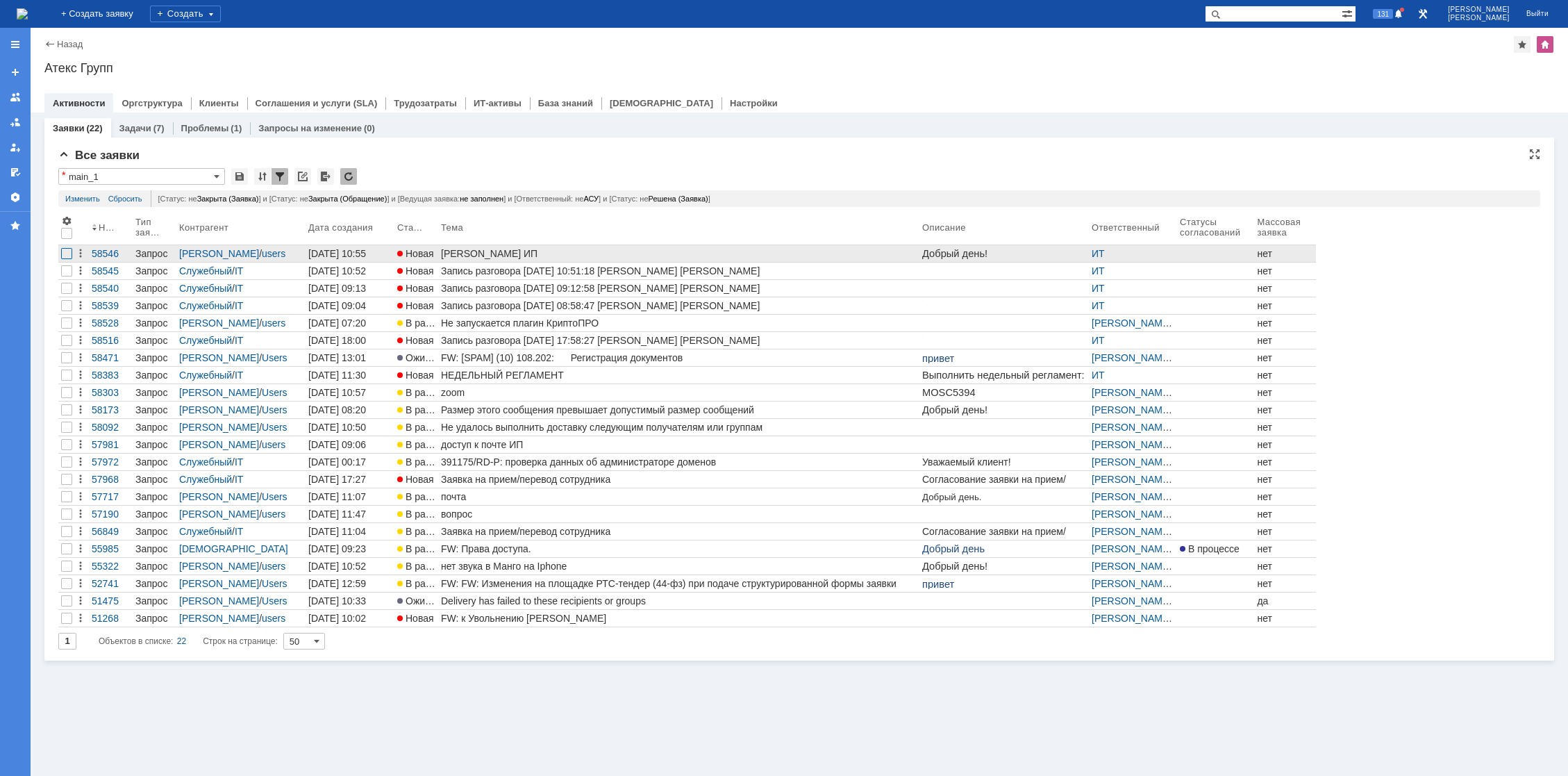
click at [68, 257] on div at bounding box center [67, 254] width 11 height 11
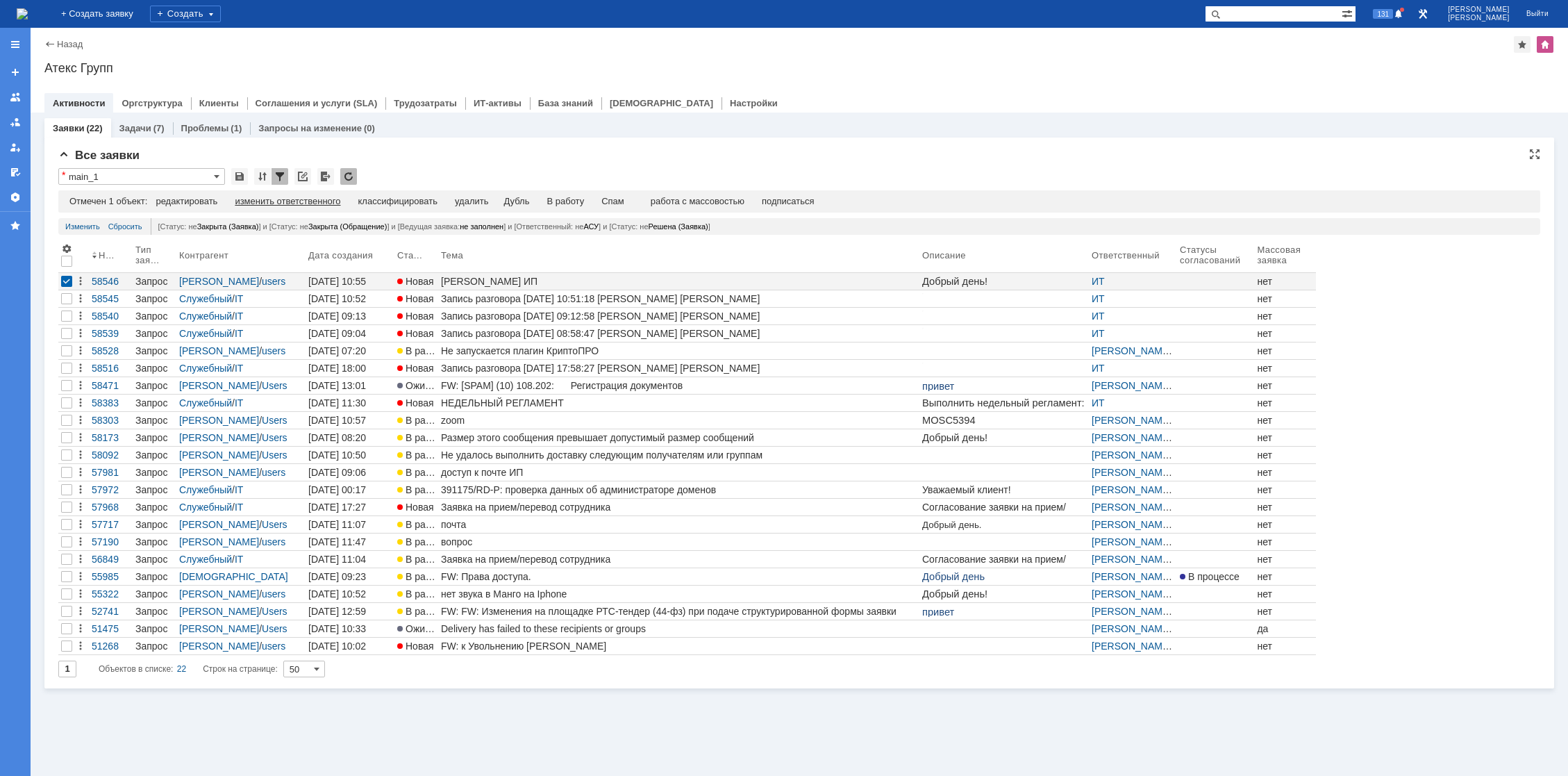
click at [266, 202] on div "изменить ответственного" at bounding box center [287, 201] width 105 height 11
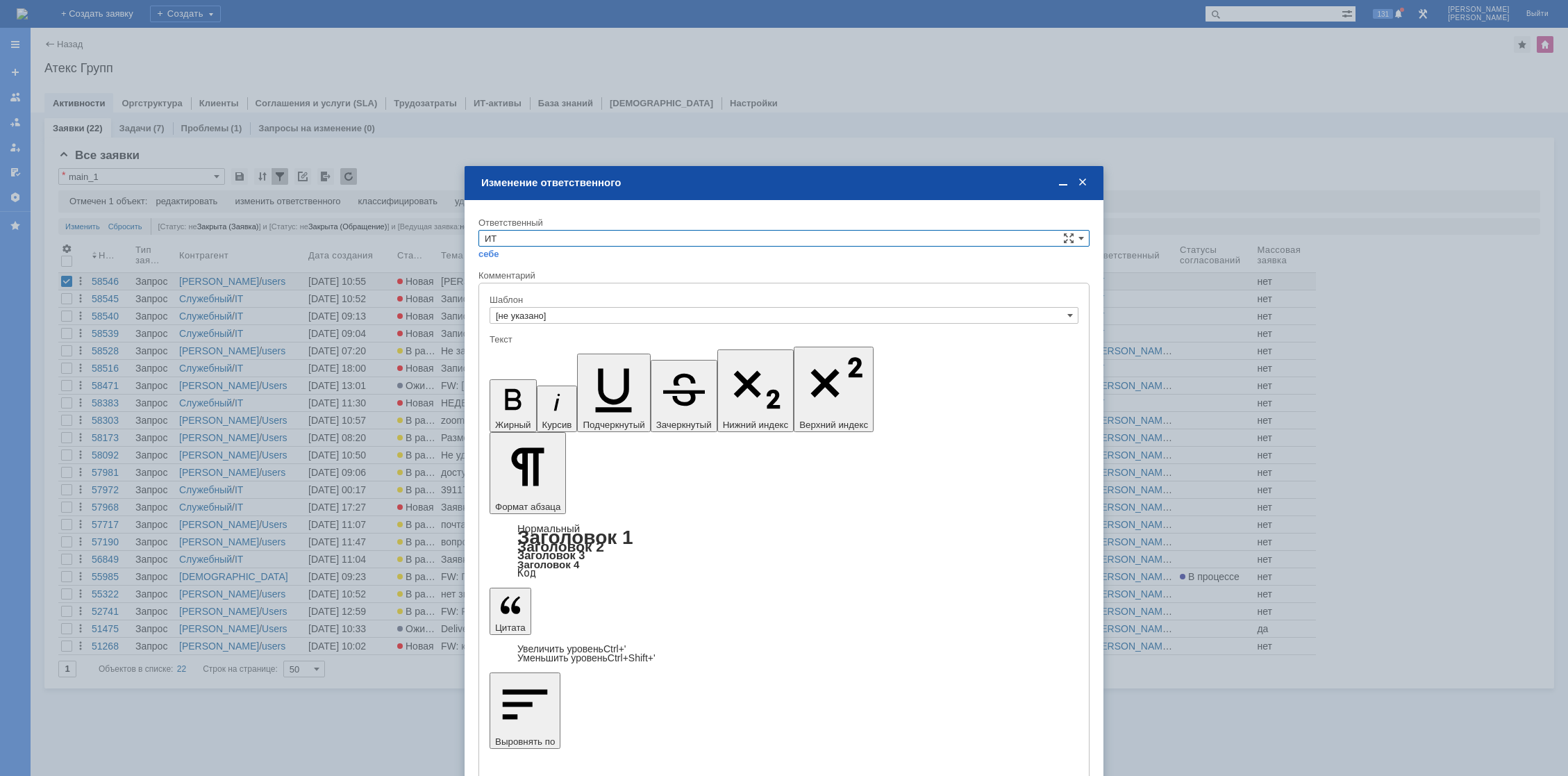
click at [511, 241] on input "ИТ" at bounding box center [784, 238] width 611 height 17
click at [513, 346] on div "АСУ" at bounding box center [784, 353] width 610 height 15
type input "АСУ"
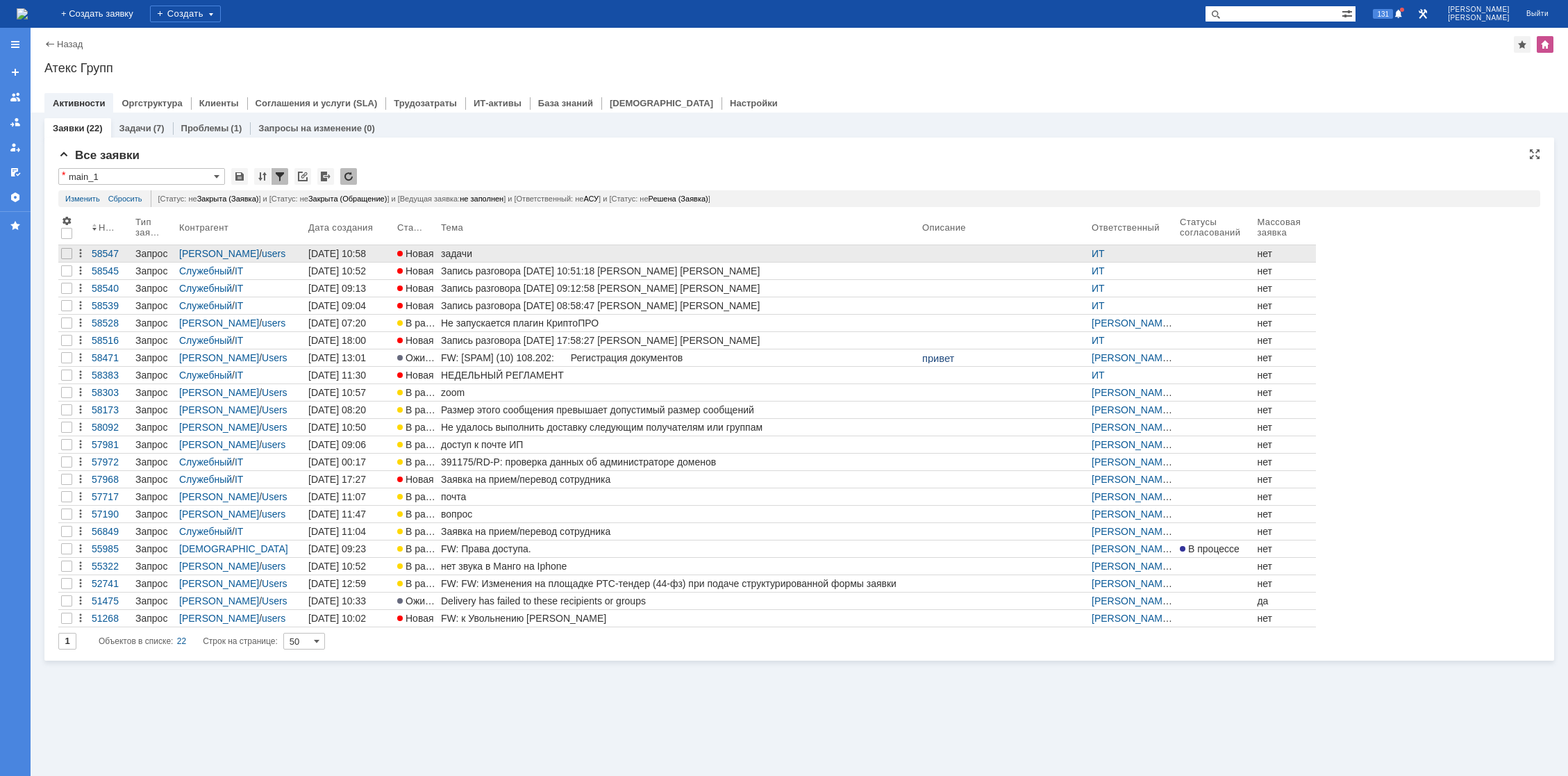
click at [463, 258] on div "задачи" at bounding box center [678, 254] width 475 height 11
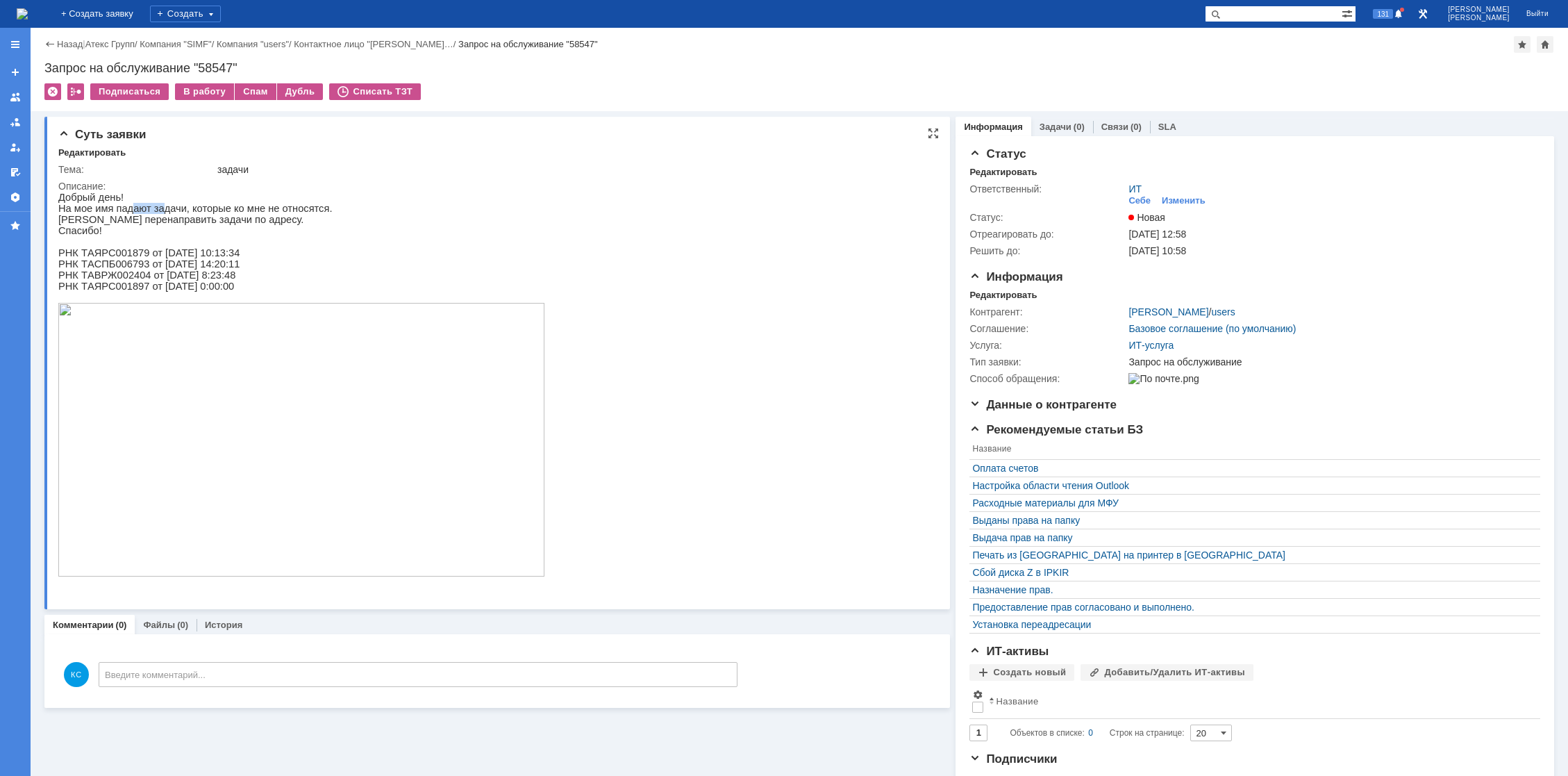
drag, startPoint x: 126, startPoint y: 212, endPoint x: 155, endPoint y: 214, distance: 29.1
click at [155, 214] on p "На мое имя падают задачи, которые ко мне не относятся." at bounding box center [302, 208] width 486 height 11
drag, startPoint x: 100, startPoint y: 225, endPoint x: 142, endPoint y: 231, distance: 42.4
click at [138, 230] on div "Добрый день! На мое имя падают задачи, которые ко мне не относятся. Прошу перен…" at bounding box center [302, 385] width 486 height 387
click at [154, 269] on p "РНК ТAСПБ006793 от 02.09.2025 14:20:11" at bounding box center [302, 264] width 486 height 11
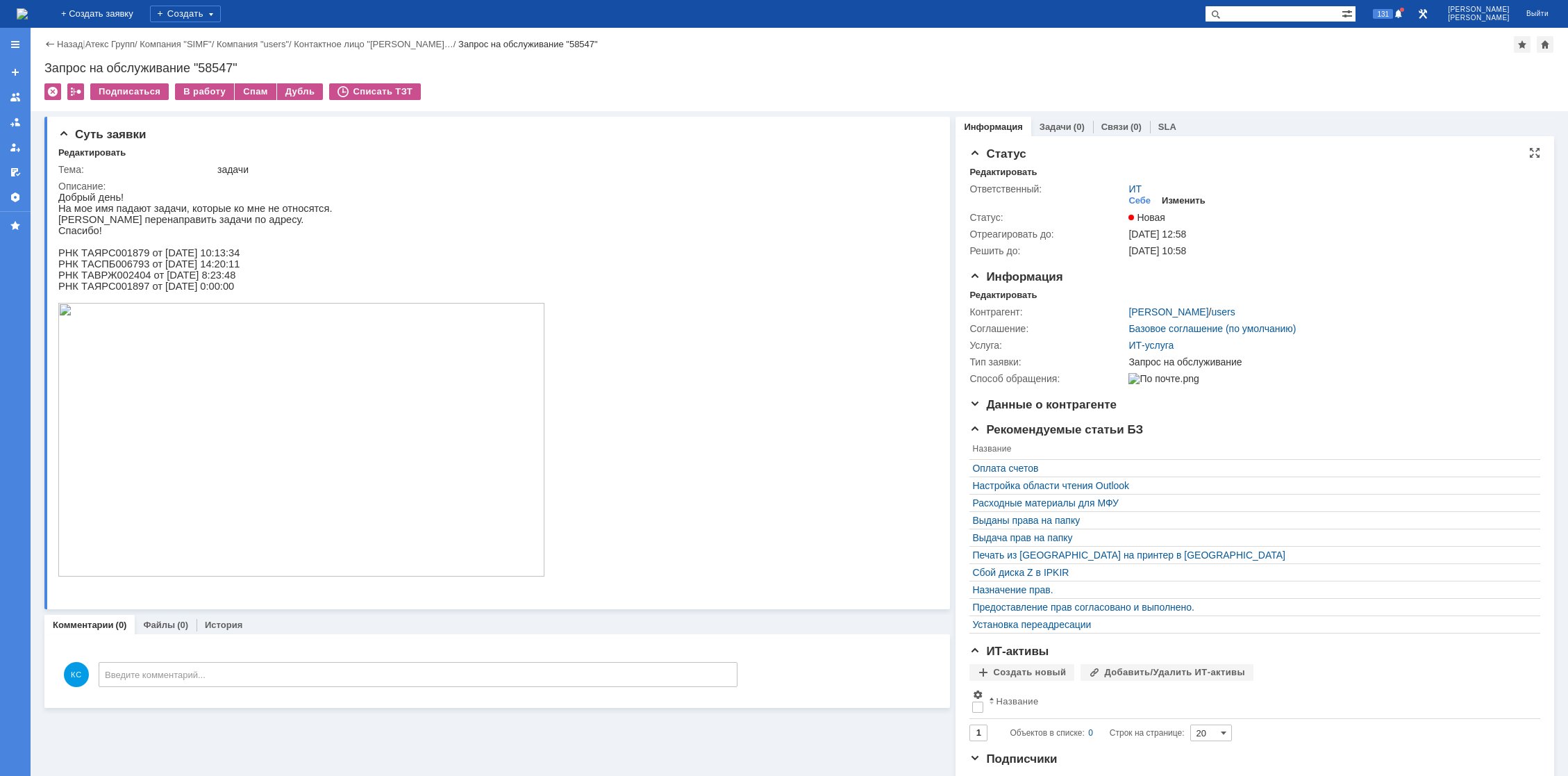
click at [1167, 200] on div "Изменить" at bounding box center [1183, 201] width 43 height 11
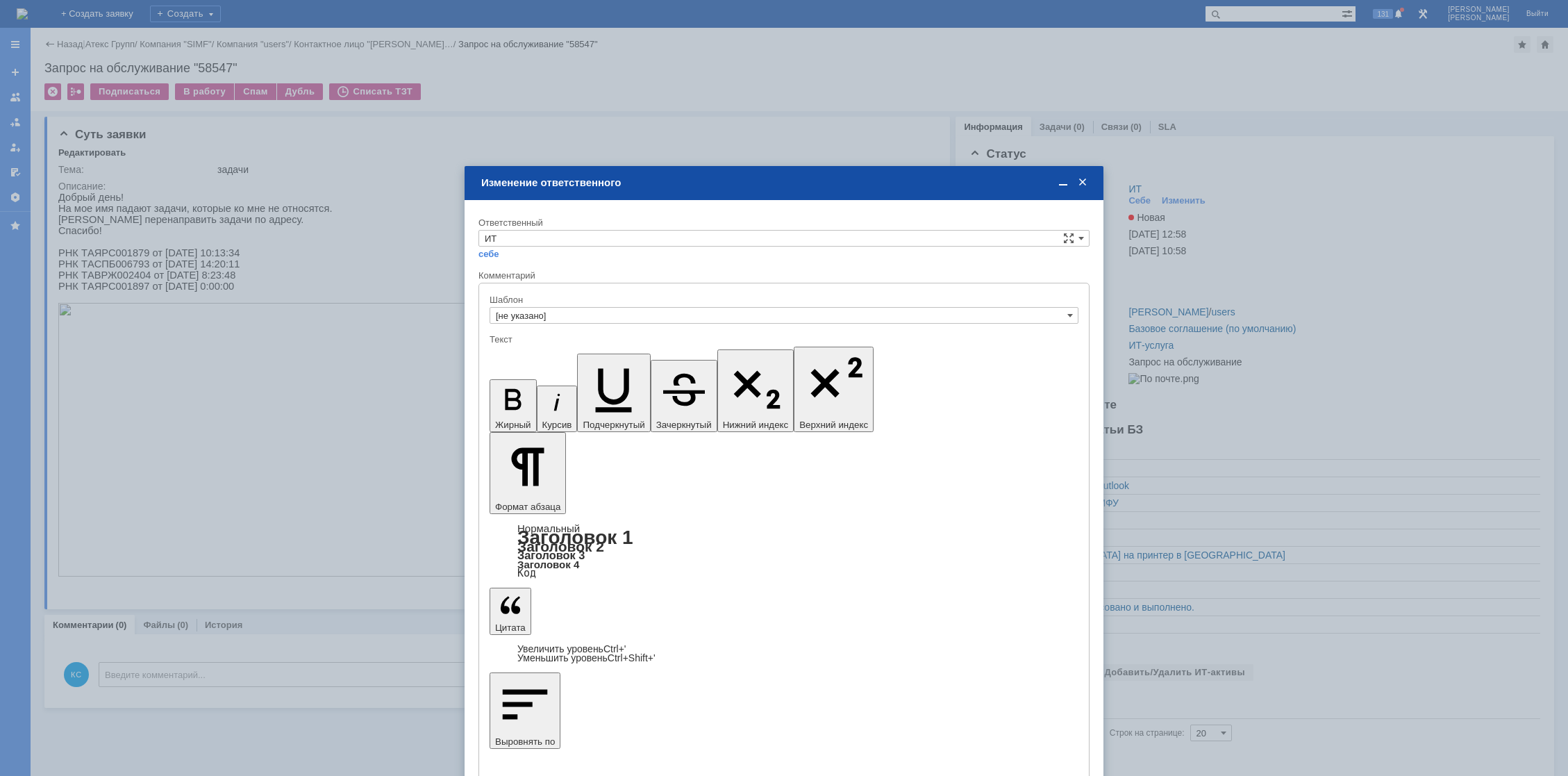
click at [601, 248] on div "себе своей команде" at bounding box center [784, 253] width 611 height 13
click at [599, 243] on input "ИТ" at bounding box center [784, 238] width 611 height 17
click at [500, 349] on span "АСУ" at bounding box center [784, 353] width 599 height 11
type input "АСУ"
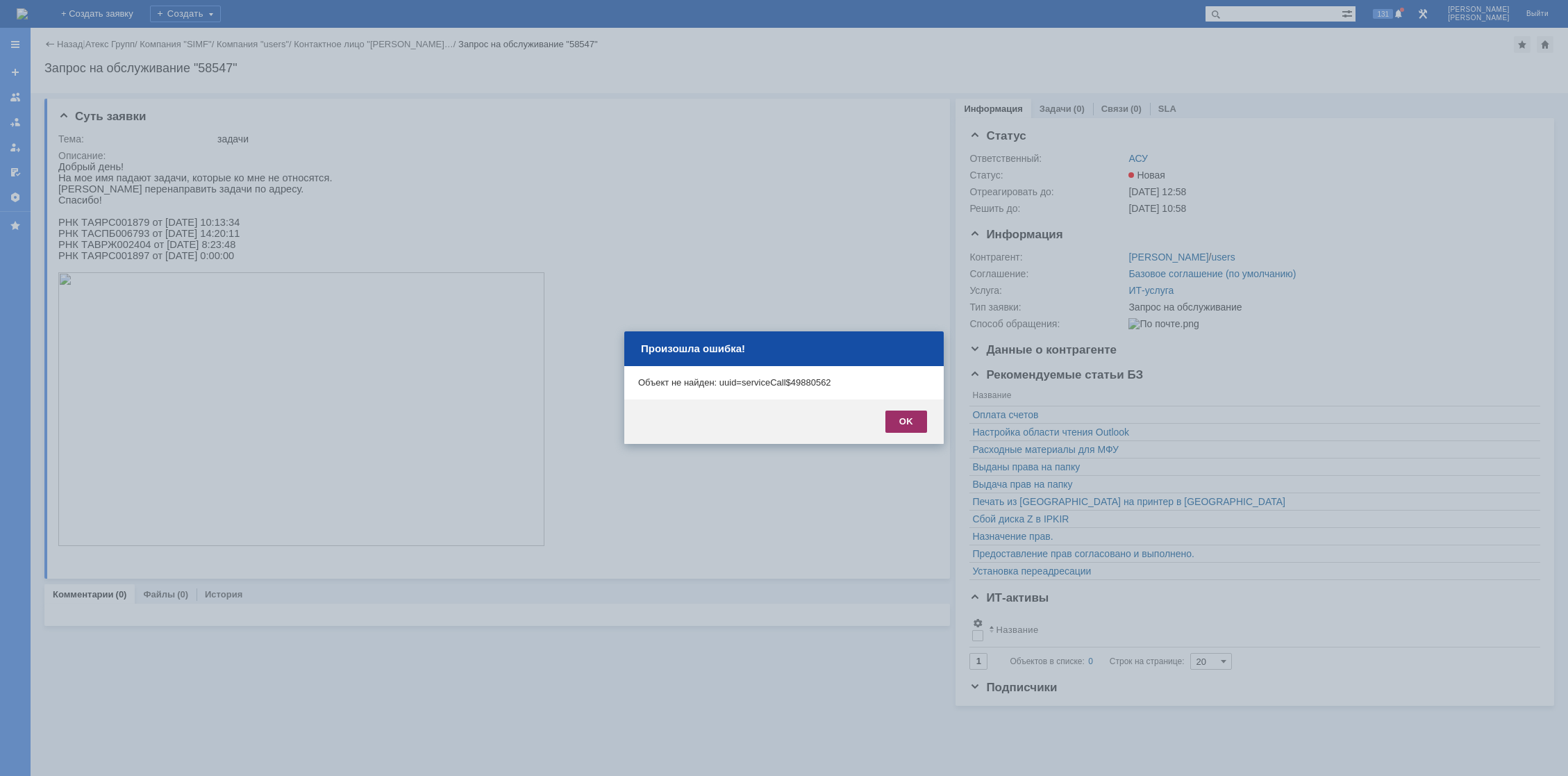
click at [902, 419] on div "OK" at bounding box center [907, 422] width 42 height 23
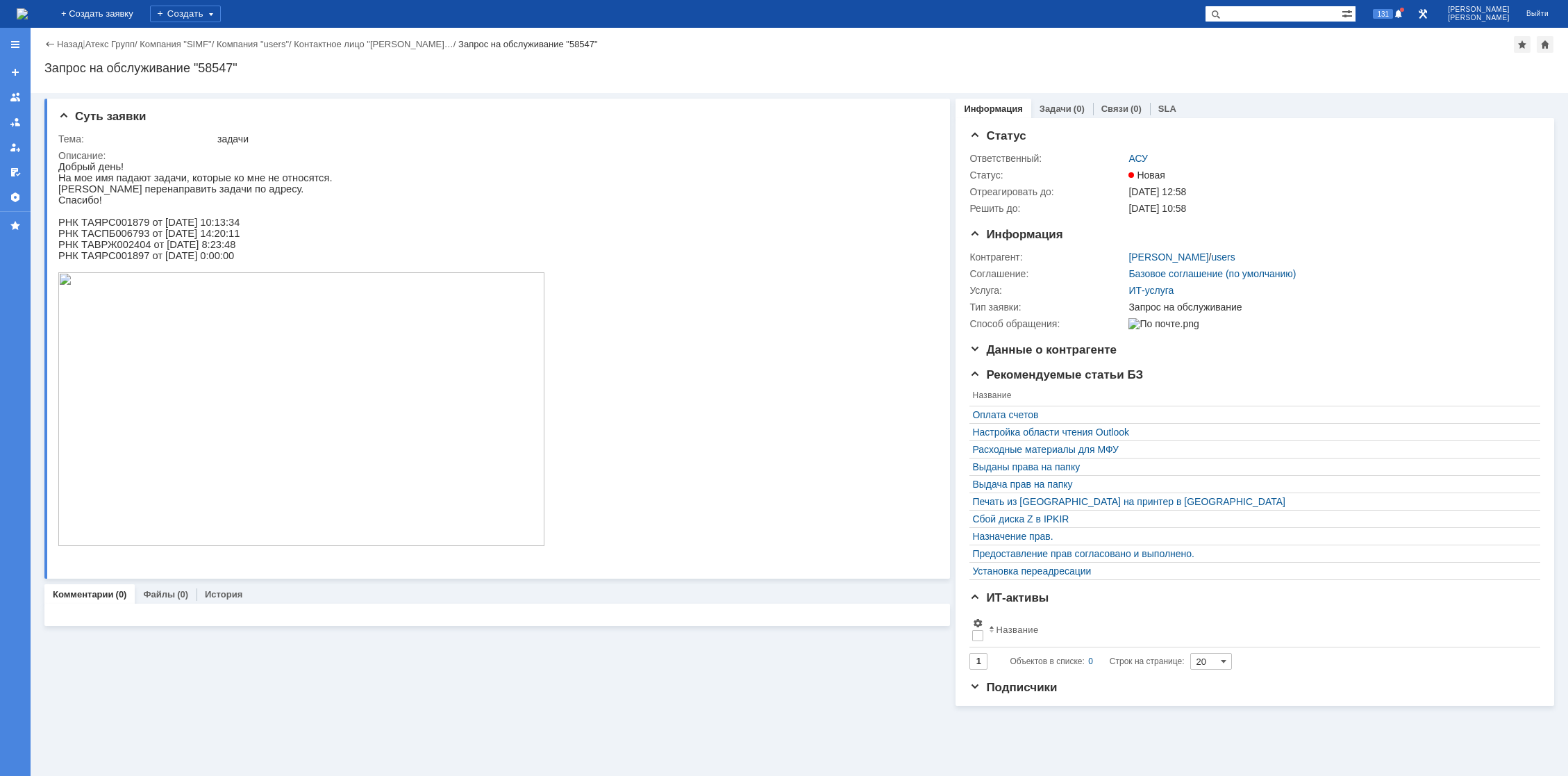
click at [28, 8] on img at bounding box center [23, 14] width 11 height 11
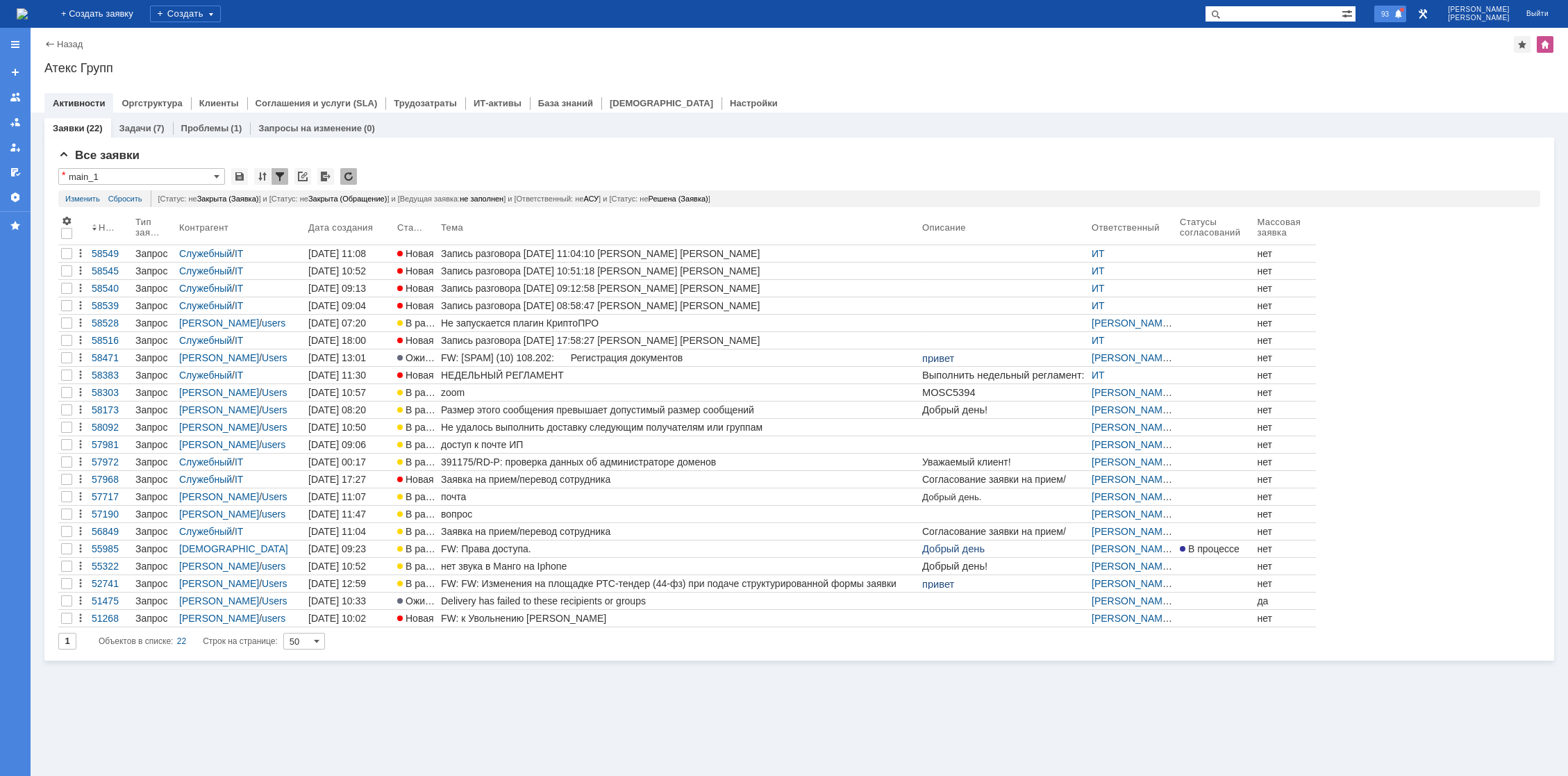
click at [1393, 10] on span "93" at bounding box center [1385, 14] width 16 height 10
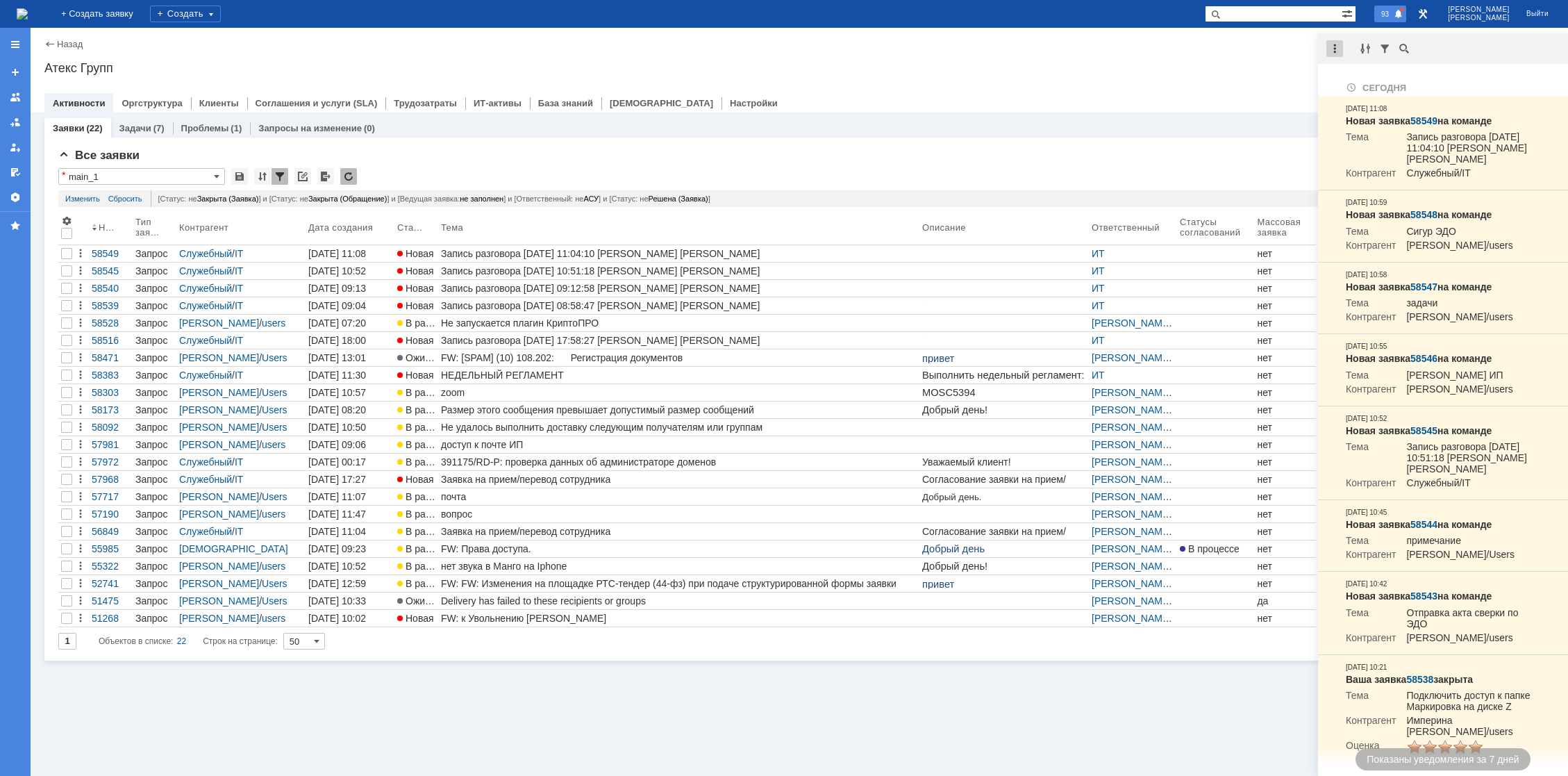
click at [1328, 49] on div at bounding box center [1335, 48] width 17 height 17
click at [1348, 81] on div "Отметить уведомления прочитанными" at bounding box center [1430, 84] width 186 height 10
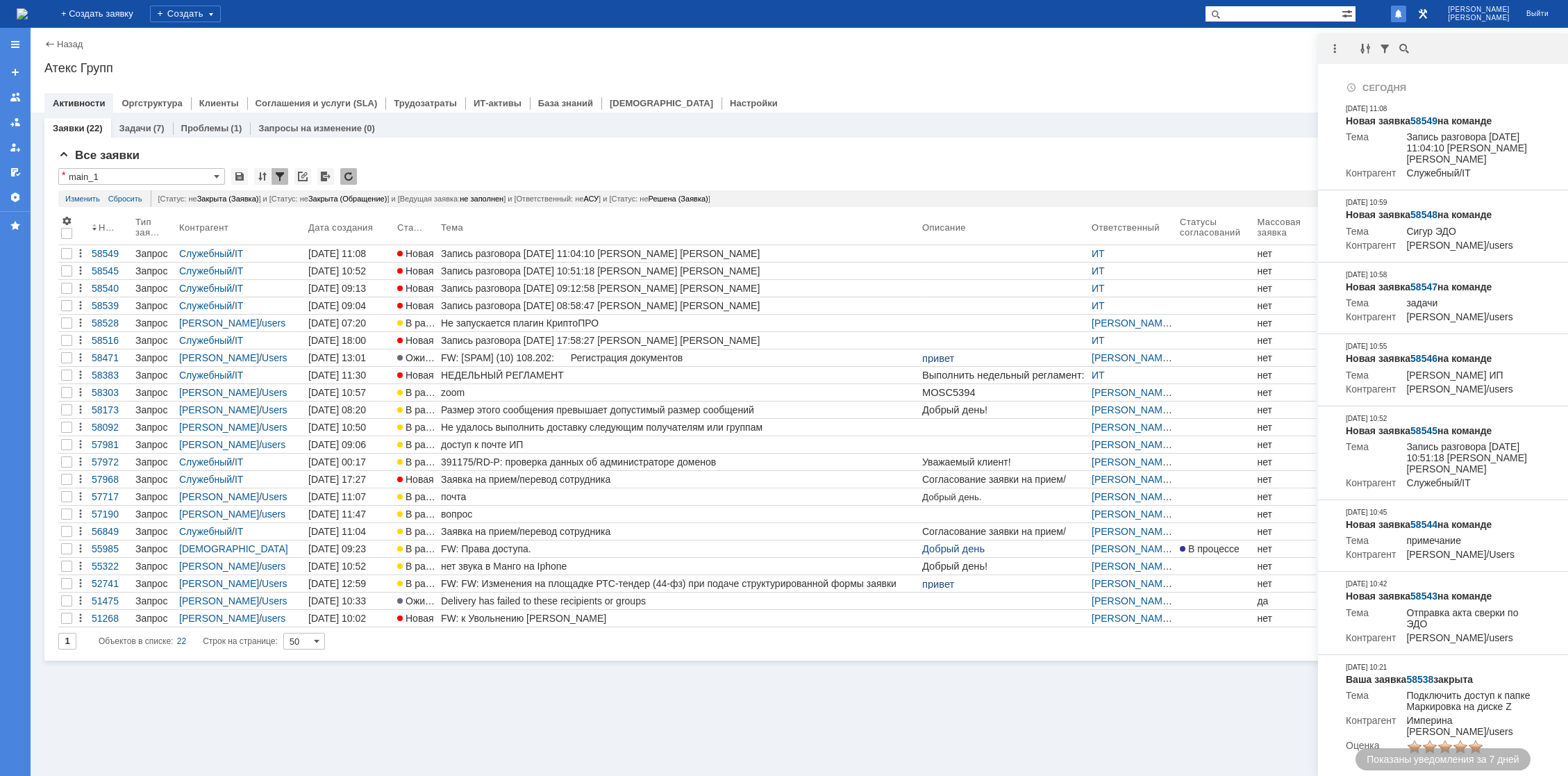
click at [1249, 47] on div "Назад | Атекс Групп" at bounding box center [799, 44] width 1510 height 17
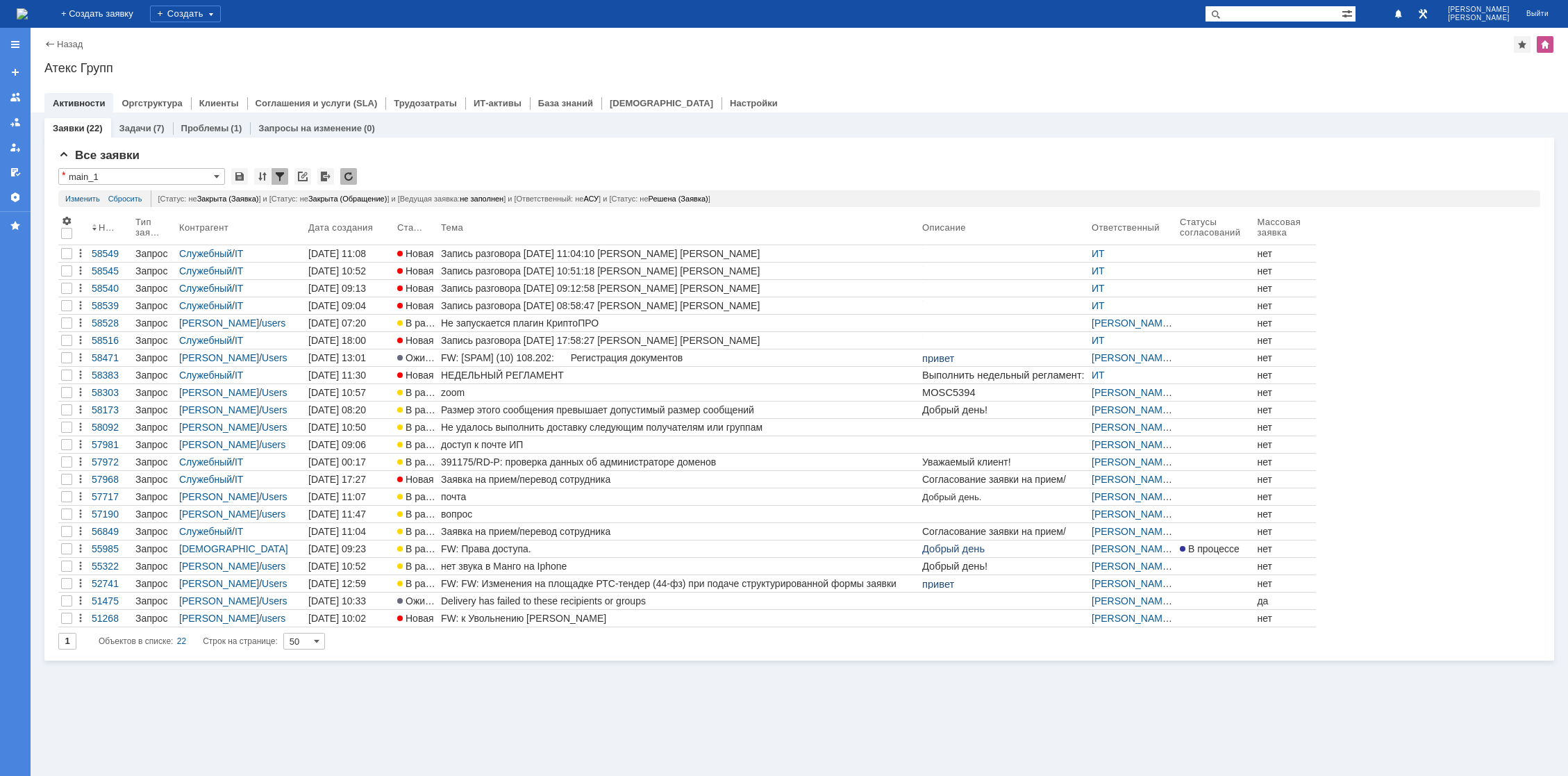
click at [1313, 116] on div "Заявки (22) Задачи (7) Проблемы (1) Запросы на изменение (0) Все заявки * main_…" at bounding box center [799, 386] width 1510 height 548
click at [1404, 19] on span at bounding box center [1399, 14] width 10 height 11
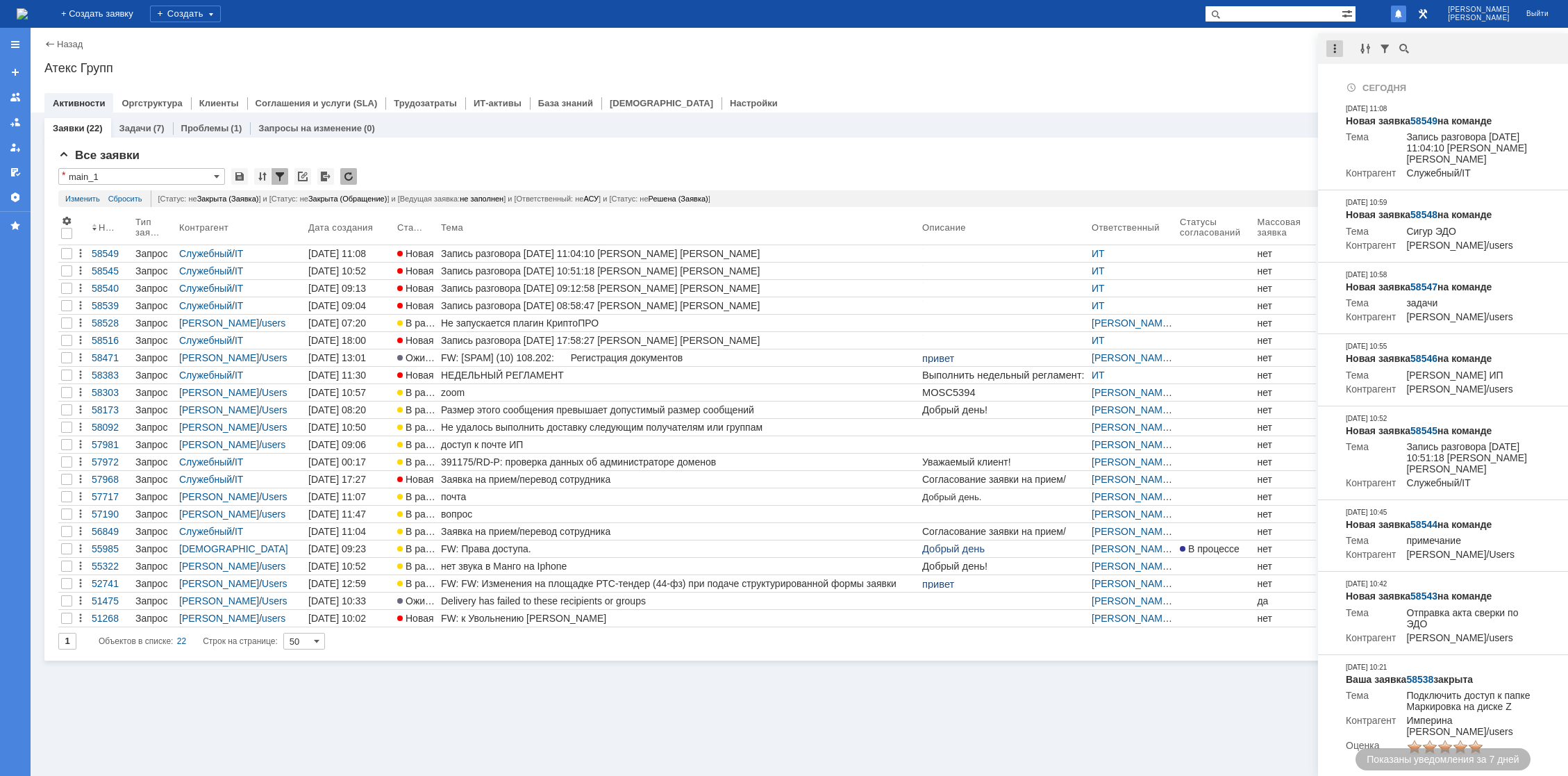
click at [1333, 47] on div at bounding box center [1335, 48] width 17 height 17
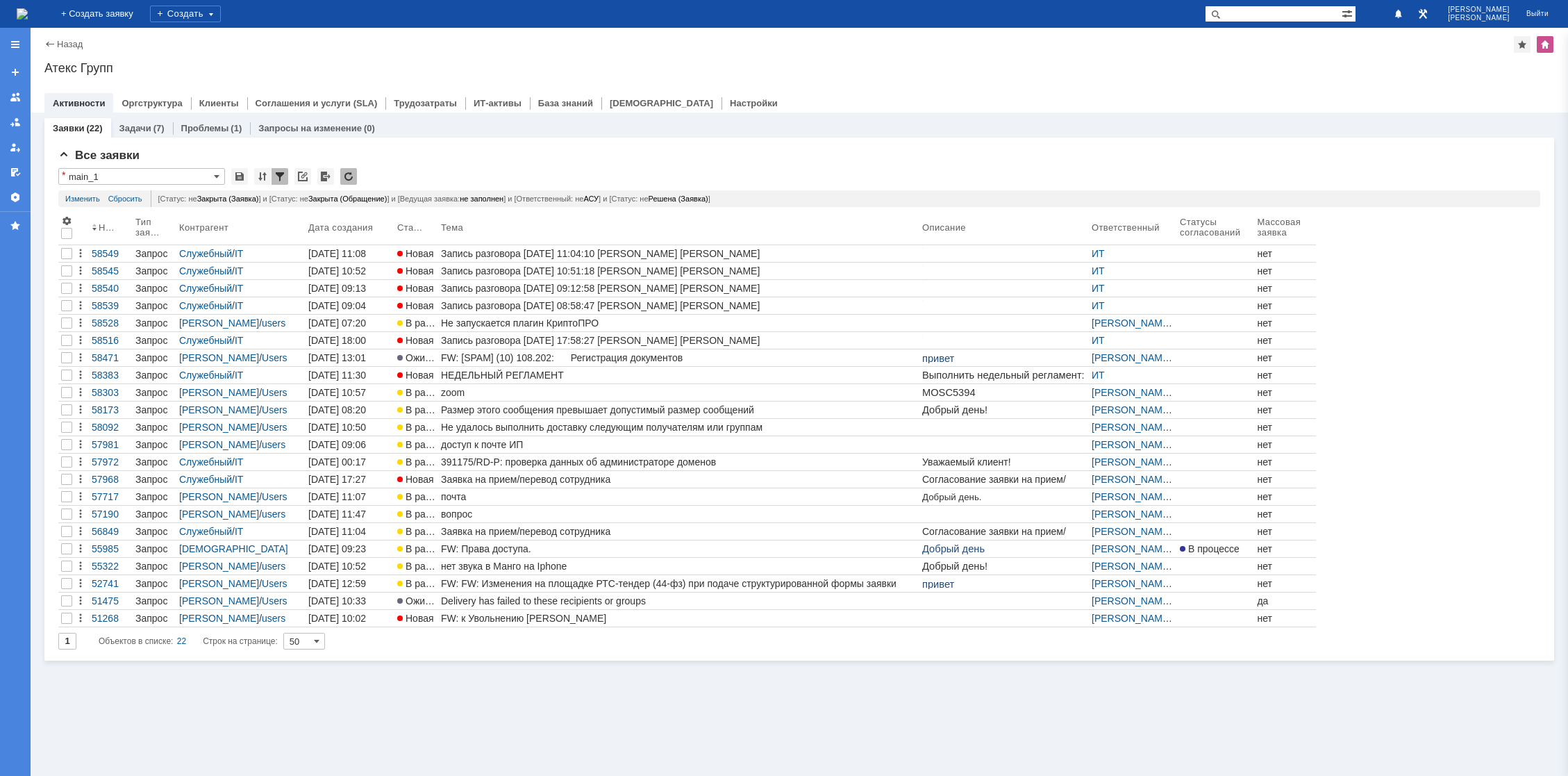
click at [1302, 74] on div "Атекс Групп" at bounding box center [799, 68] width 1510 height 14
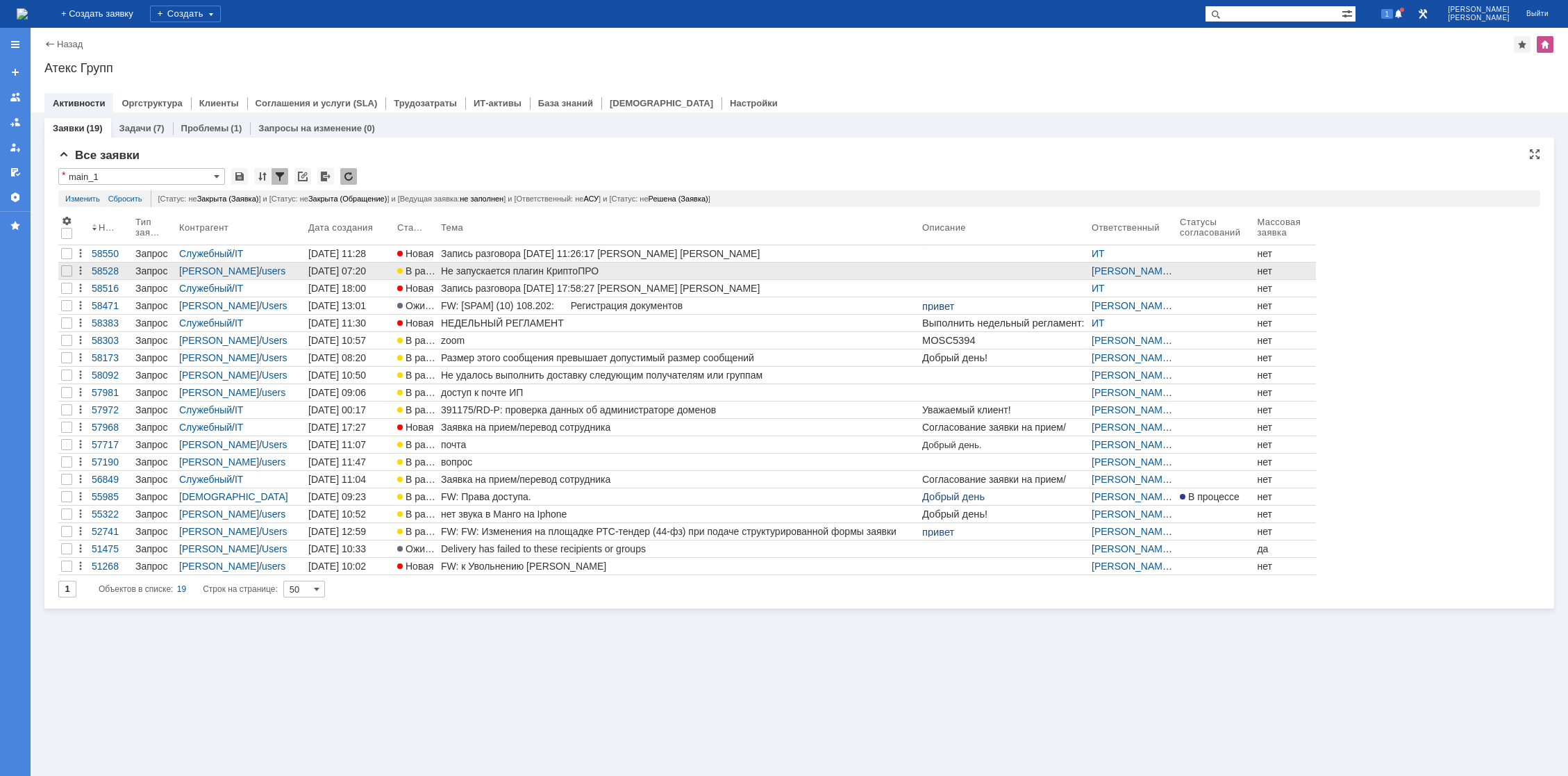
click at [498, 268] on div "Не запускается плагин КриптоПРО" at bounding box center [678, 271] width 475 height 11
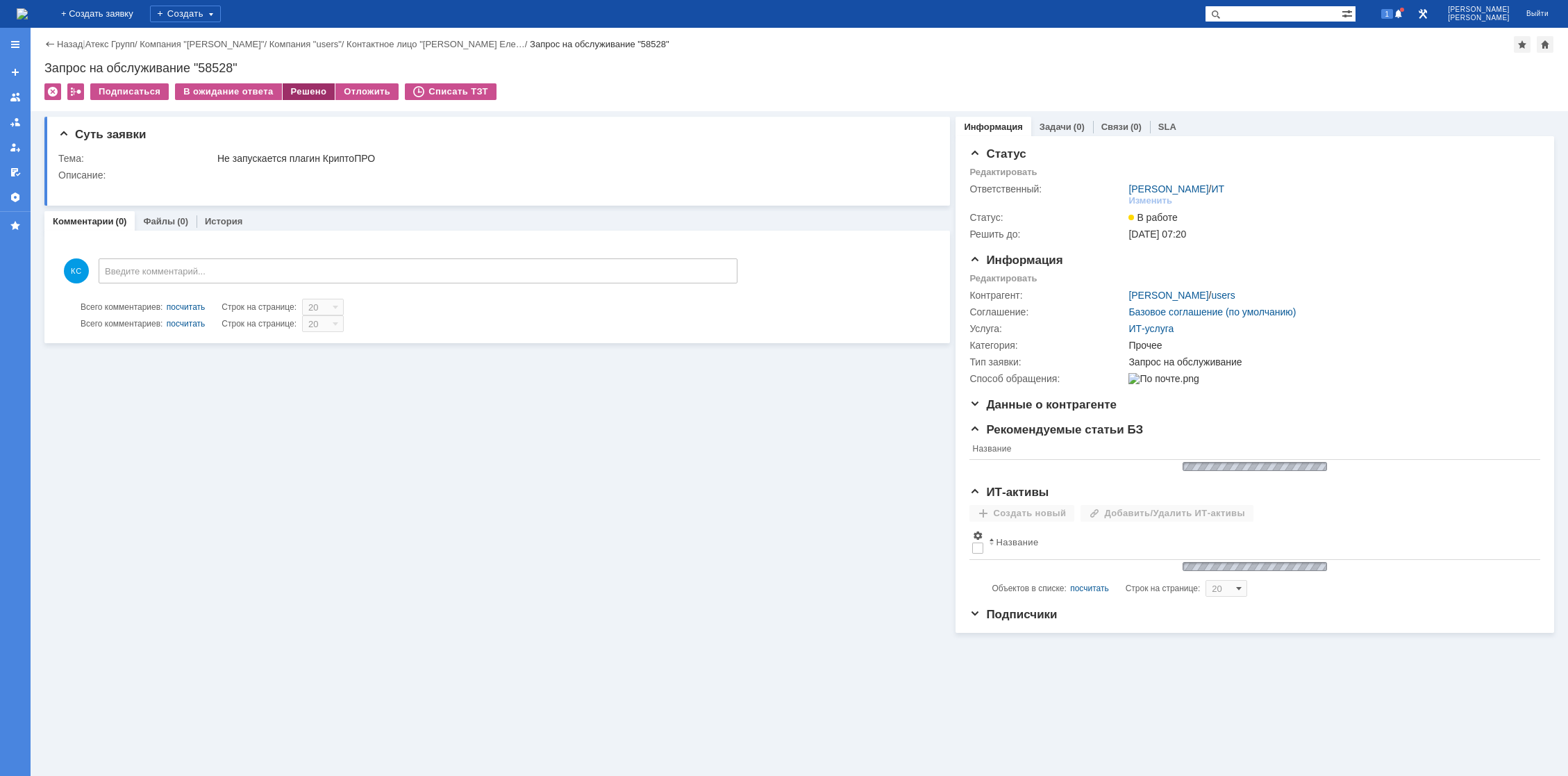
click at [298, 84] on div "Решено" at bounding box center [309, 92] width 53 height 17
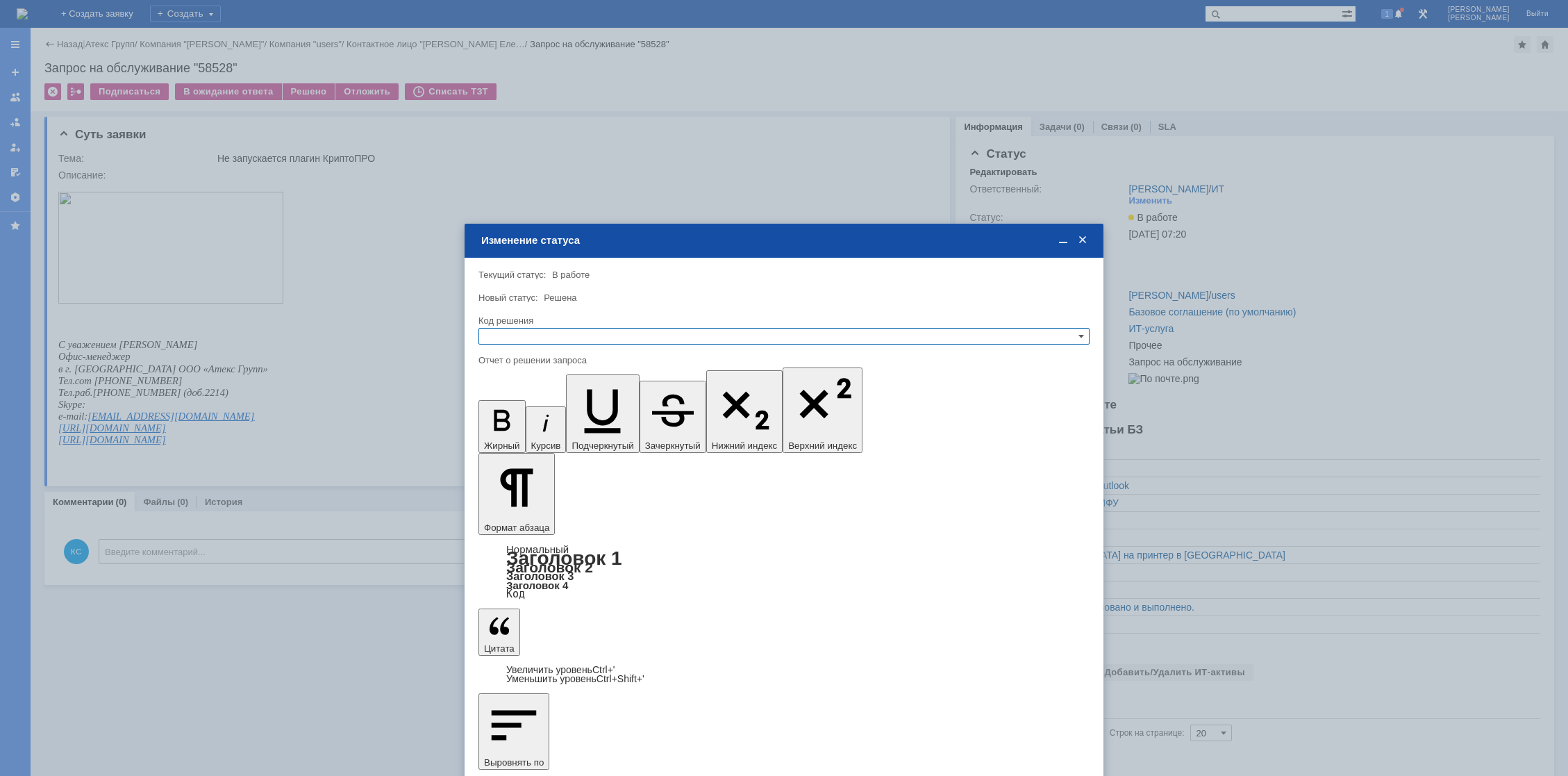
click at [545, 336] on input "text" at bounding box center [784, 336] width 611 height 17
click at [526, 404] on span "Решено" at bounding box center [784, 404] width 599 height 11
type input "Решено"
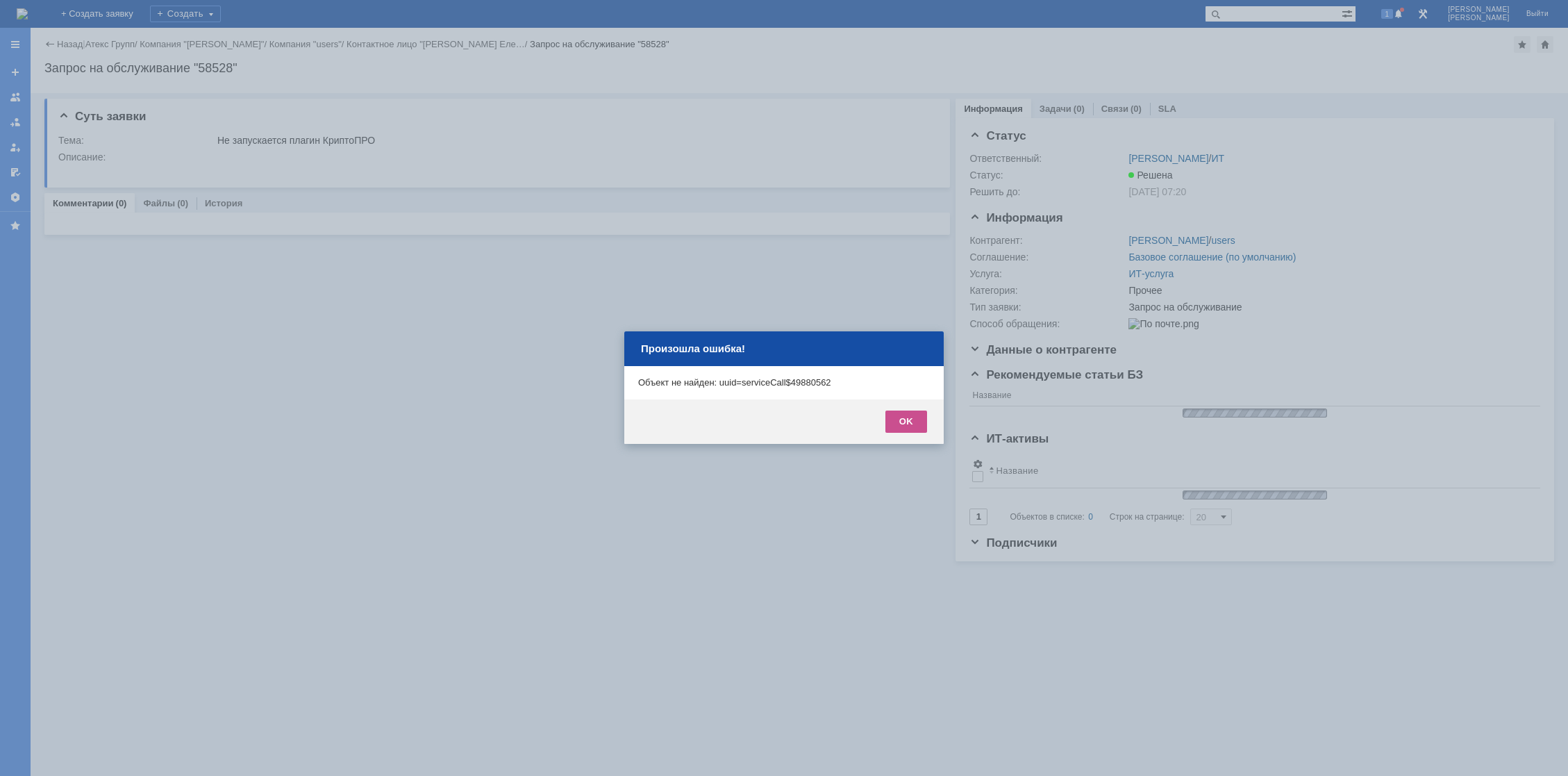
click at [90, 8] on div at bounding box center [784, 388] width 1568 height 776
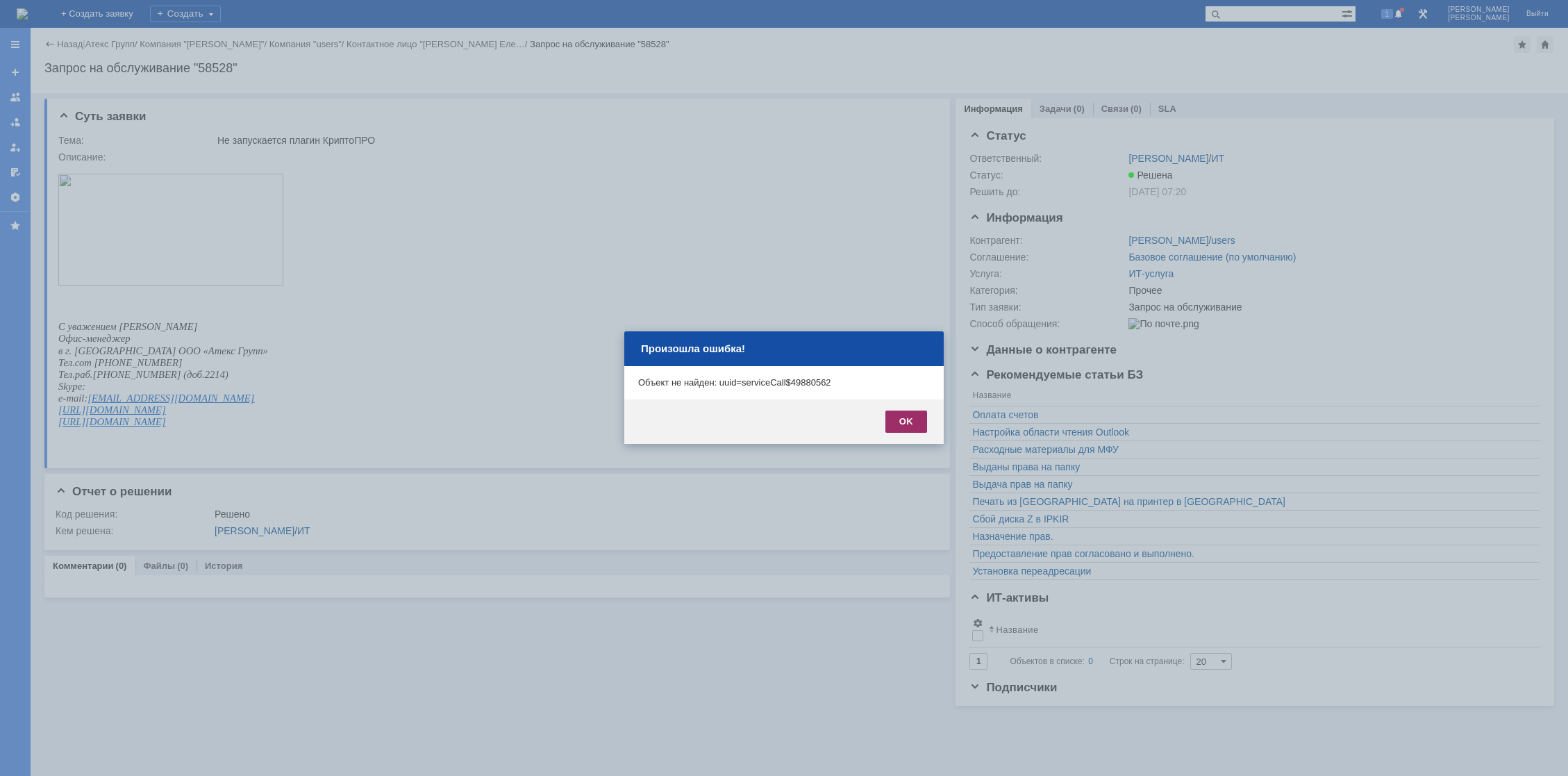
click at [903, 418] on div "OK" at bounding box center [907, 422] width 42 height 23
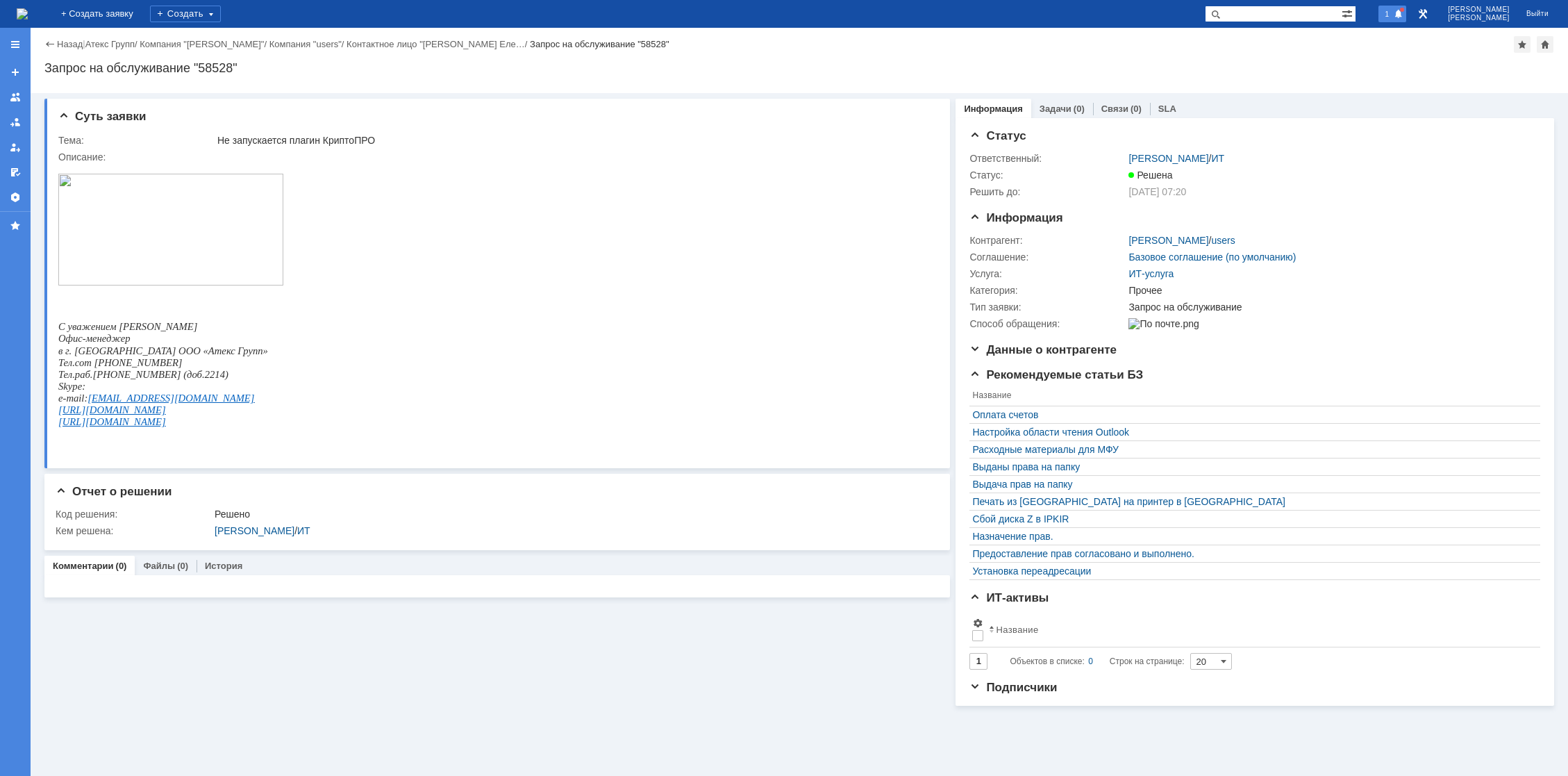
click at [1394, 10] on div "1" at bounding box center [1393, 14] width 28 height 17
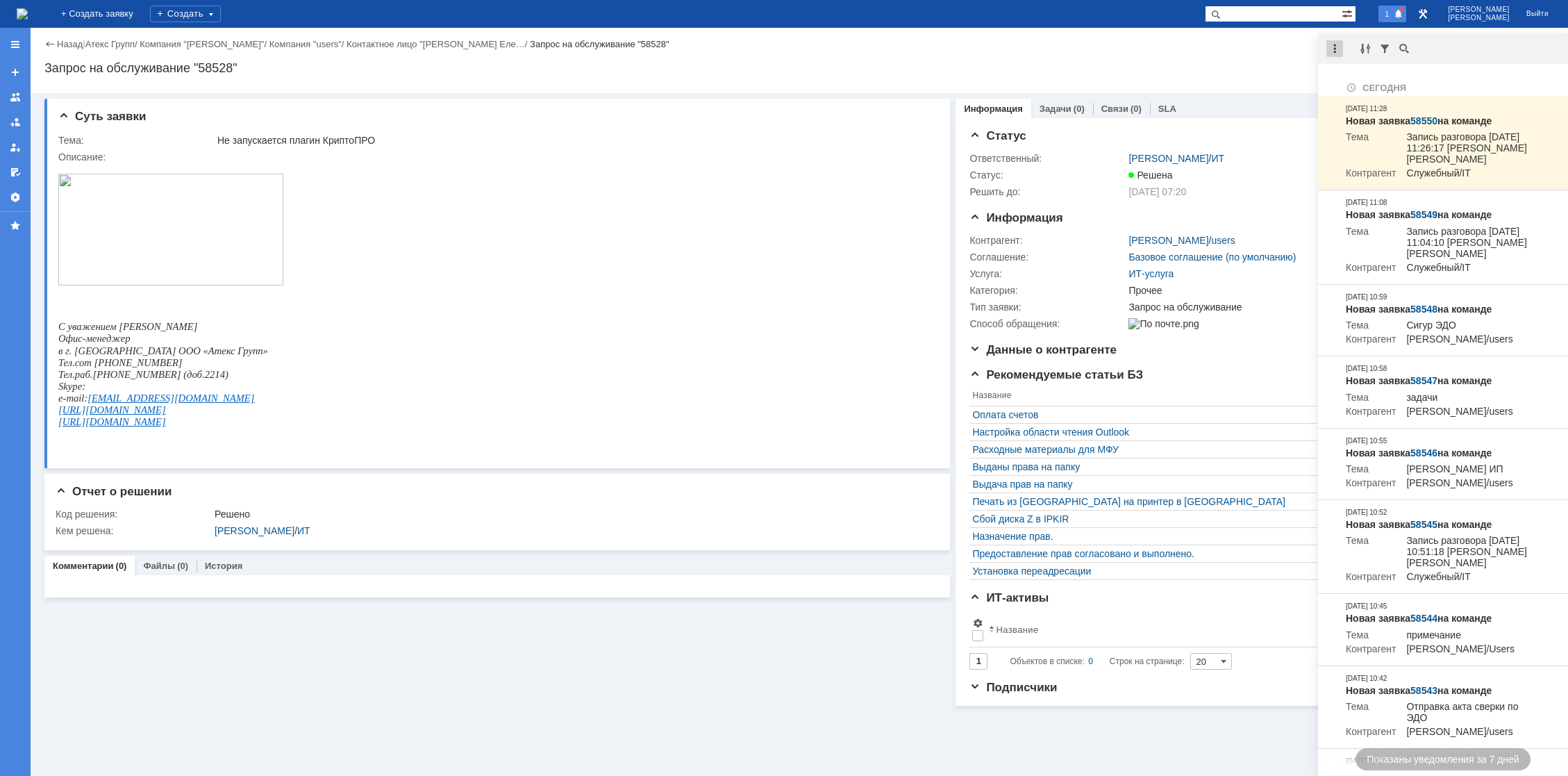
click at [1335, 42] on div at bounding box center [1335, 48] width 17 height 17
click at [1354, 80] on div "Отметить уведомления прочитанными" at bounding box center [1430, 84] width 186 height 10
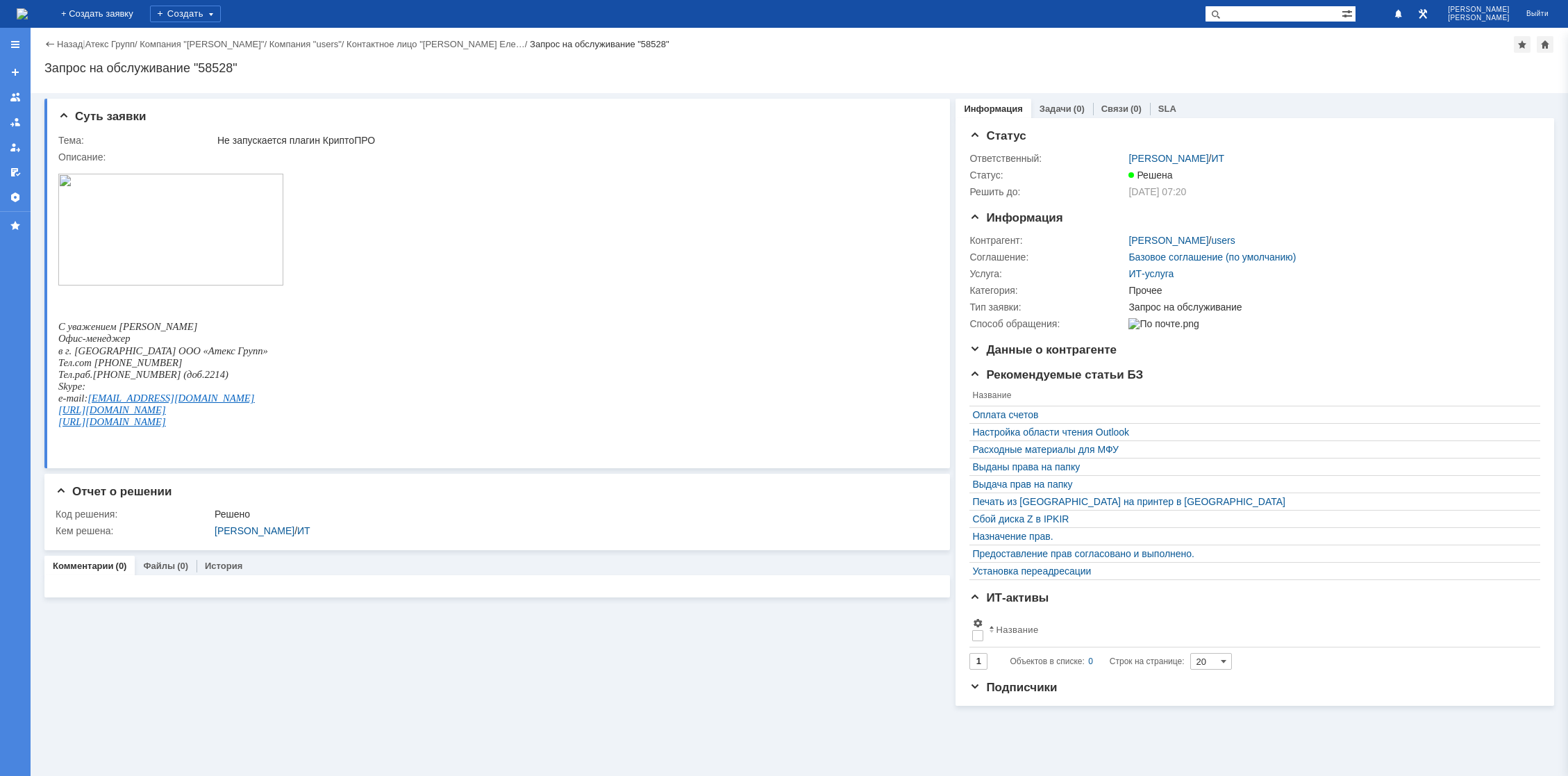
click at [28, 8] on img at bounding box center [23, 14] width 11 height 11
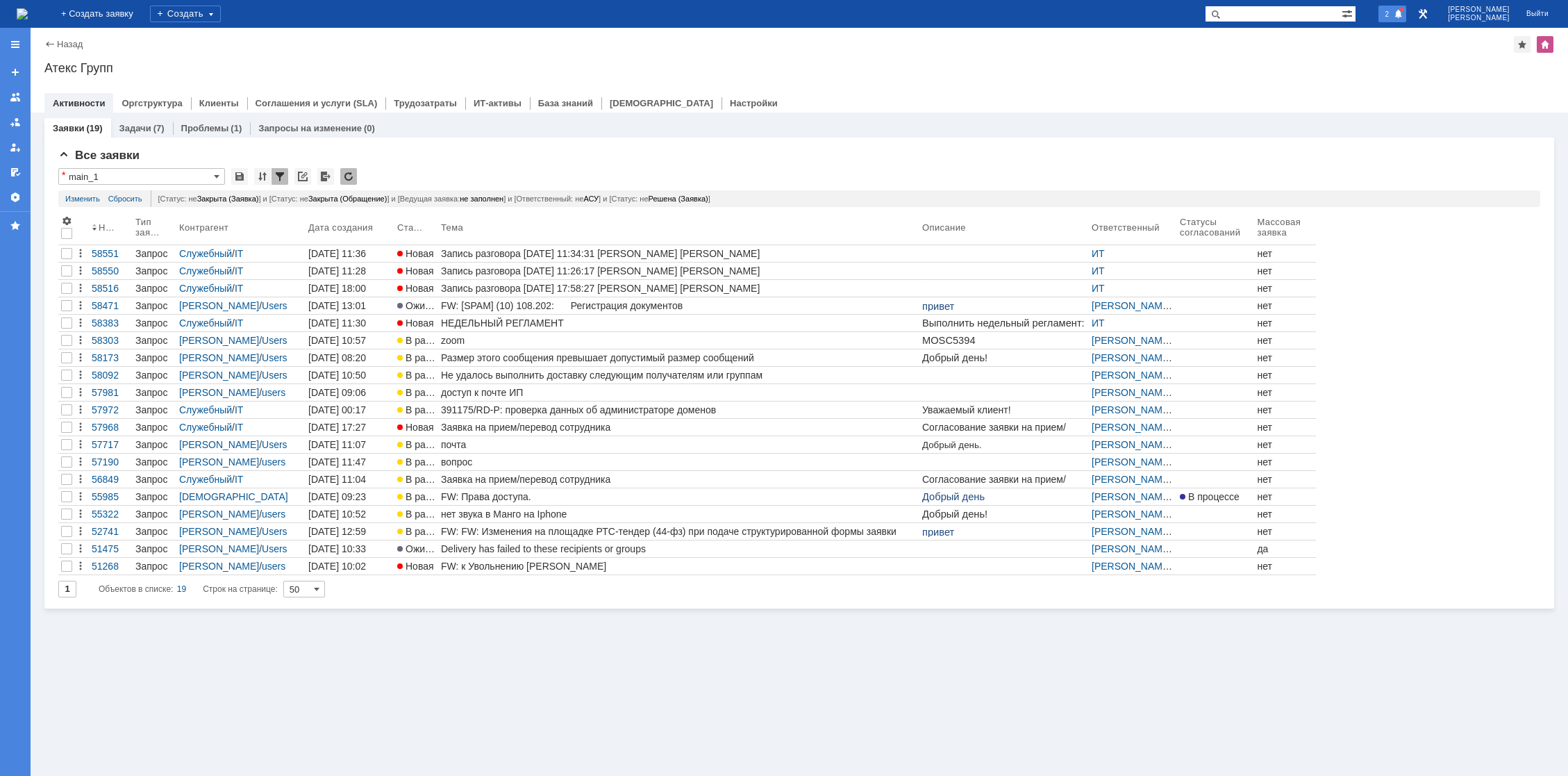
click at [1404, 10] on span at bounding box center [1399, 14] width 10 height 11
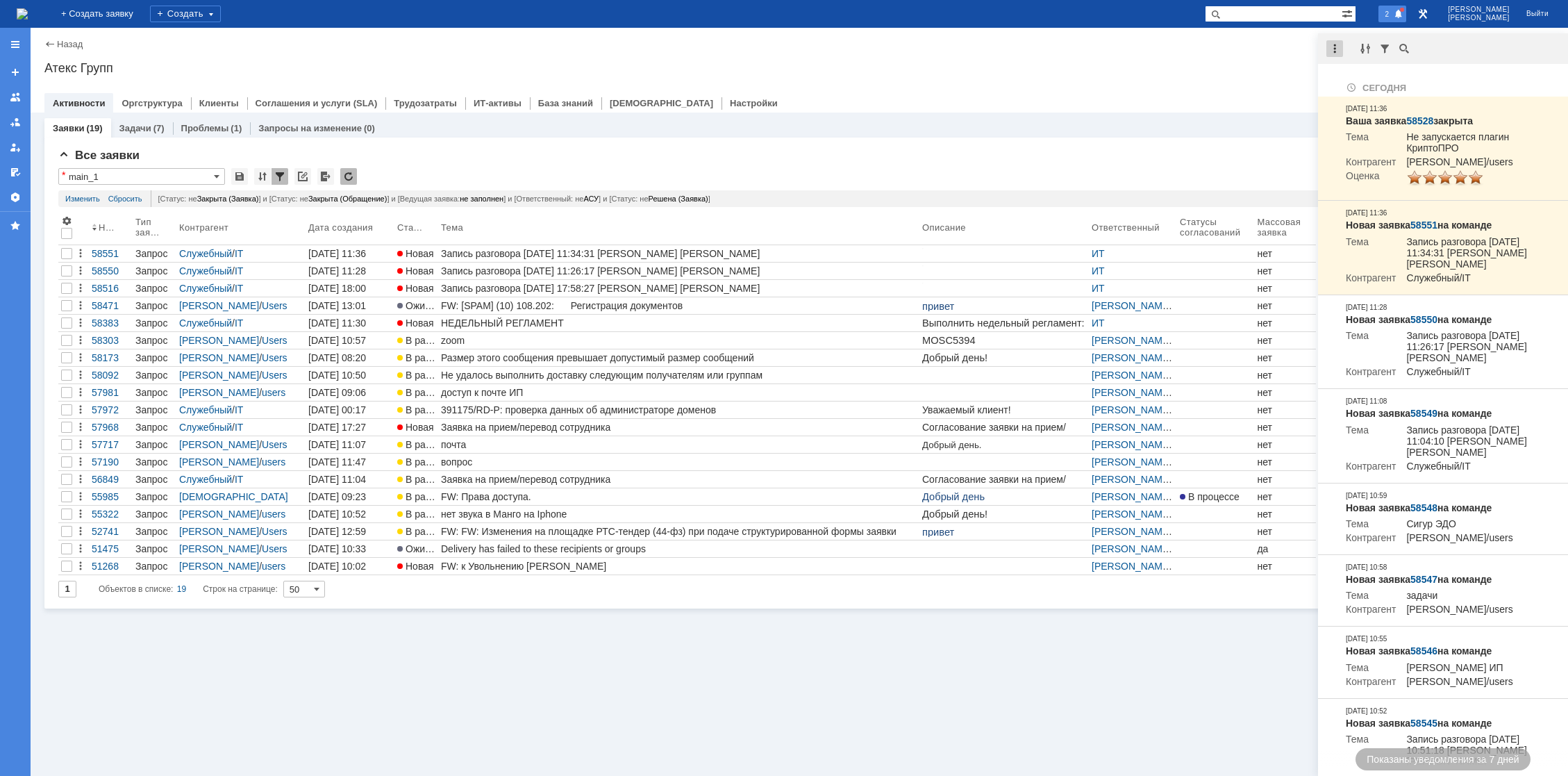
click at [1335, 50] on div at bounding box center [1335, 48] width 17 height 17
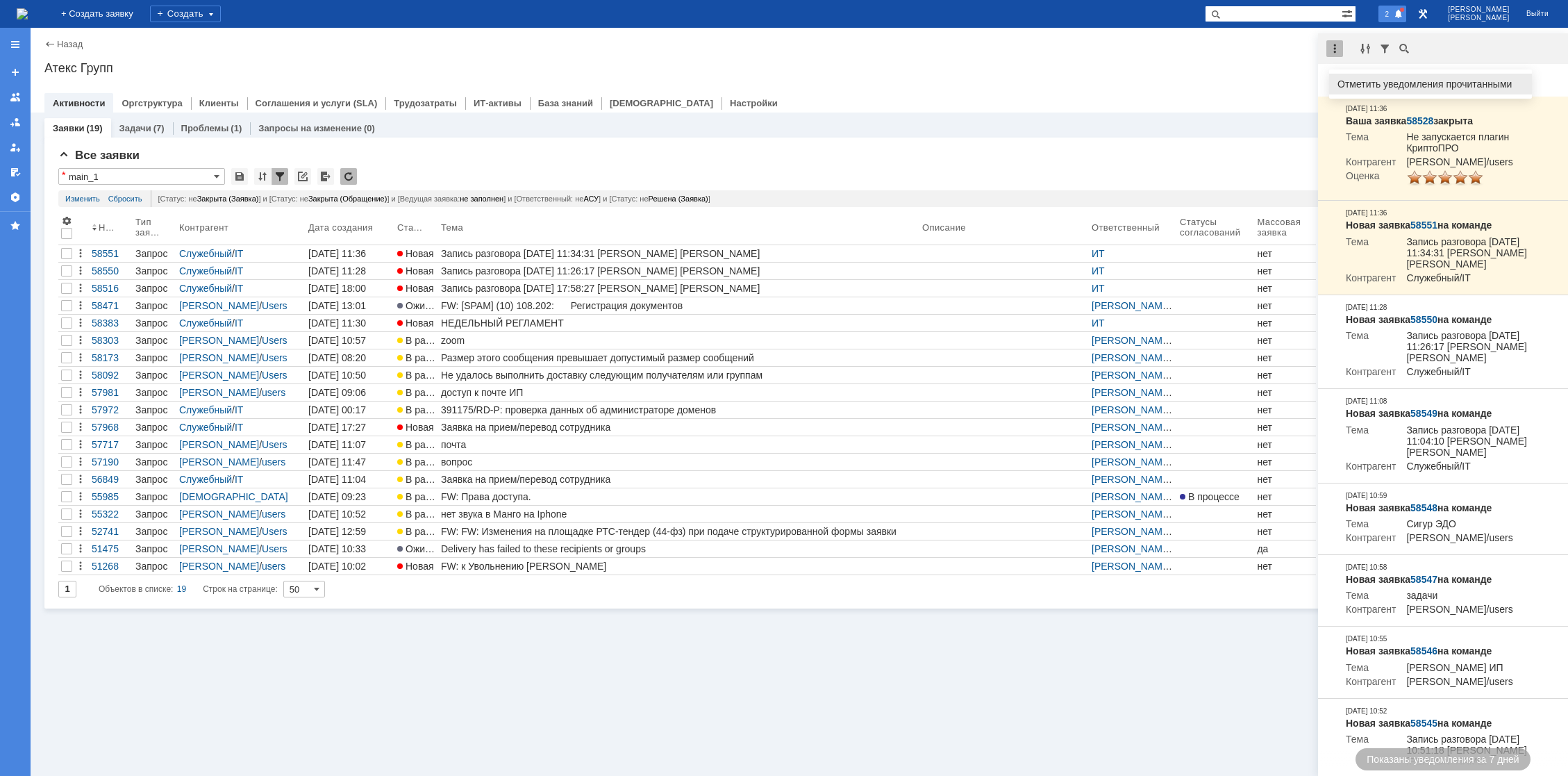
click at [1368, 79] on div "Отметить уведомления прочитанными" at bounding box center [1430, 84] width 186 height 10
click at [28, 8] on img at bounding box center [23, 14] width 11 height 11
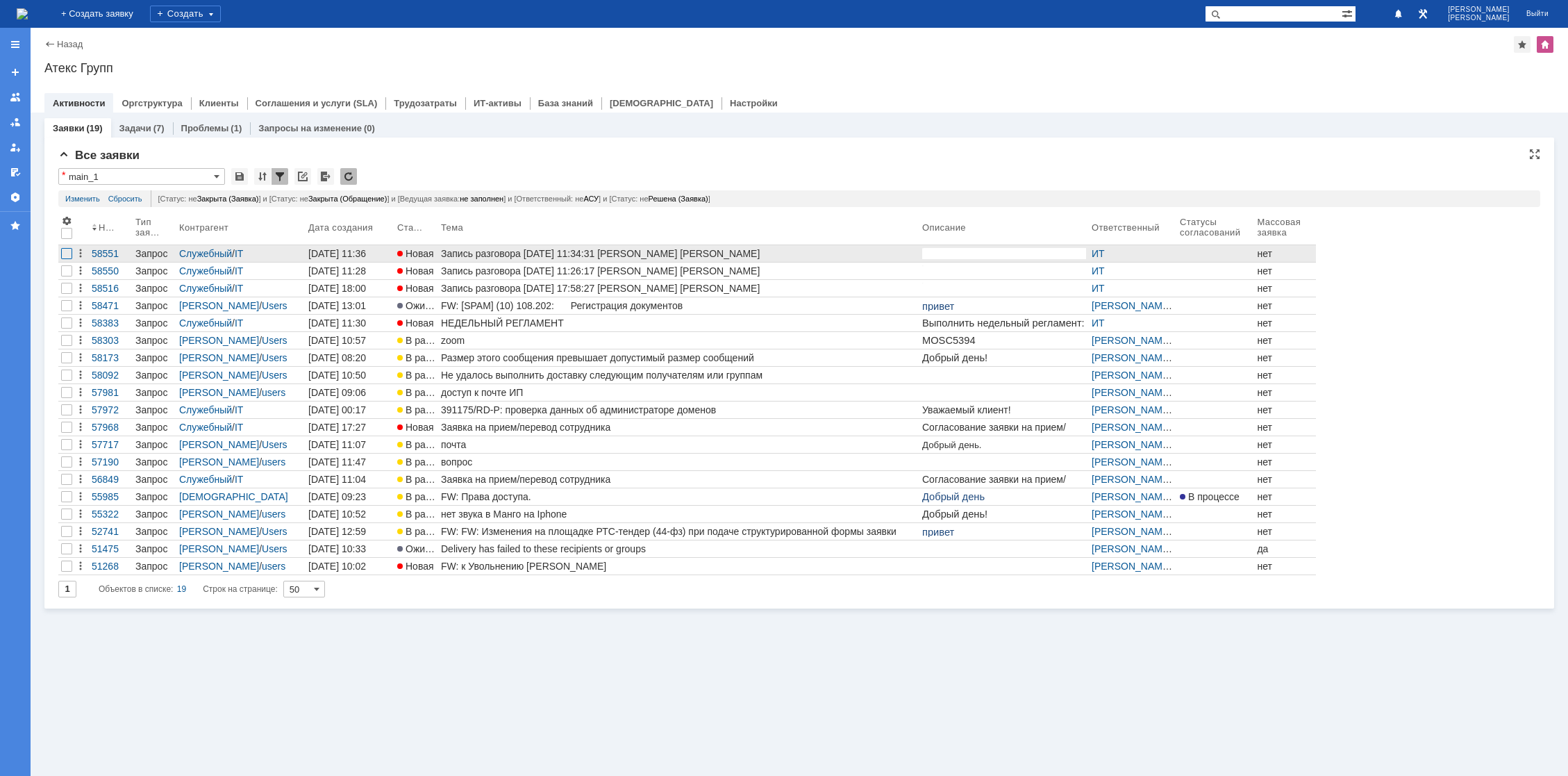
click at [68, 257] on div at bounding box center [67, 254] width 11 height 11
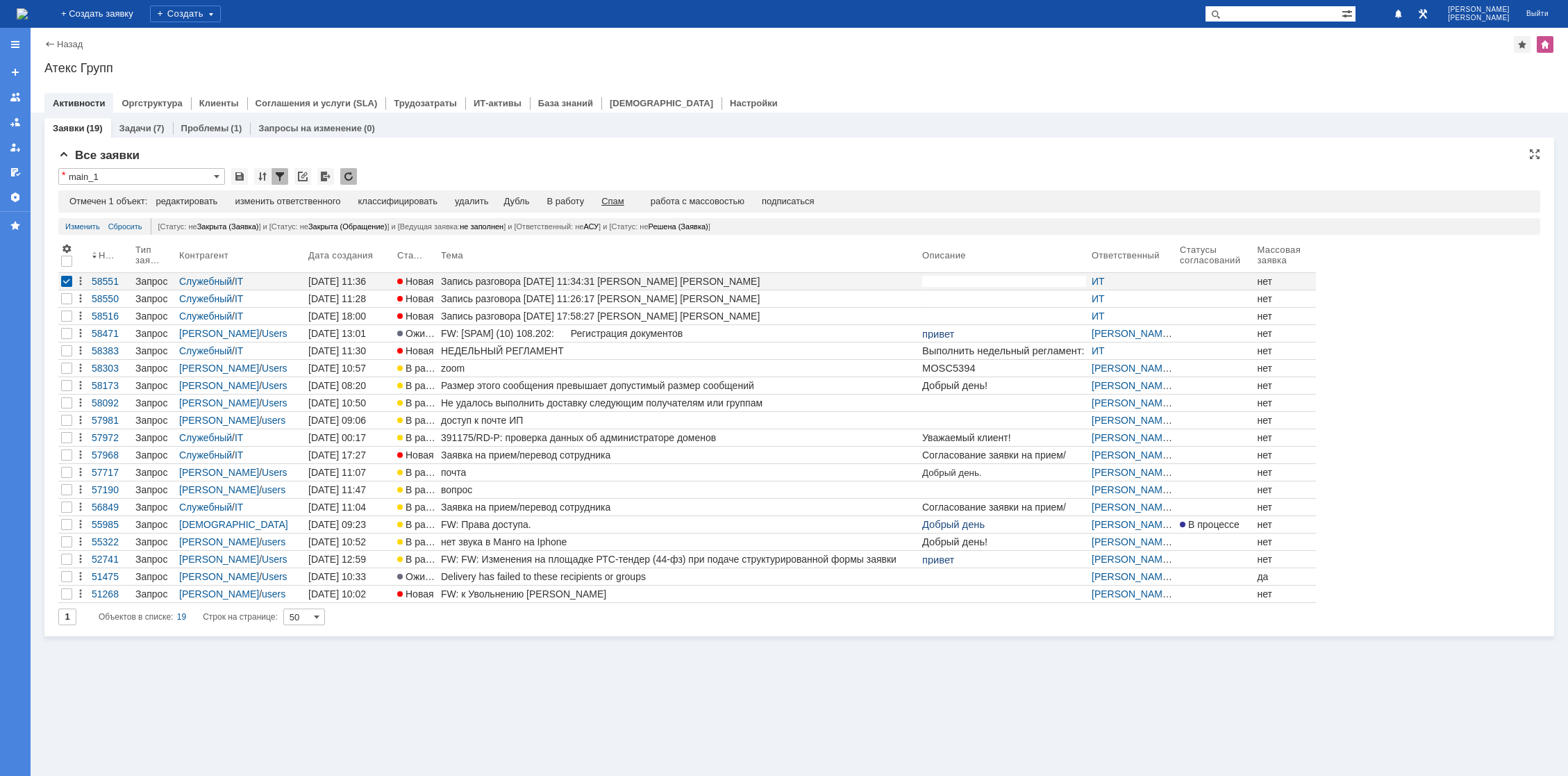
click at [624, 206] on div "Спам" at bounding box center [613, 201] width 23 height 11
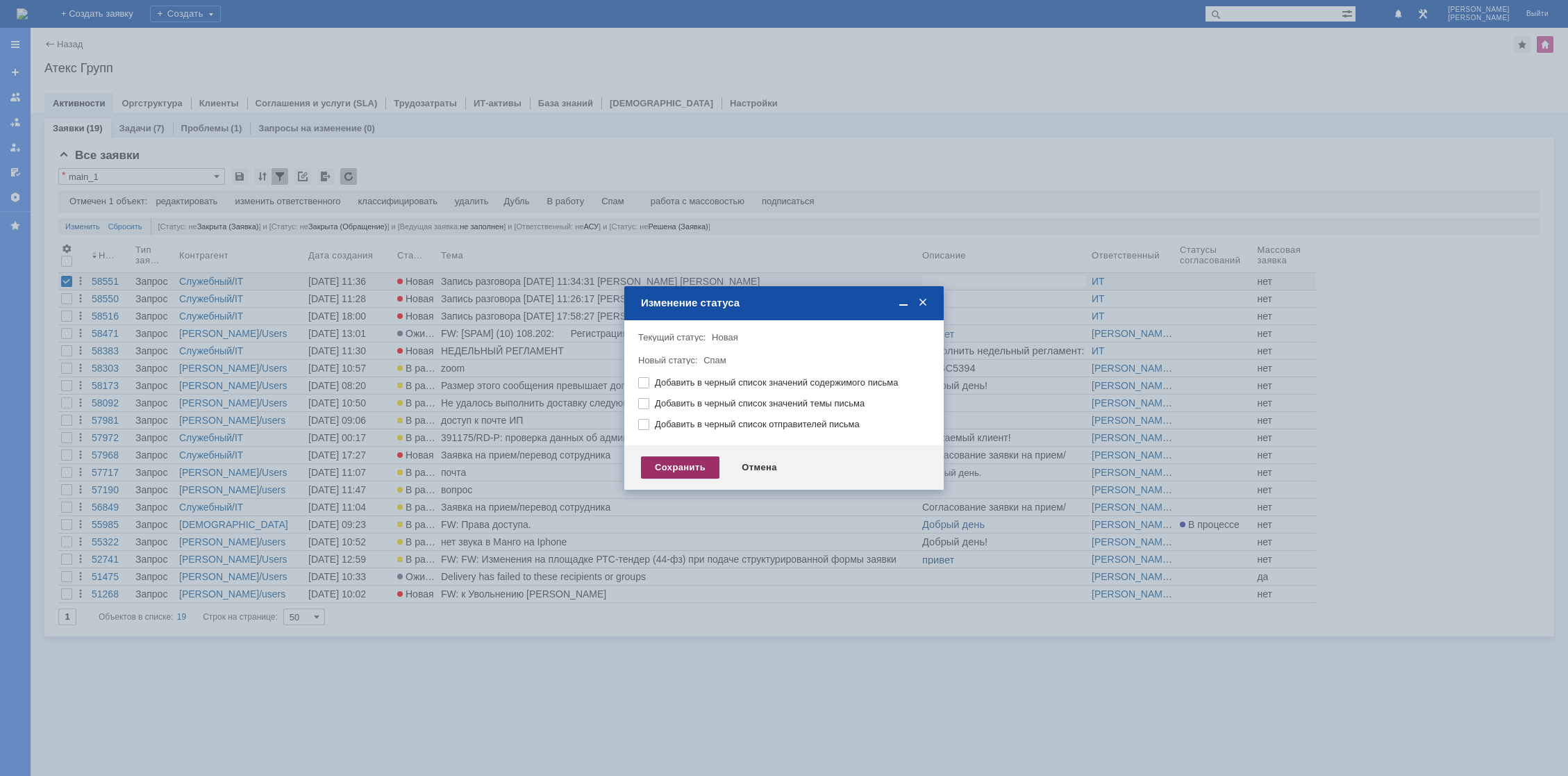
click at [656, 463] on div "Сохранить" at bounding box center [681, 468] width 79 height 23
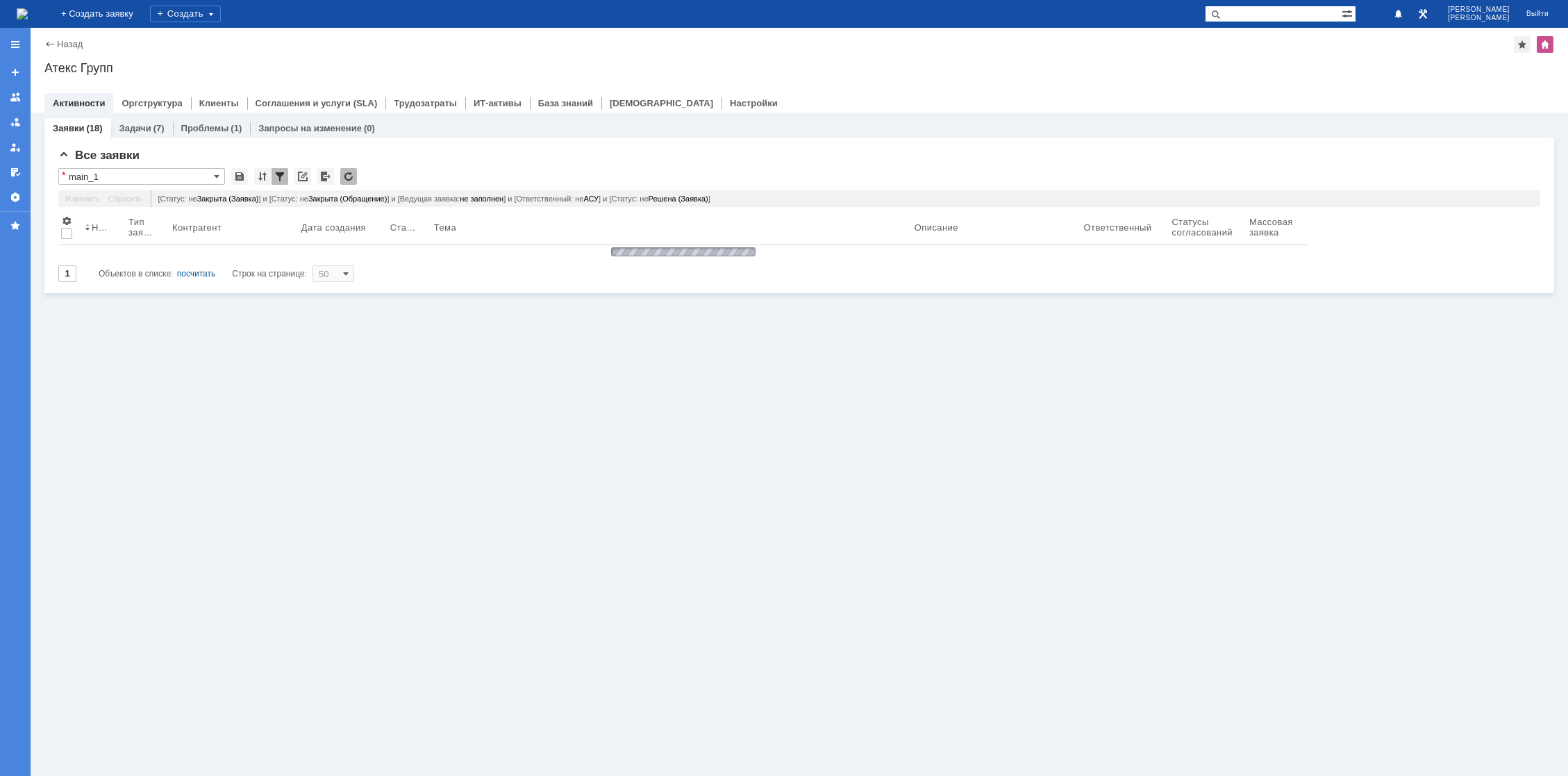
click at [28, 13] on img at bounding box center [23, 14] width 11 height 11
